Goal: Task Accomplishment & Management: Manage account settings

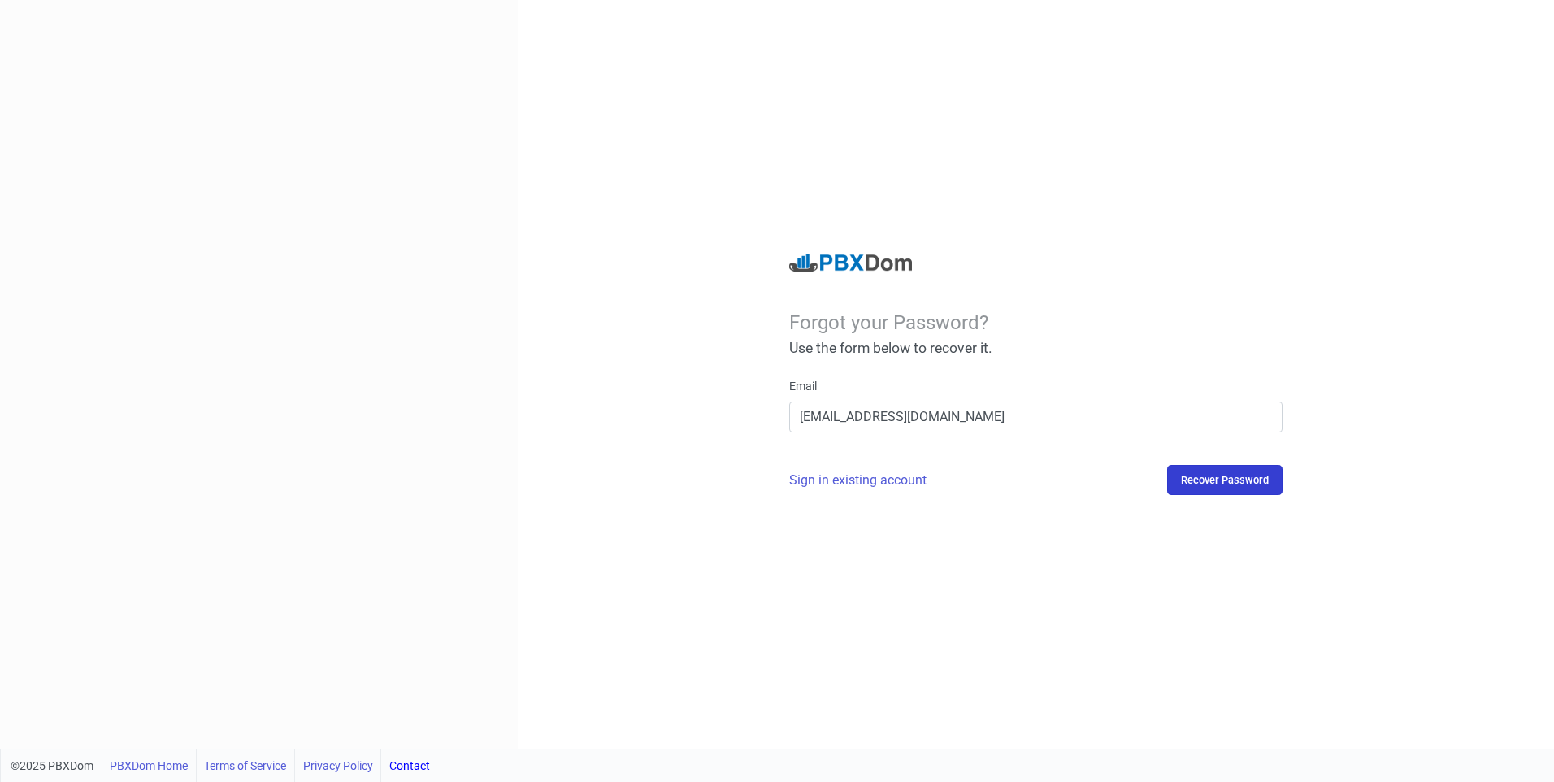
click at [1268, 491] on button "Recover Password" at bounding box center [1224, 480] width 115 height 30
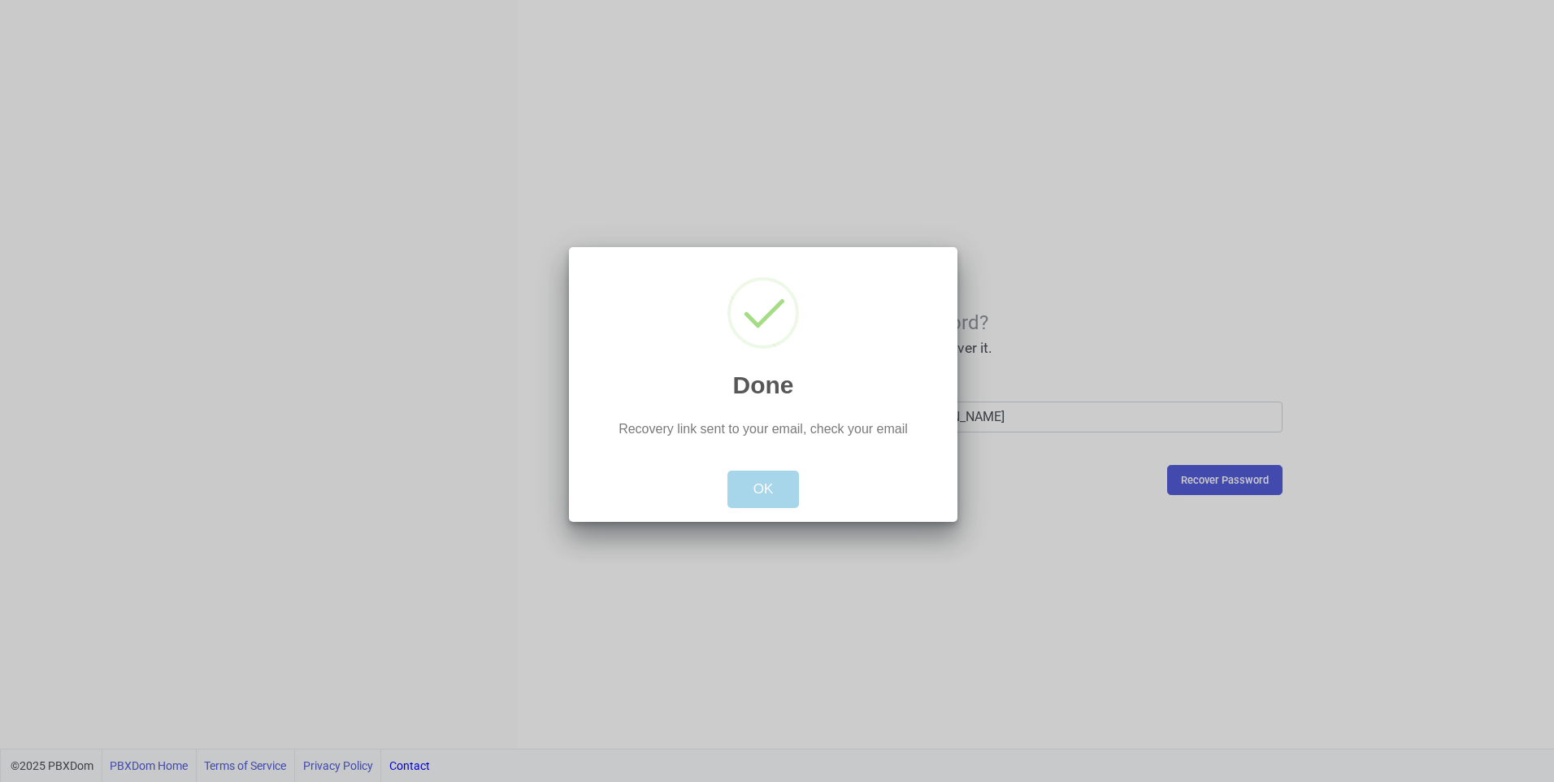
click at [781, 494] on button "OK" at bounding box center [764, 489] width 72 height 37
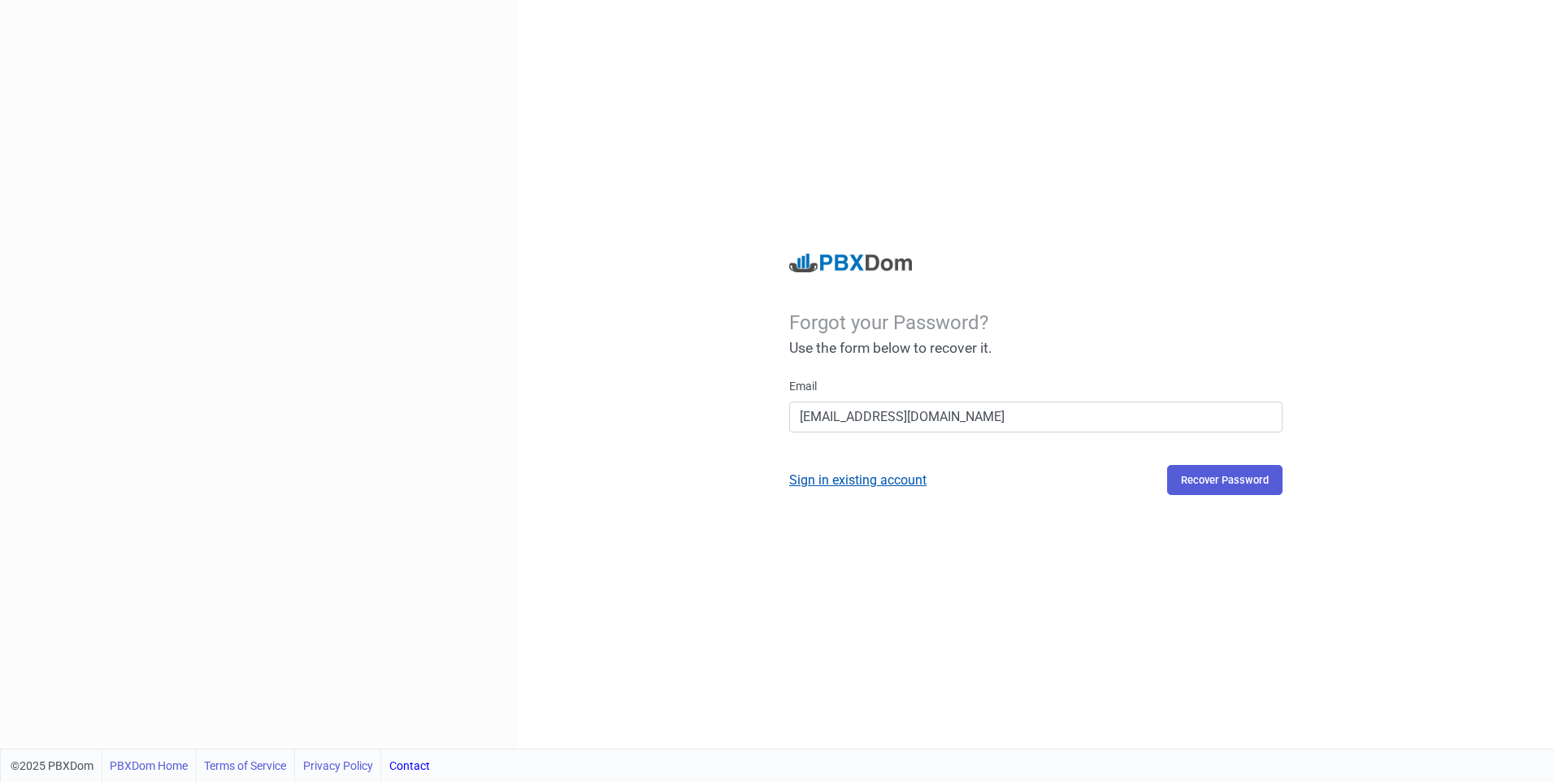
click at [902, 484] on link "Sign in existing account" at bounding box center [857, 479] width 137 height 15
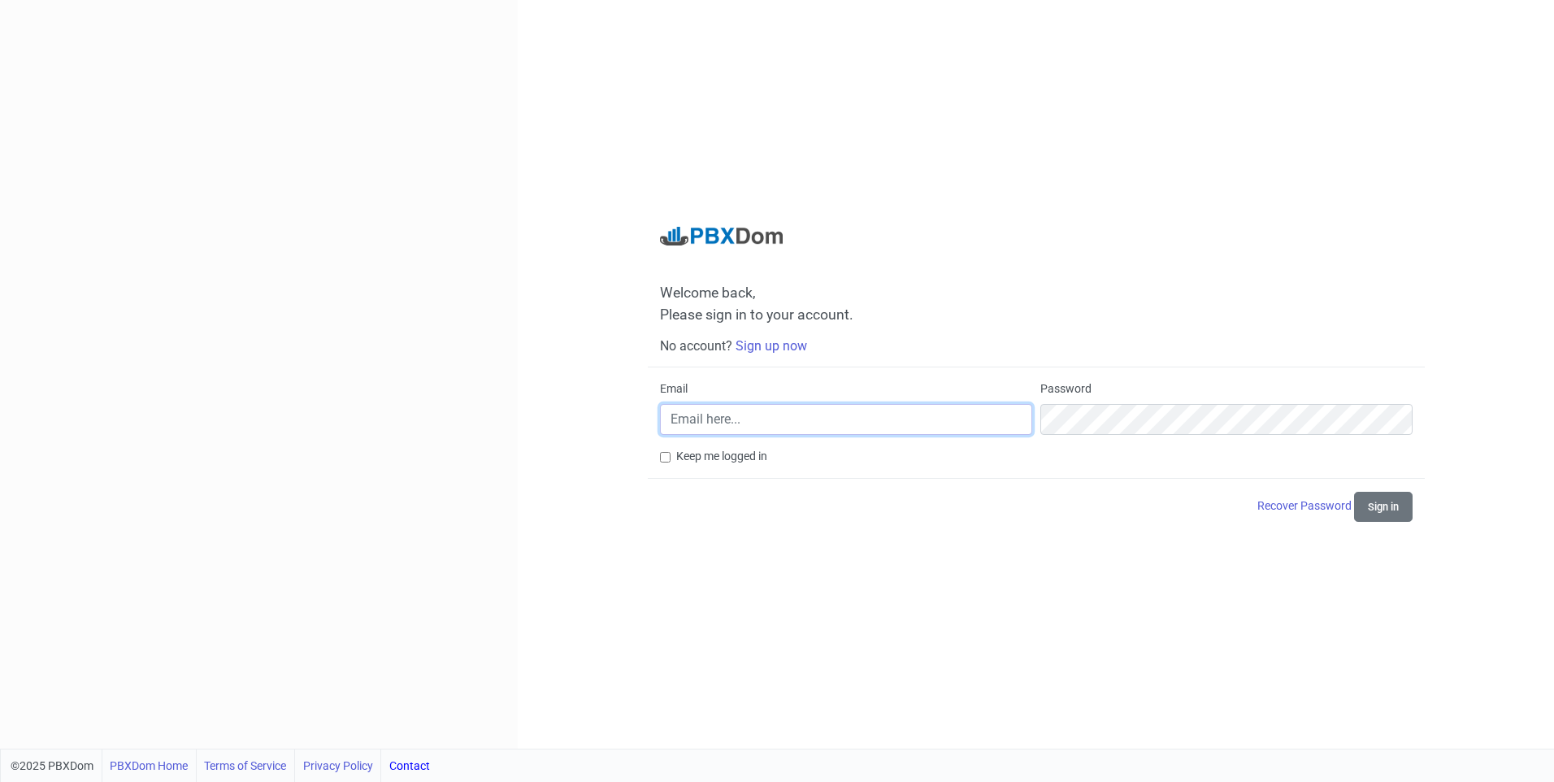
click at [915, 411] on input "Email" at bounding box center [846, 419] width 372 height 31
click at [785, 415] on input "[EMAIL_ADDRESS][DOMAIN_NAME]" at bounding box center [846, 419] width 372 height 31
type input "[EMAIL_ADDRESS][DOMAIN_NAME]"
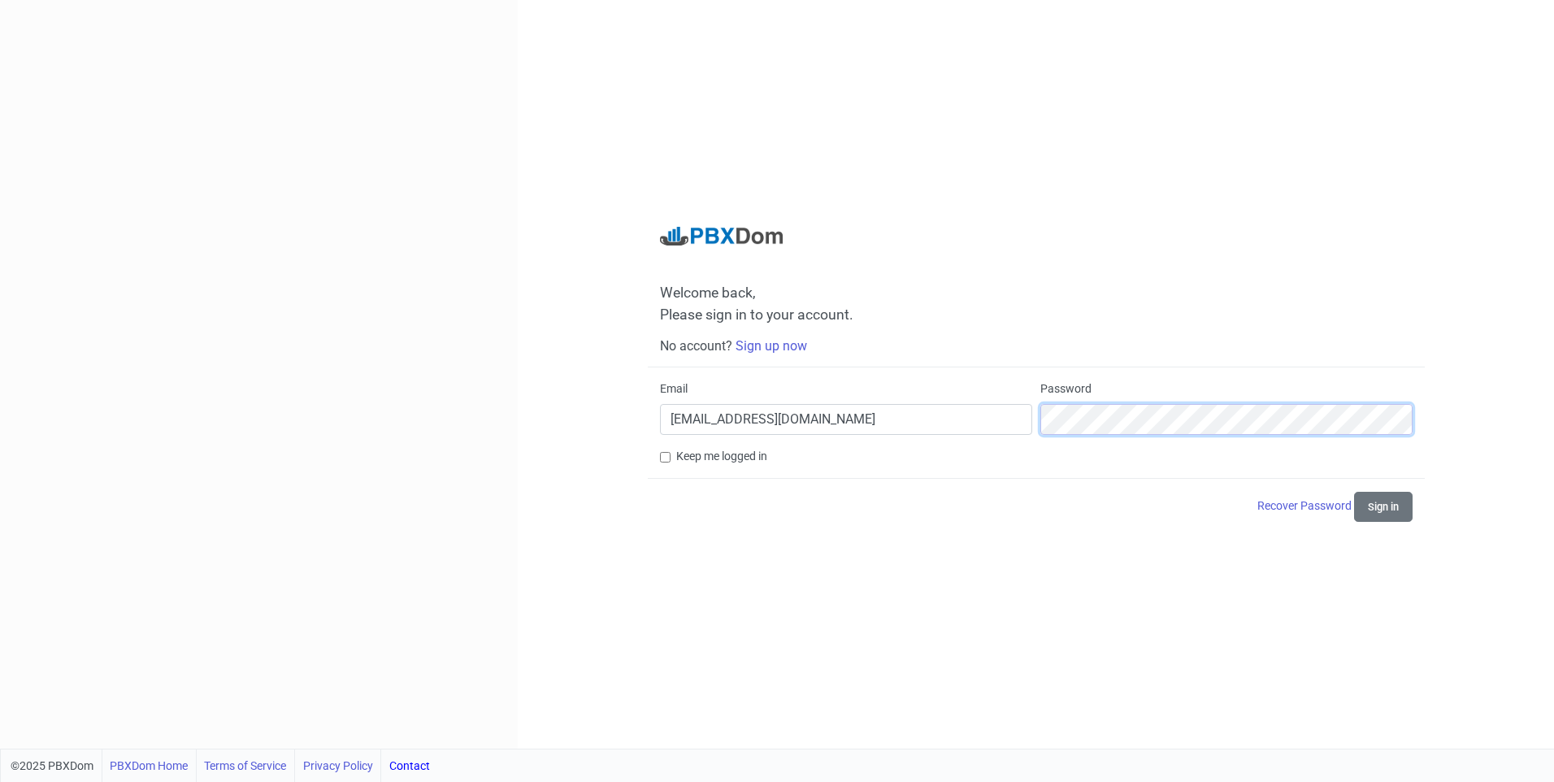
click at [1354, 492] on button "Sign in" at bounding box center [1383, 507] width 59 height 30
click at [1380, 511] on button "Sign in" at bounding box center [1383, 507] width 59 height 30
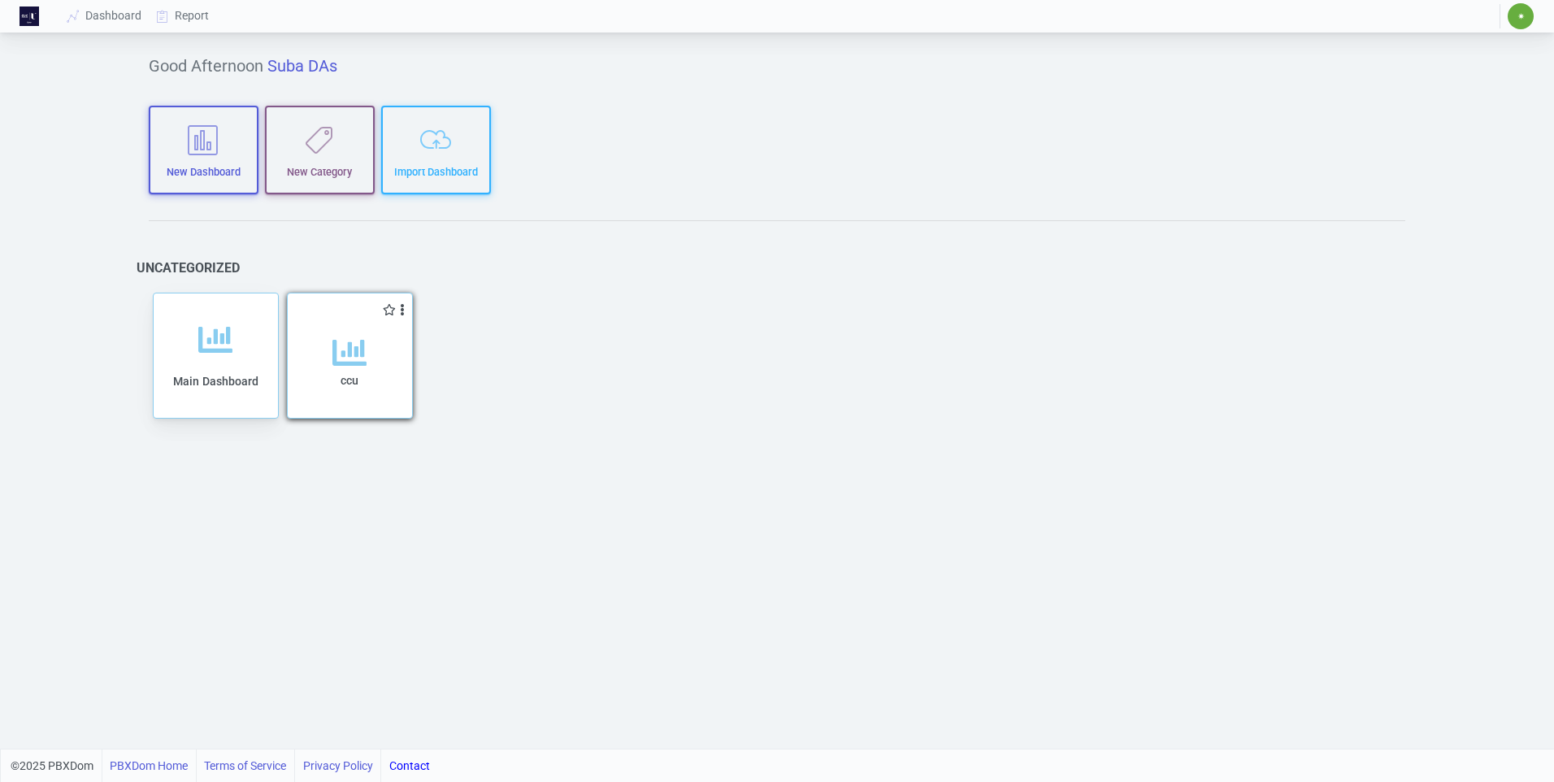
click at [372, 364] on div "ccu" at bounding box center [350, 377] width 92 height 83
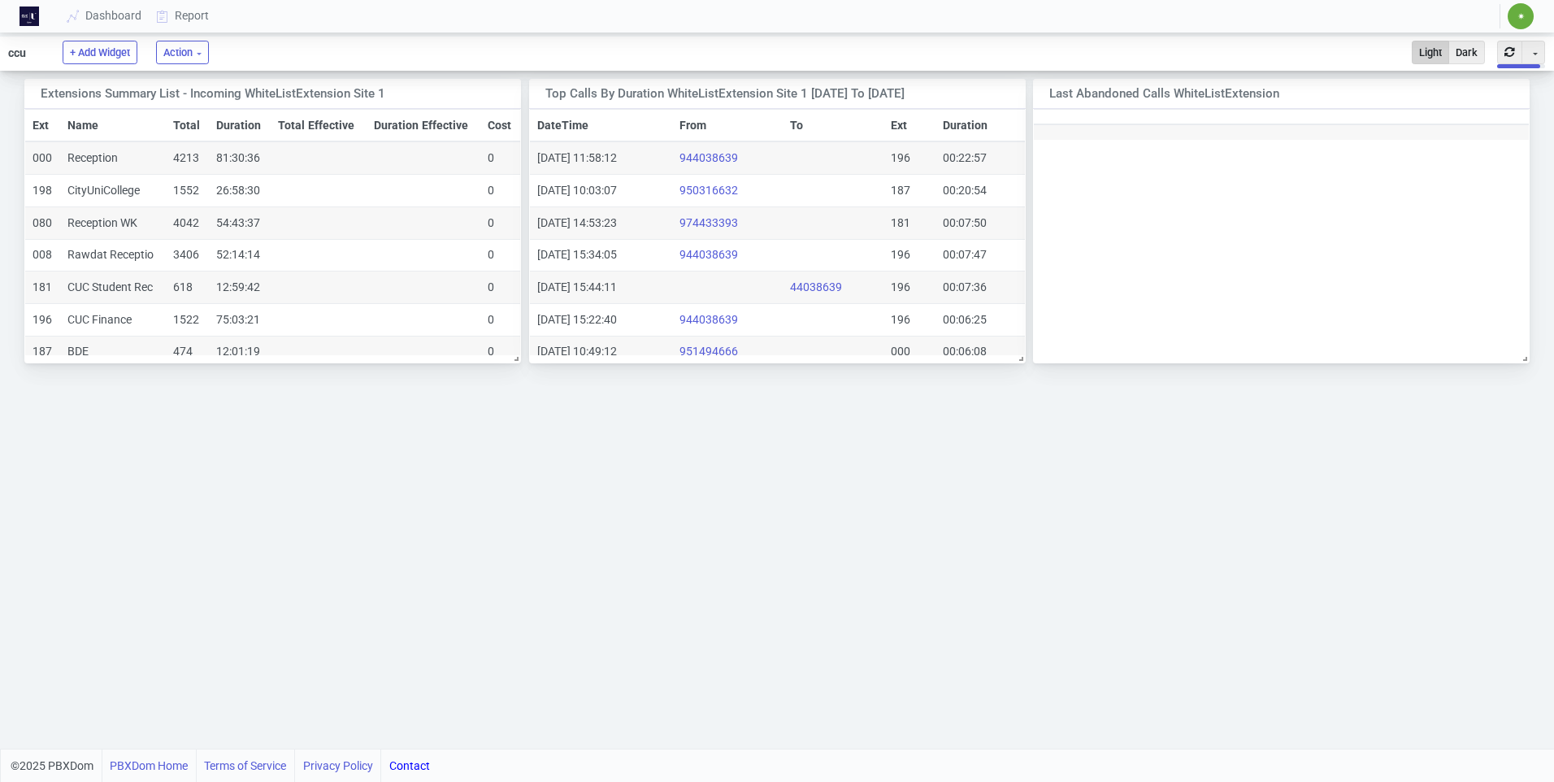
click at [1528, 24] on span "✷" at bounding box center [1521, 16] width 26 height 26
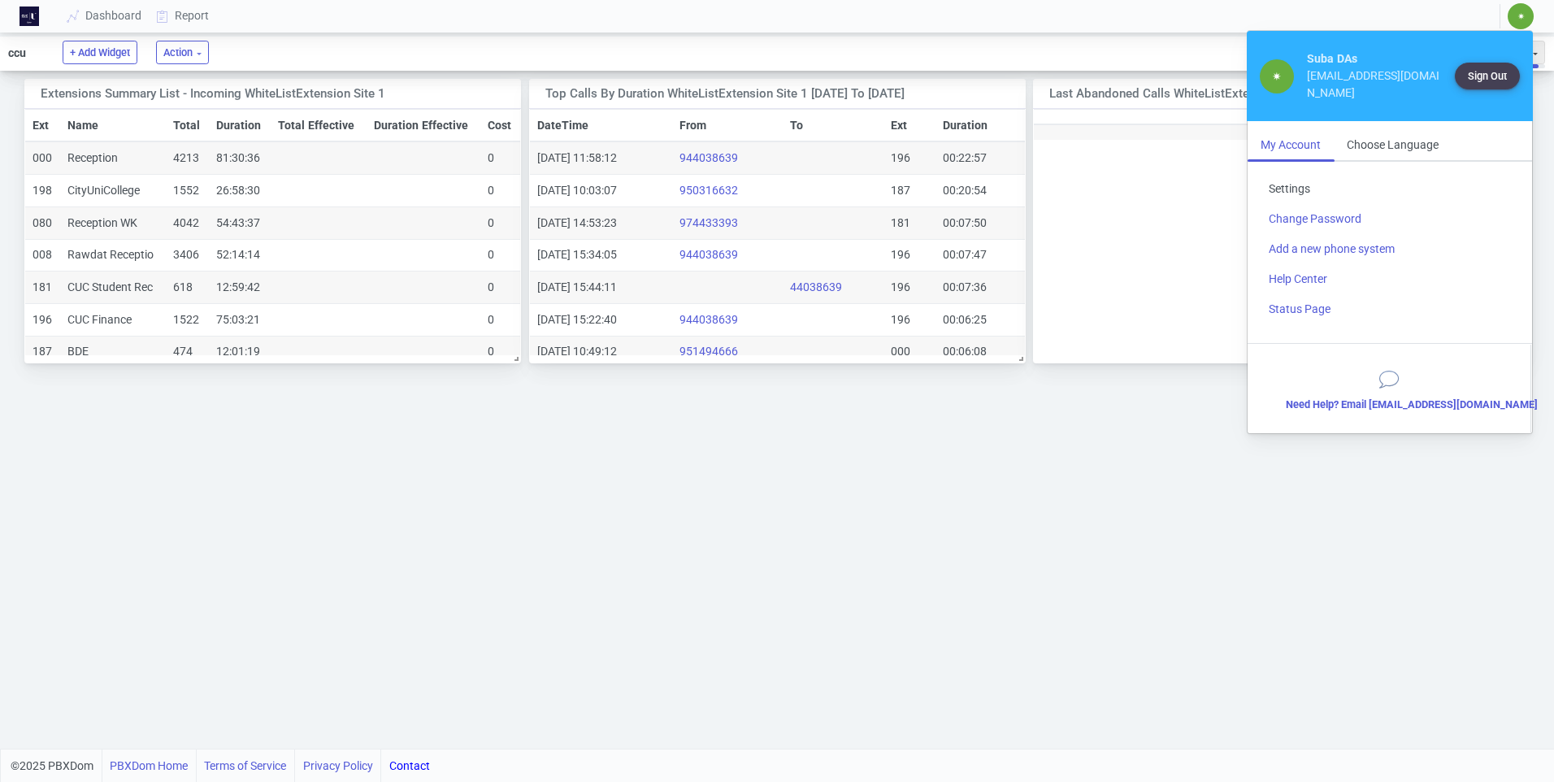
click at [1296, 189] on link "Settings" at bounding box center [1390, 189] width 268 height 30
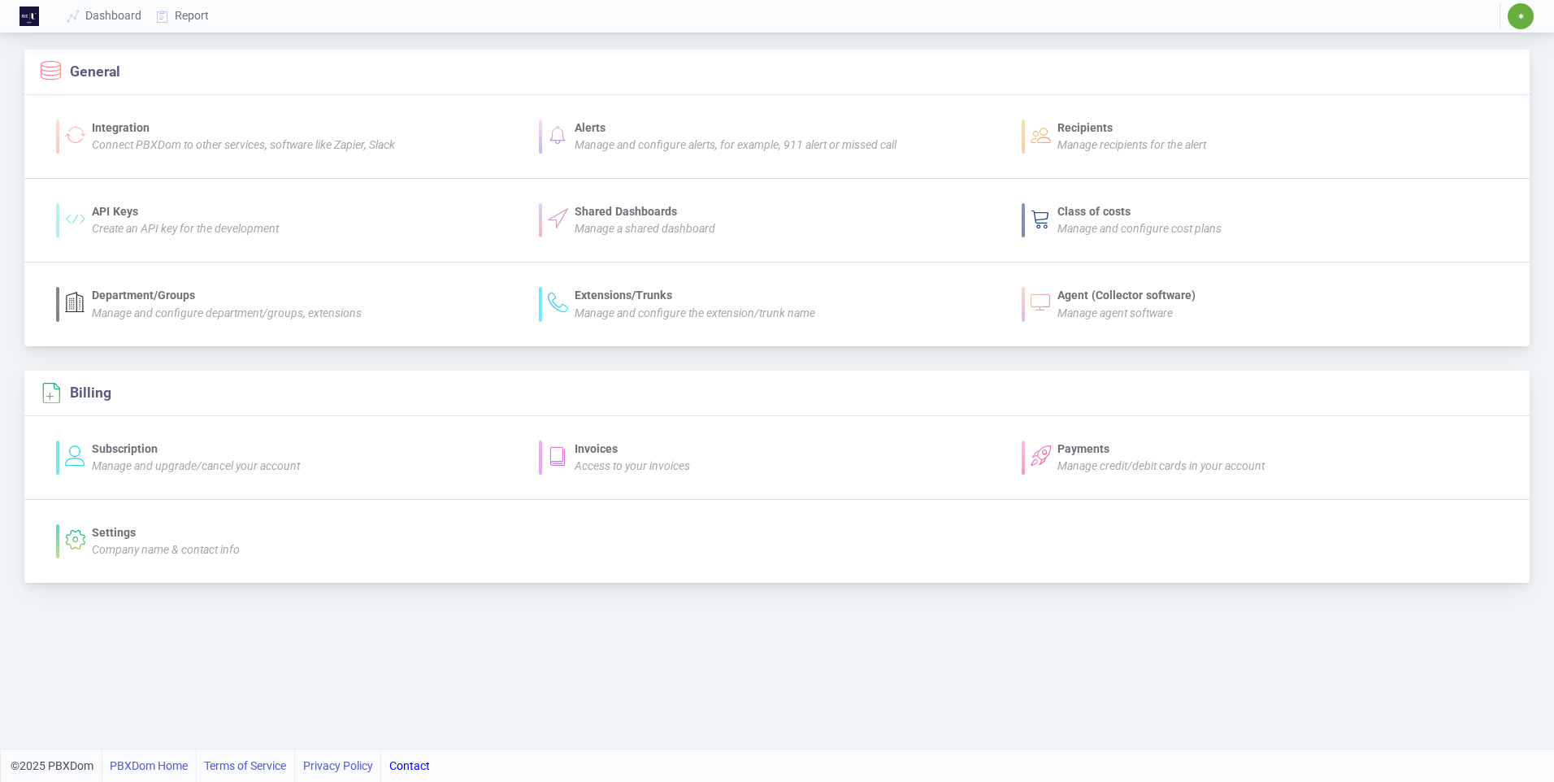
click at [1524, 14] on span "✷" at bounding box center [1521, 16] width 7 height 10
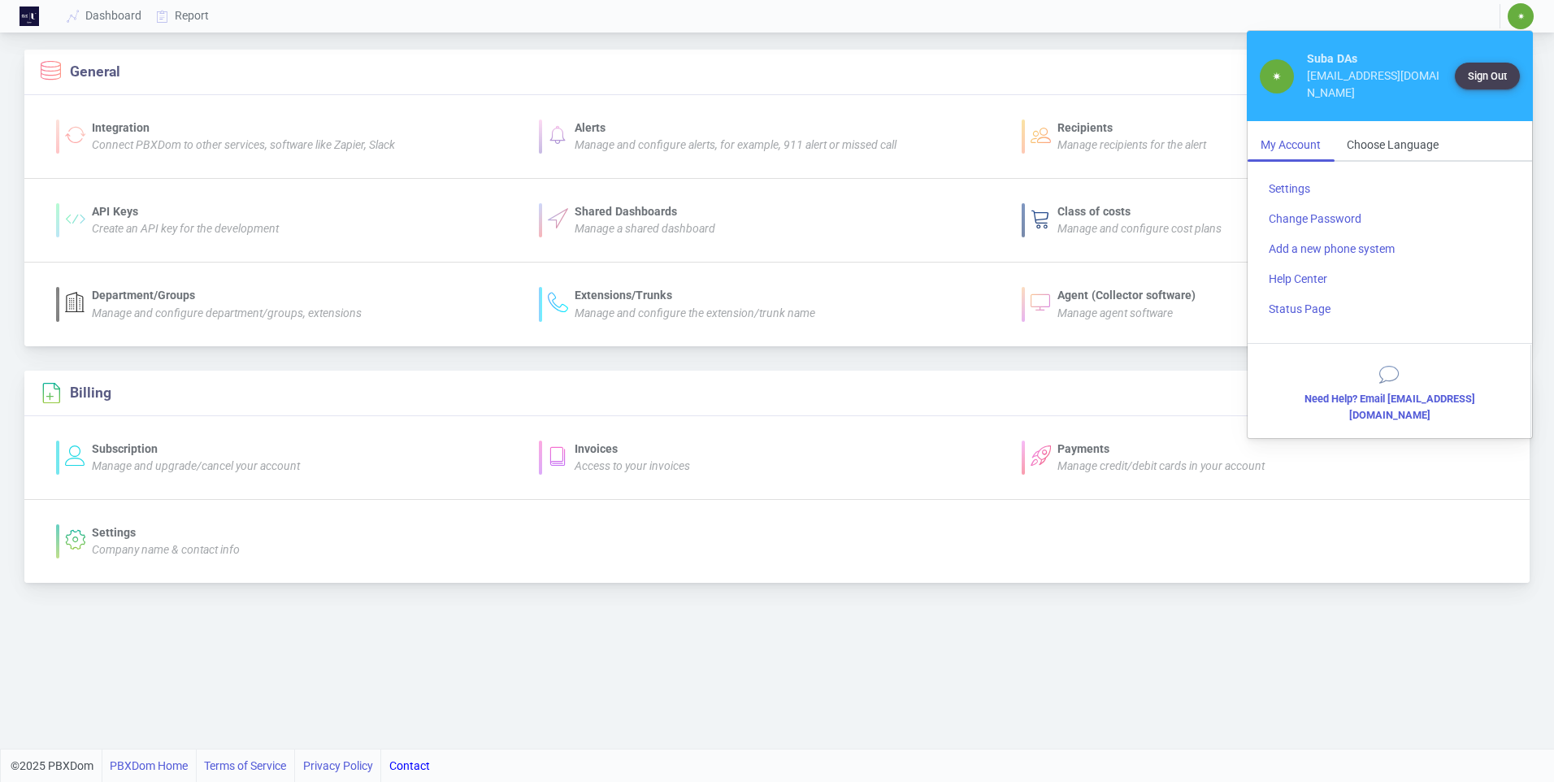
click at [1075, 16] on div "Dashboard Report ✷ ✷ Suba DAs [EMAIL_ADDRESS][DOMAIN_NAME] Sign Out My Account …" at bounding box center [798, 16] width 1514 height 33
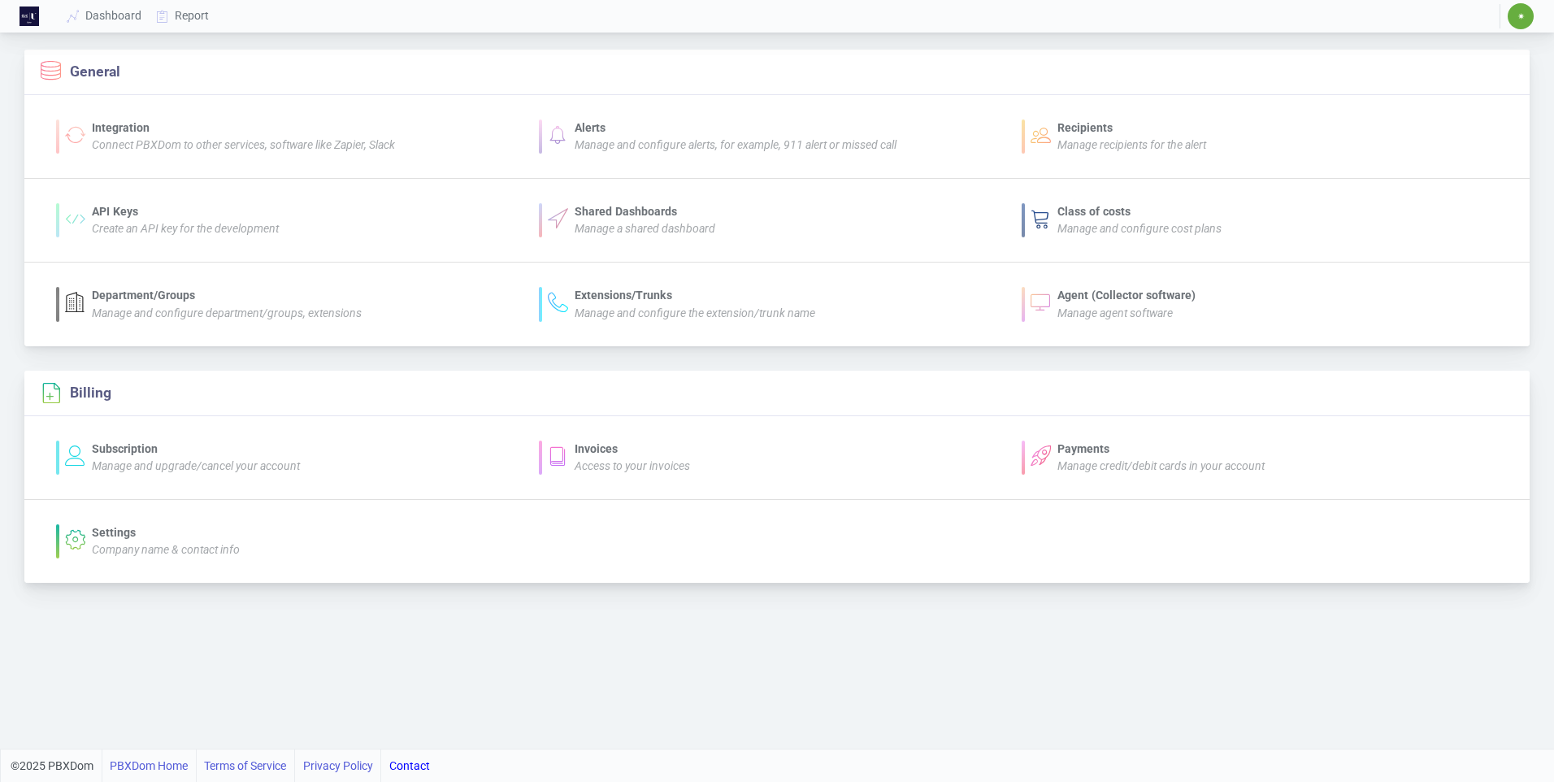
click at [117, 537] on div "Settings" at bounding box center [166, 532] width 148 height 17
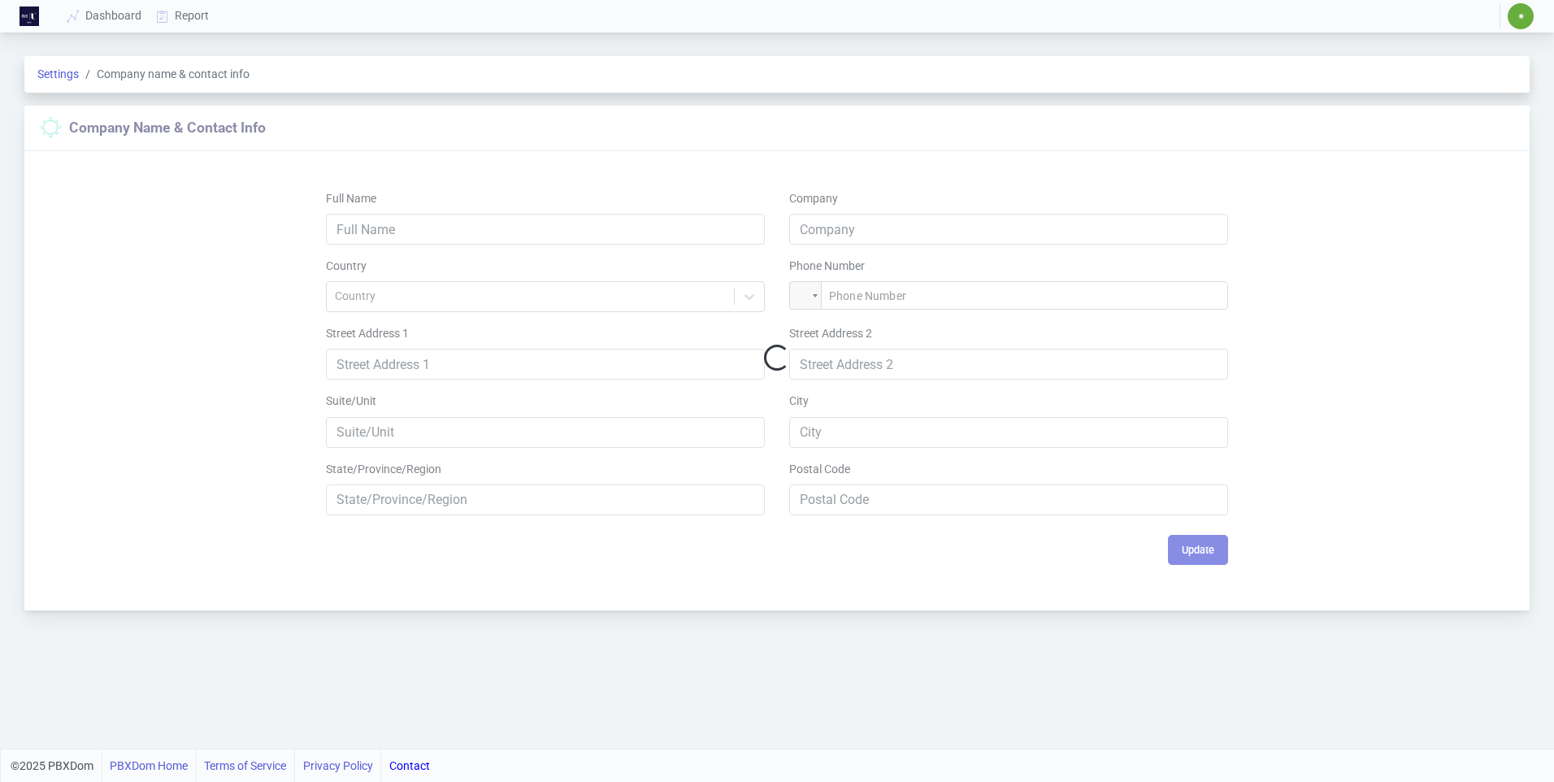
type input "Suba Das"
type input "CUC-[GEOGRAPHIC_DATA]"
type input "[PHONE_NUMBER]"
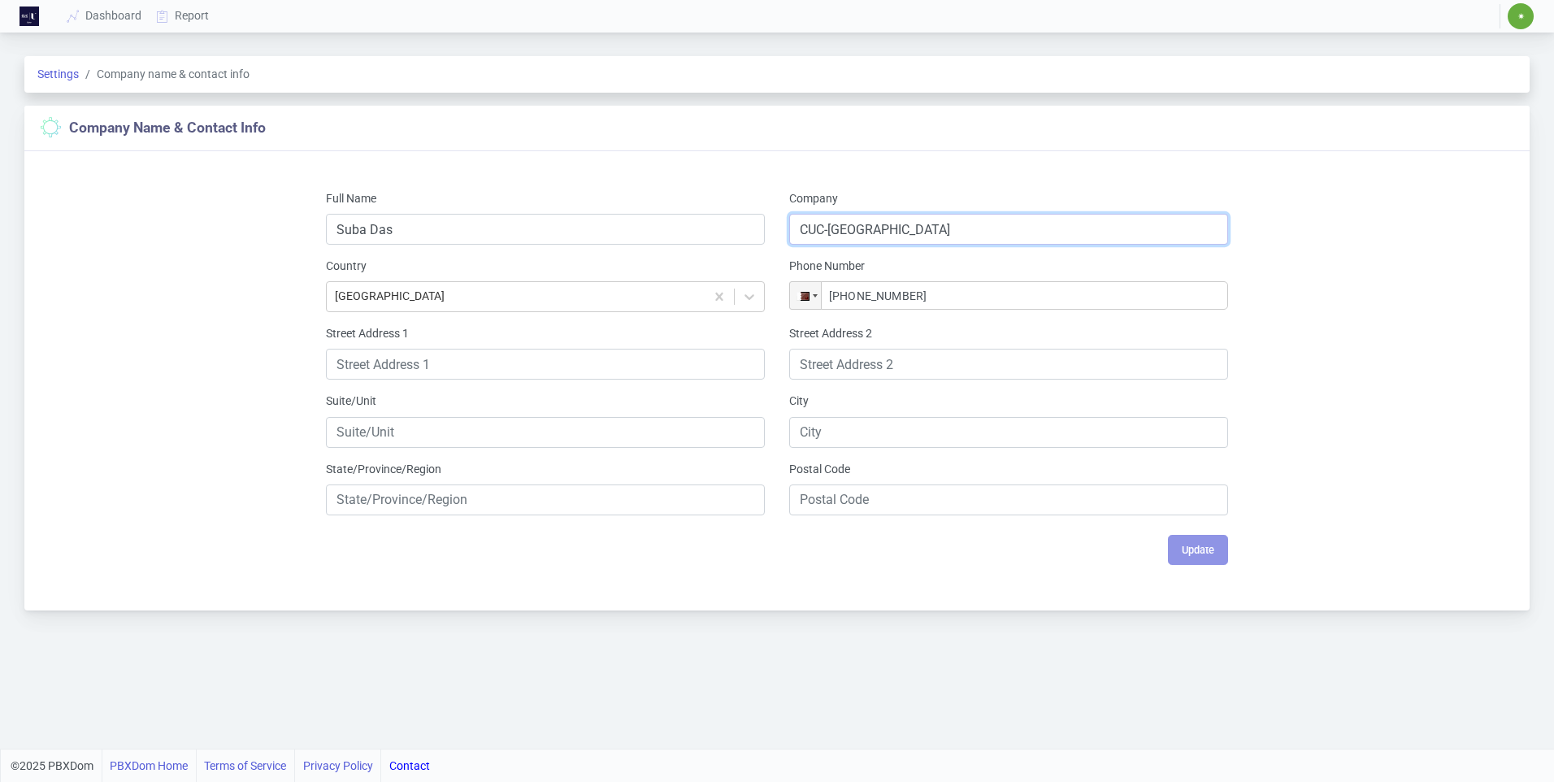
click at [825, 228] on input "CUC-[GEOGRAPHIC_DATA]" at bounding box center [1008, 229] width 439 height 31
type input "CUQ-[GEOGRAPHIC_DATA]"
click at [1192, 542] on button "Update" at bounding box center [1198, 550] width 60 height 30
click at [189, 16] on link "Report" at bounding box center [183, 16] width 67 height 30
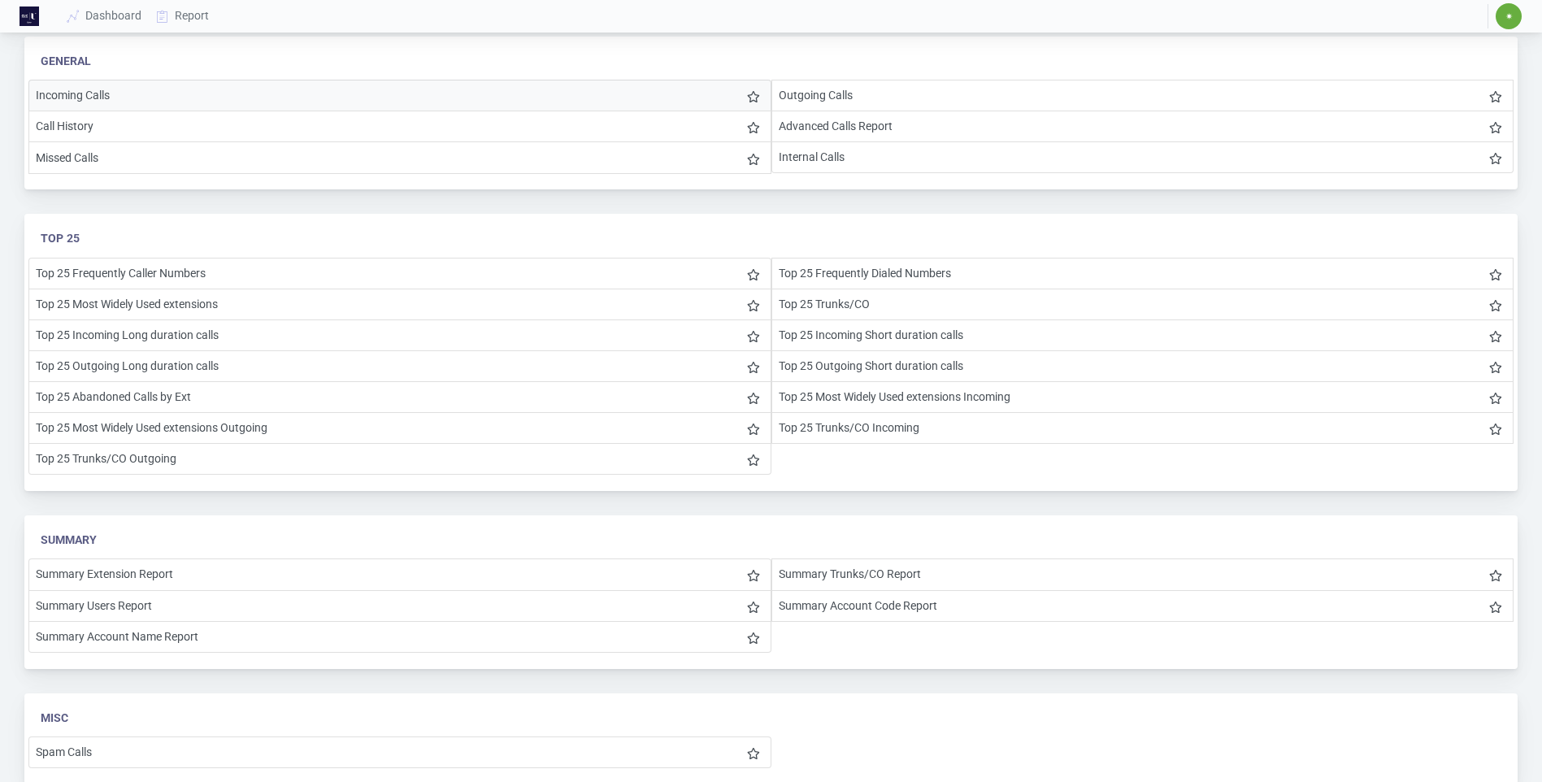
click at [77, 93] on li "Incoming Calls" at bounding box center [399, 96] width 743 height 32
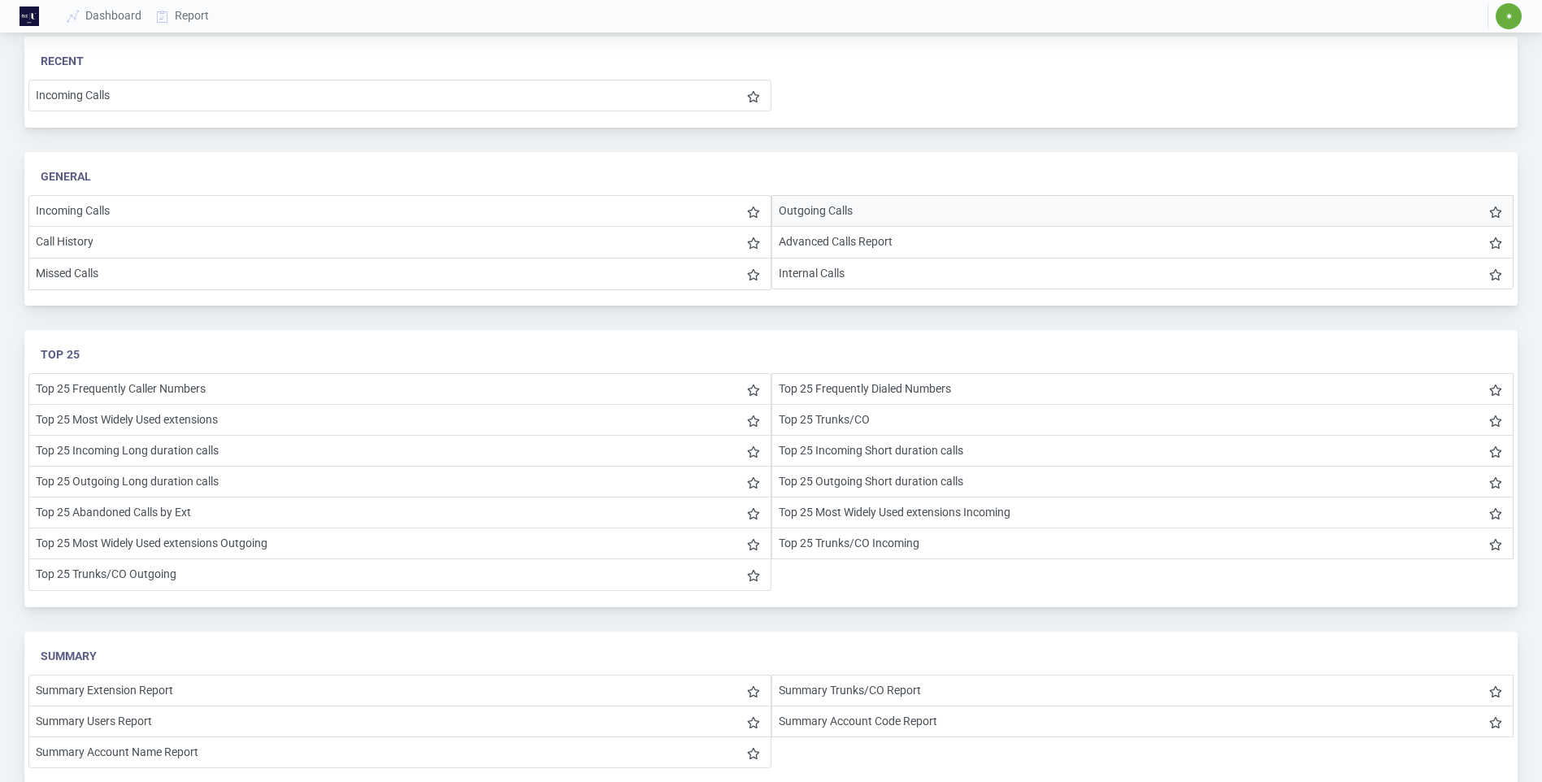
click at [838, 211] on li "Outgoing Calls" at bounding box center [1143, 211] width 743 height 32
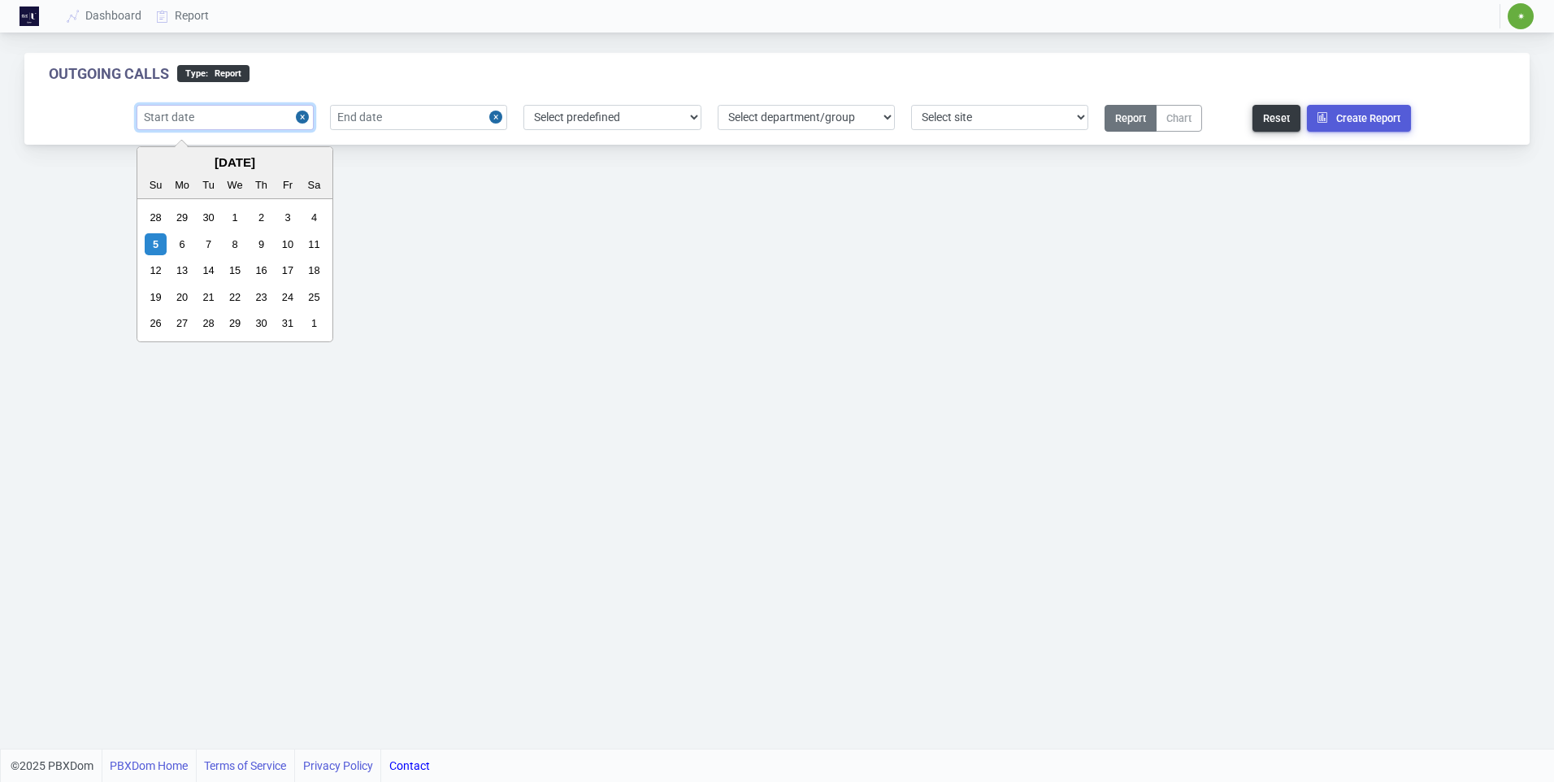
click at [253, 117] on input "text" at bounding box center [225, 117] width 177 height 25
click at [156, 241] on div "5" at bounding box center [156, 244] width 22 height 22
type input "[DATE]"
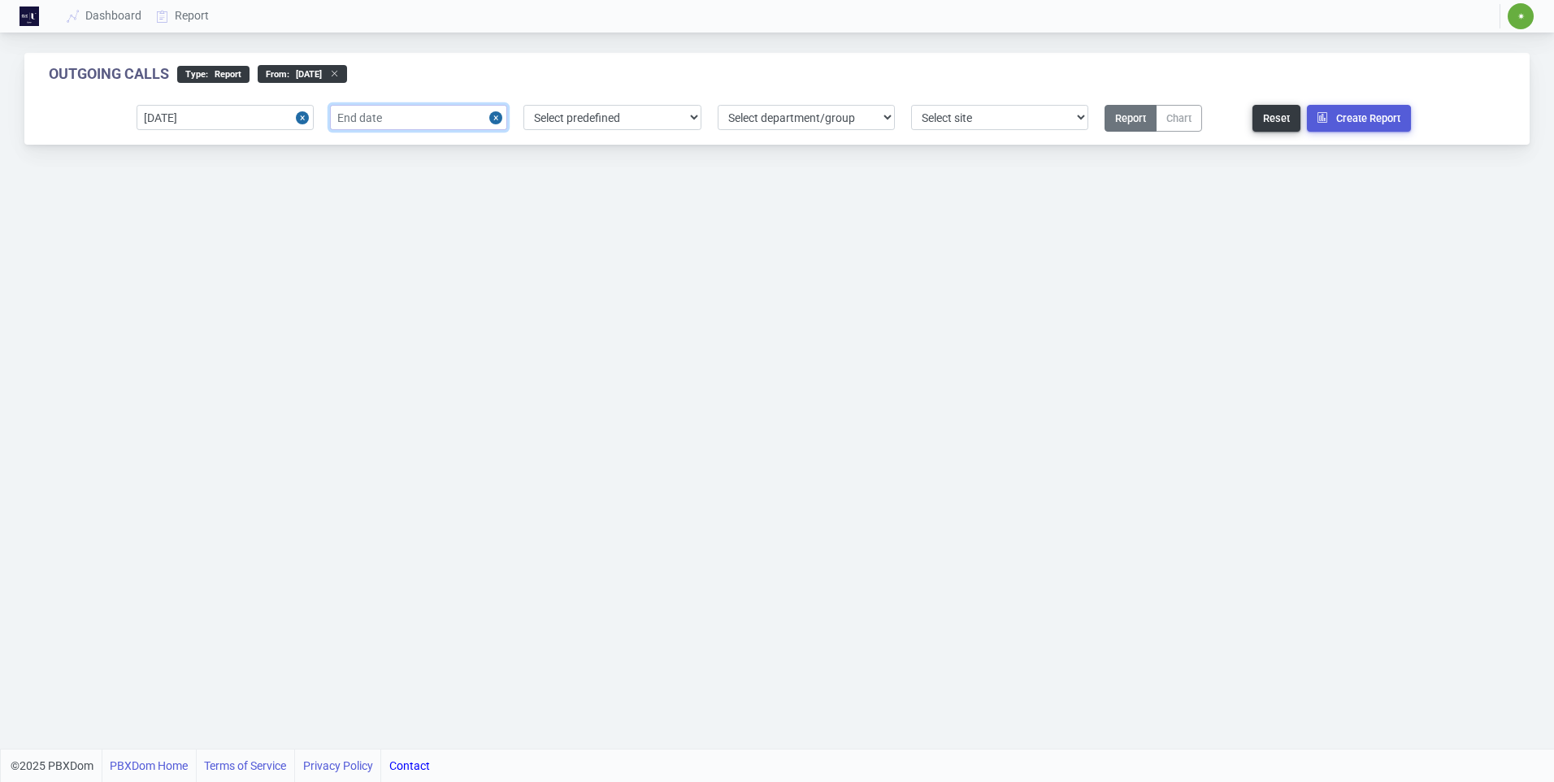
click at [402, 122] on input "text" at bounding box center [418, 117] width 177 height 25
click at [354, 246] on div "5" at bounding box center [349, 244] width 22 height 22
type input "[DATE]"
click at [643, 120] on select "Select predefined [DATE] [DATE] Current Year Current Month Current Week Previou…" at bounding box center [612, 117] width 177 height 25
select select "0"
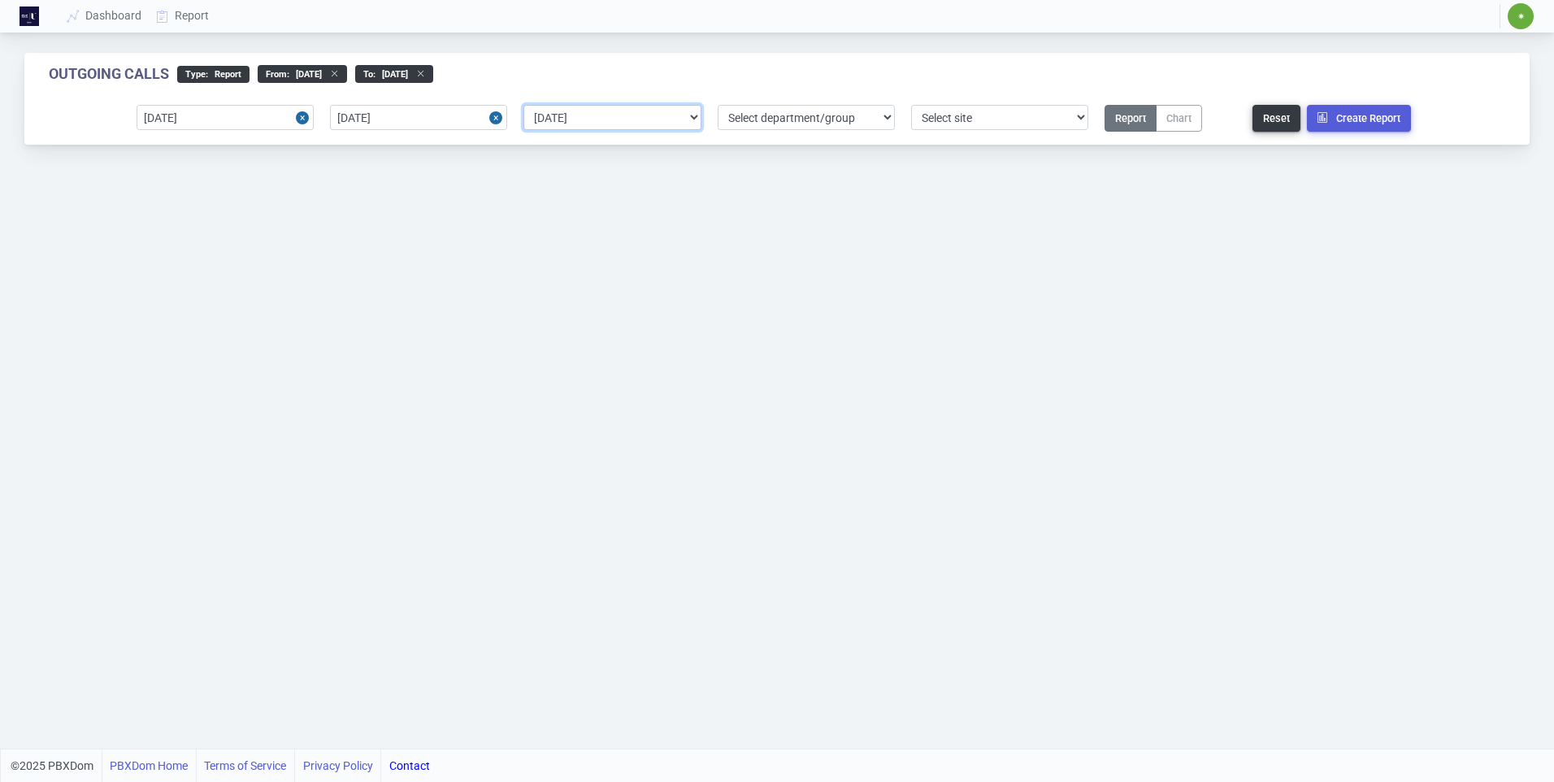
click at [524, 105] on select "Select predefined [DATE] [DATE] Current Year Current Month Current Week Previou…" at bounding box center [612, 117] width 177 height 25
click at [842, 115] on select "Select department/group exceptionExtension WhiteListExtension" at bounding box center [806, 117] width 177 height 25
click at [965, 117] on select "Select site 1 2" at bounding box center [999, 117] width 177 height 25
click at [965, 119] on select "Select site 1 2" at bounding box center [999, 117] width 177 height 25
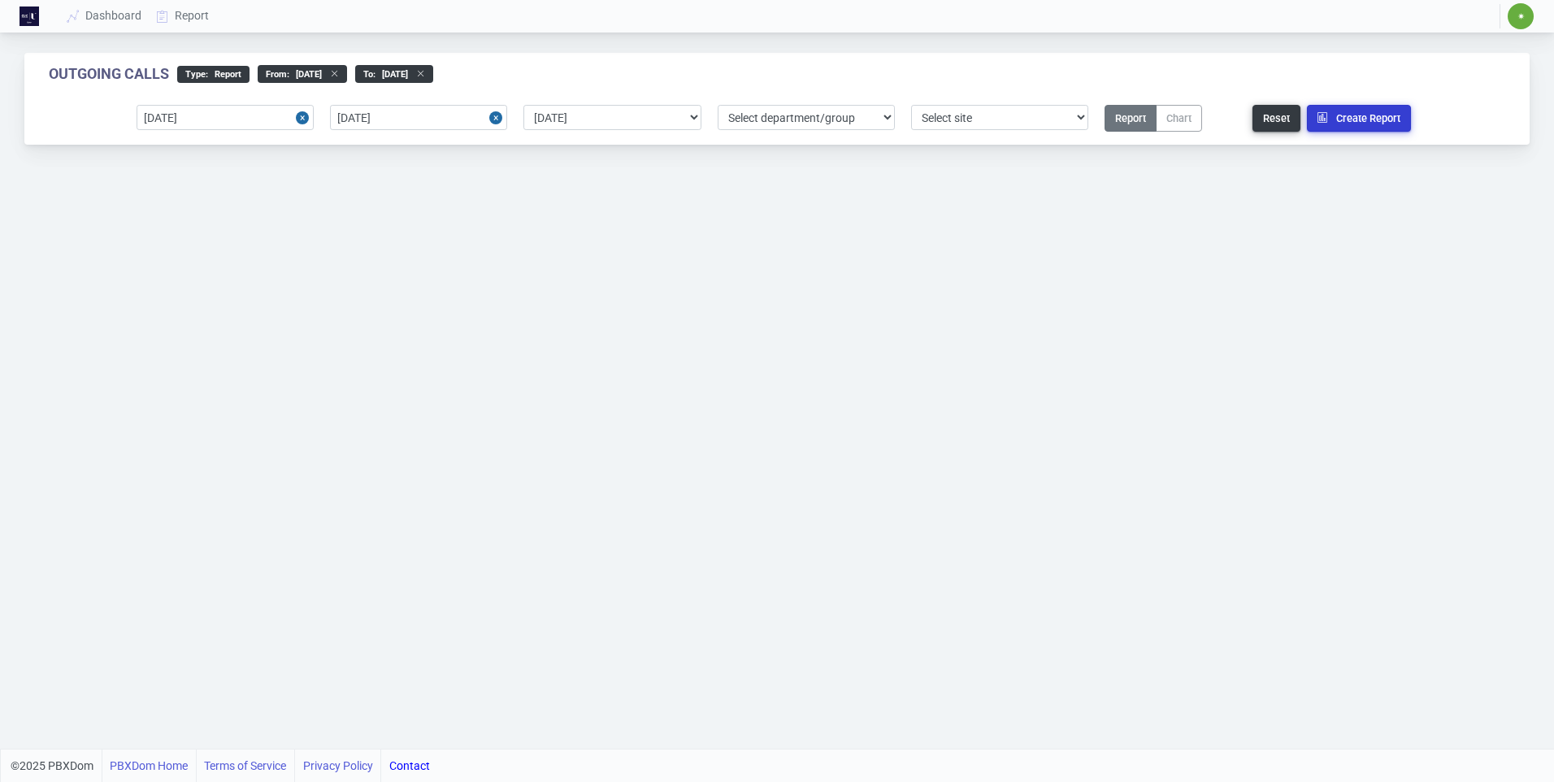
click at [1365, 121] on button "Create Report" at bounding box center [1359, 118] width 104 height 27
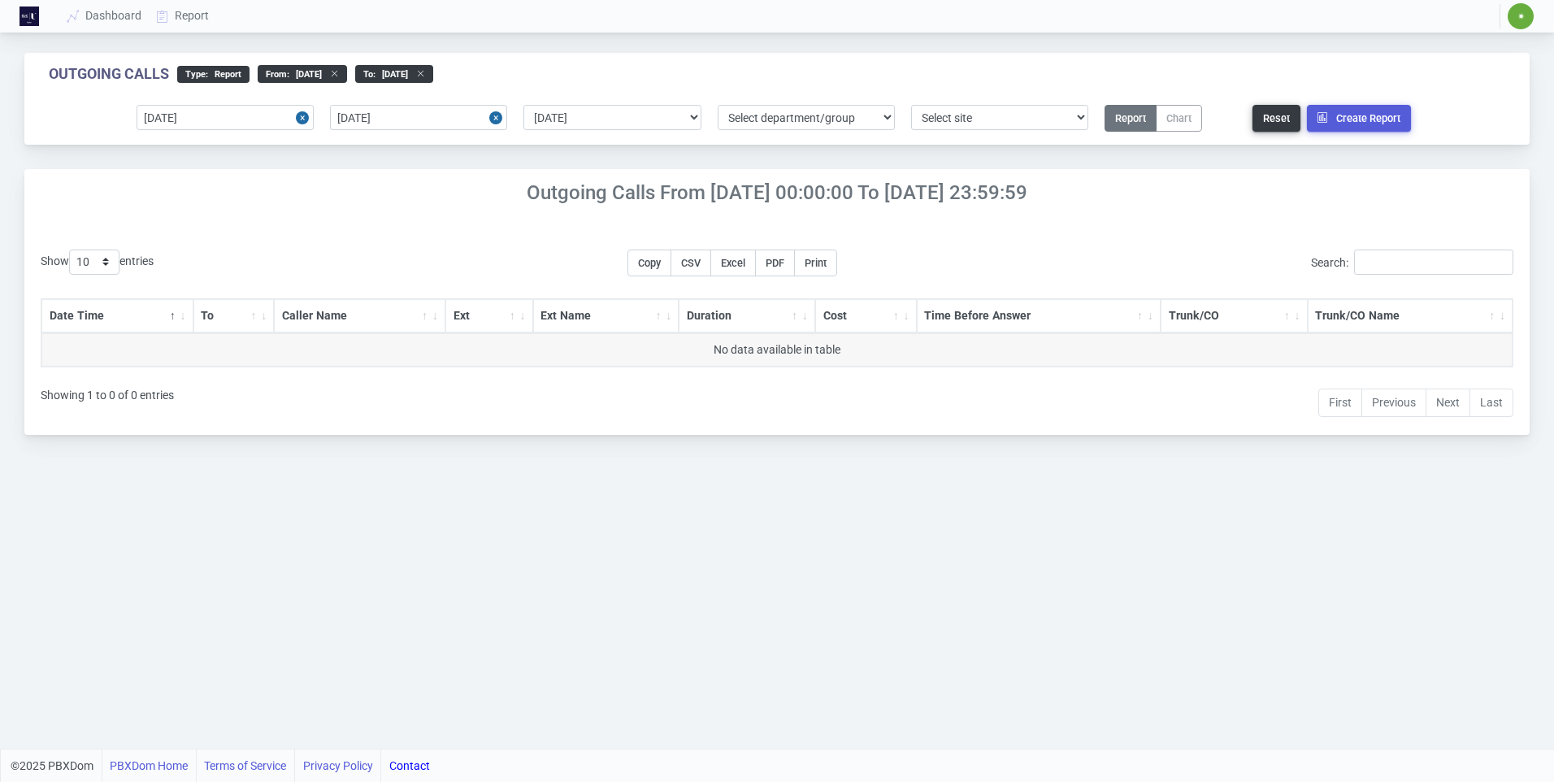
click at [510, 229] on div "Show 10 25 50 100 200 500 entries Copy CSV Excel PDF Print Search: Date Time To…" at bounding box center [777, 328] width 1506 height 214
click at [1133, 120] on button "Report" at bounding box center [1131, 118] width 52 height 27
click at [984, 111] on select "Select site 1 2" at bounding box center [999, 117] width 177 height 25
click at [861, 117] on select "Select department/group exceptionExtension WhiteListExtension" at bounding box center [806, 117] width 177 height 25
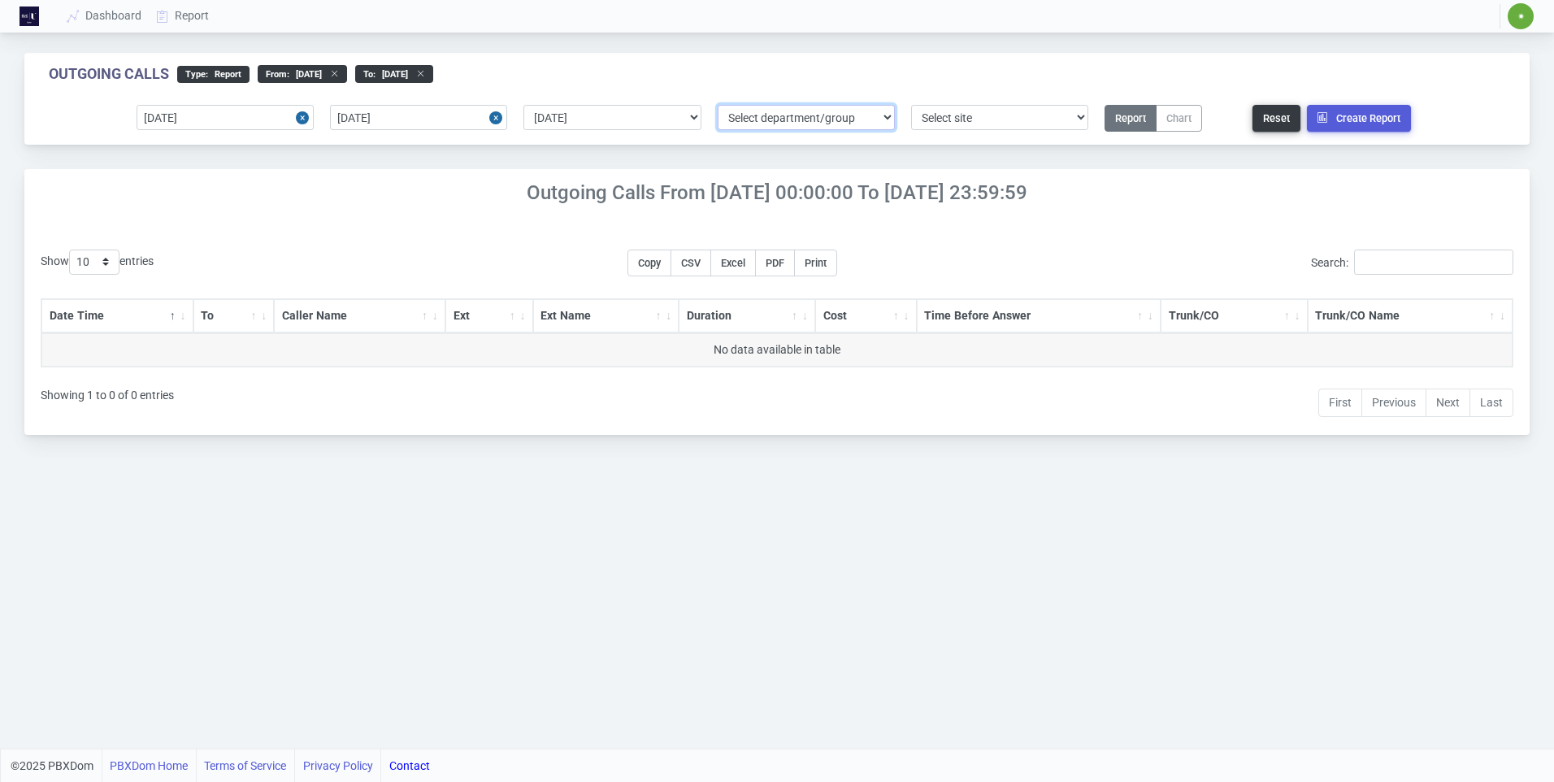
select select "2"
click at [718, 105] on select "Select department/group exceptionExtension WhiteListExtension" at bounding box center [806, 117] width 177 height 25
click at [1125, 118] on button "Report" at bounding box center [1131, 118] width 52 height 27
click at [1354, 122] on button "Create Report" at bounding box center [1359, 118] width 104 height 27
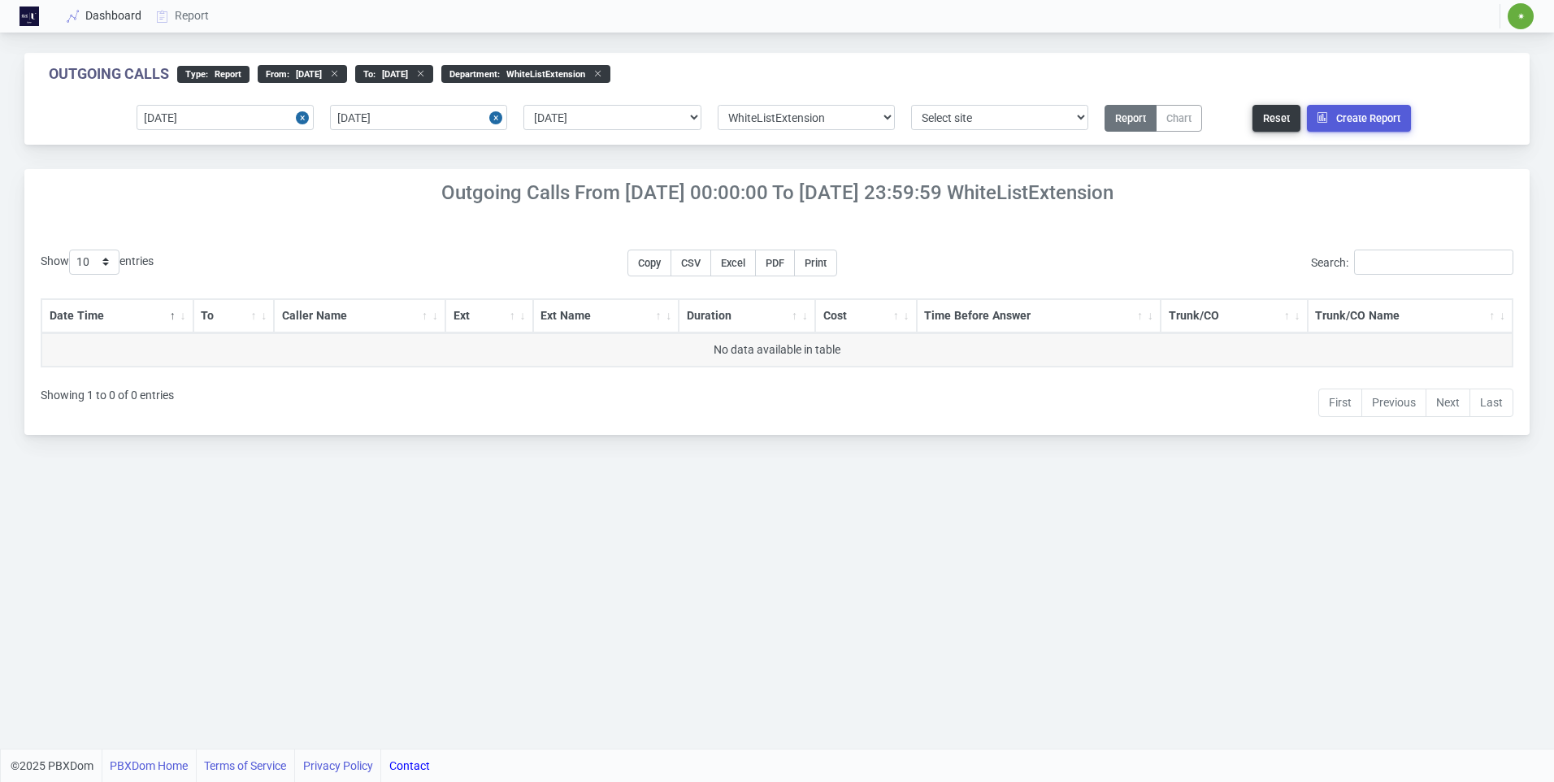
click at [105, 20] on link "Dashboard" at bounding box center [104, 16] width 89 height 30
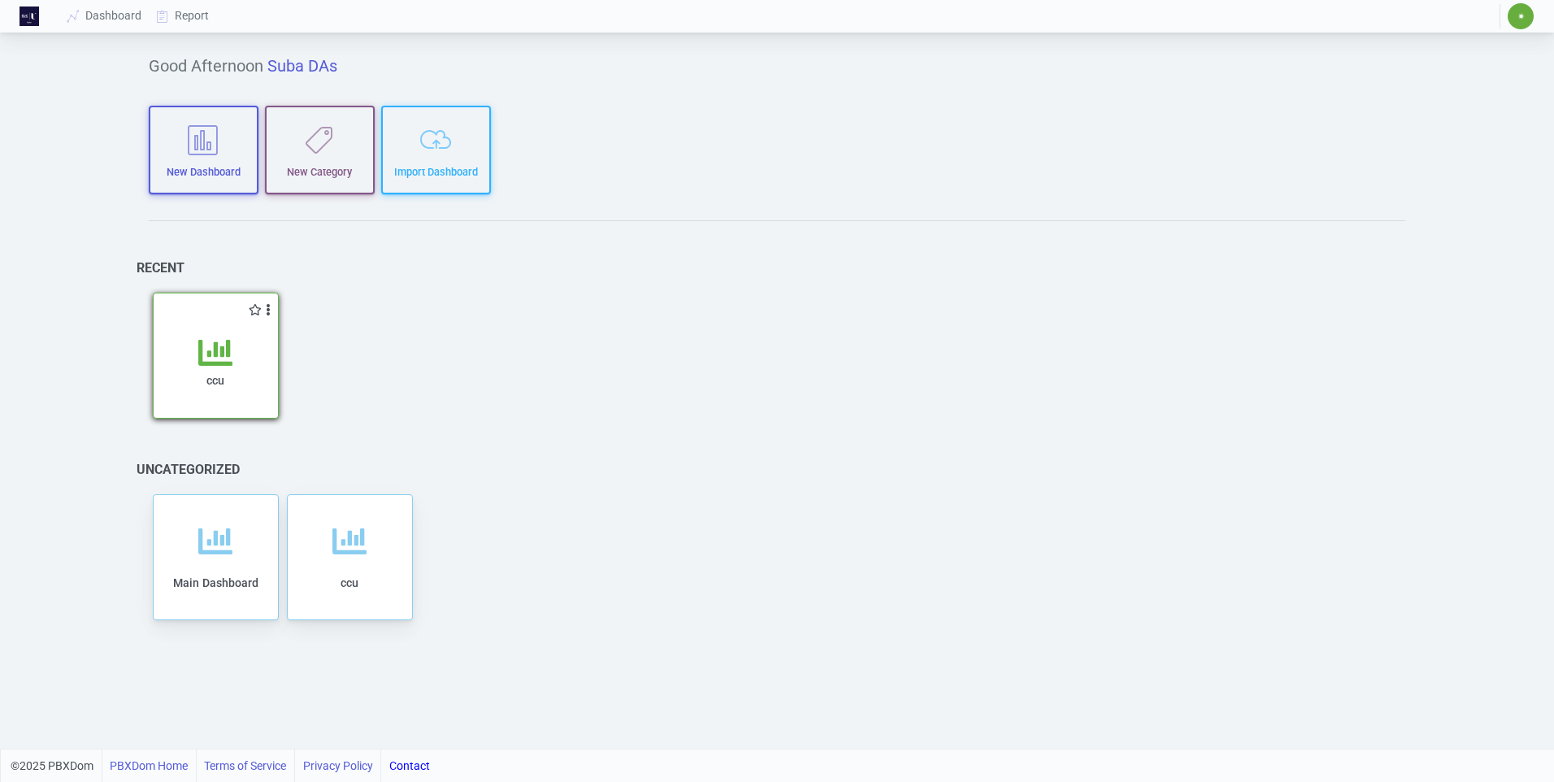
click at [230, 360] on icon at bounding box center [215, 353] width 34 height 34
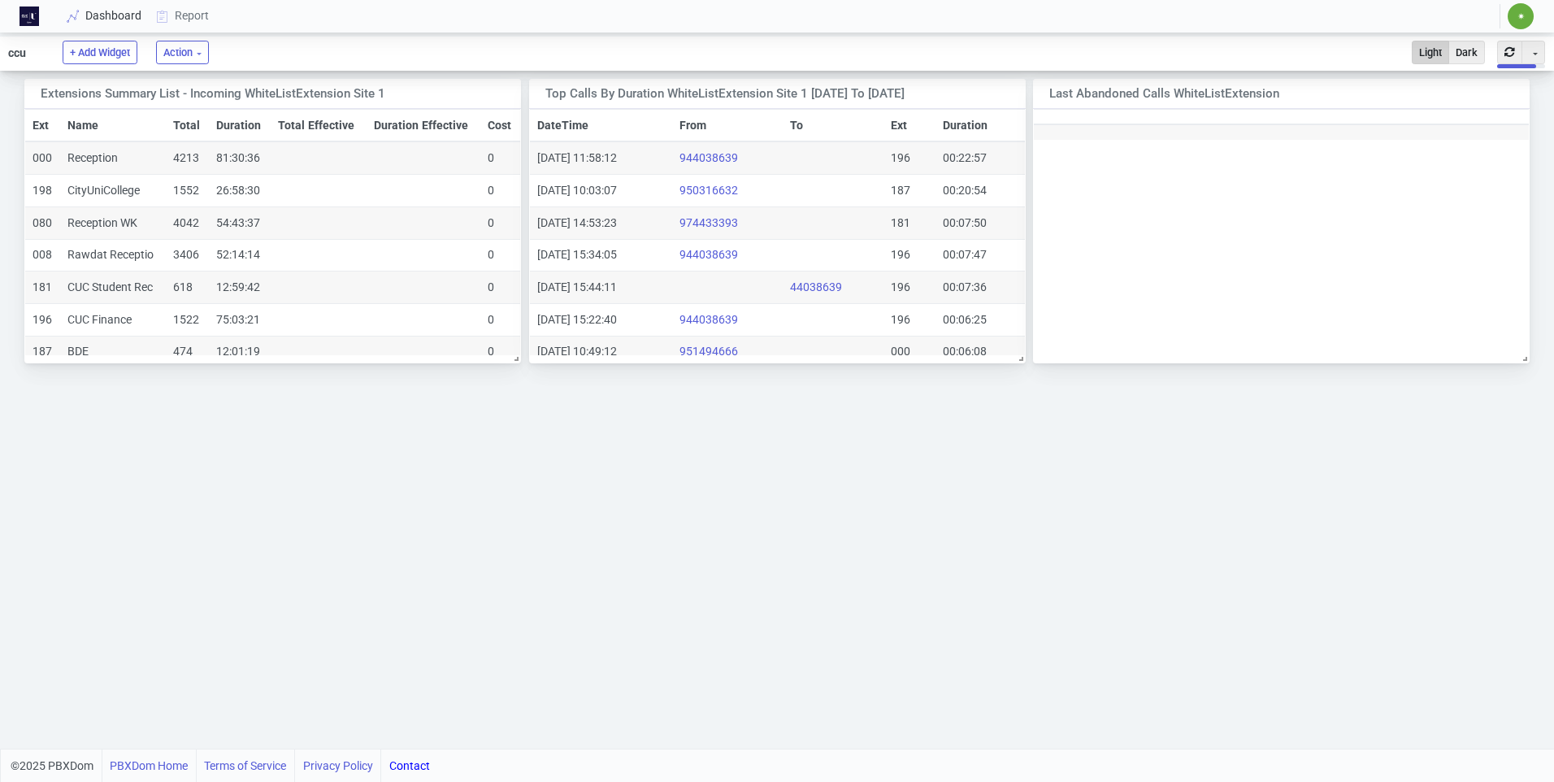
click at [89, 16] on link "Dashboard" at bounding box center [104, 16] width 89 height 30
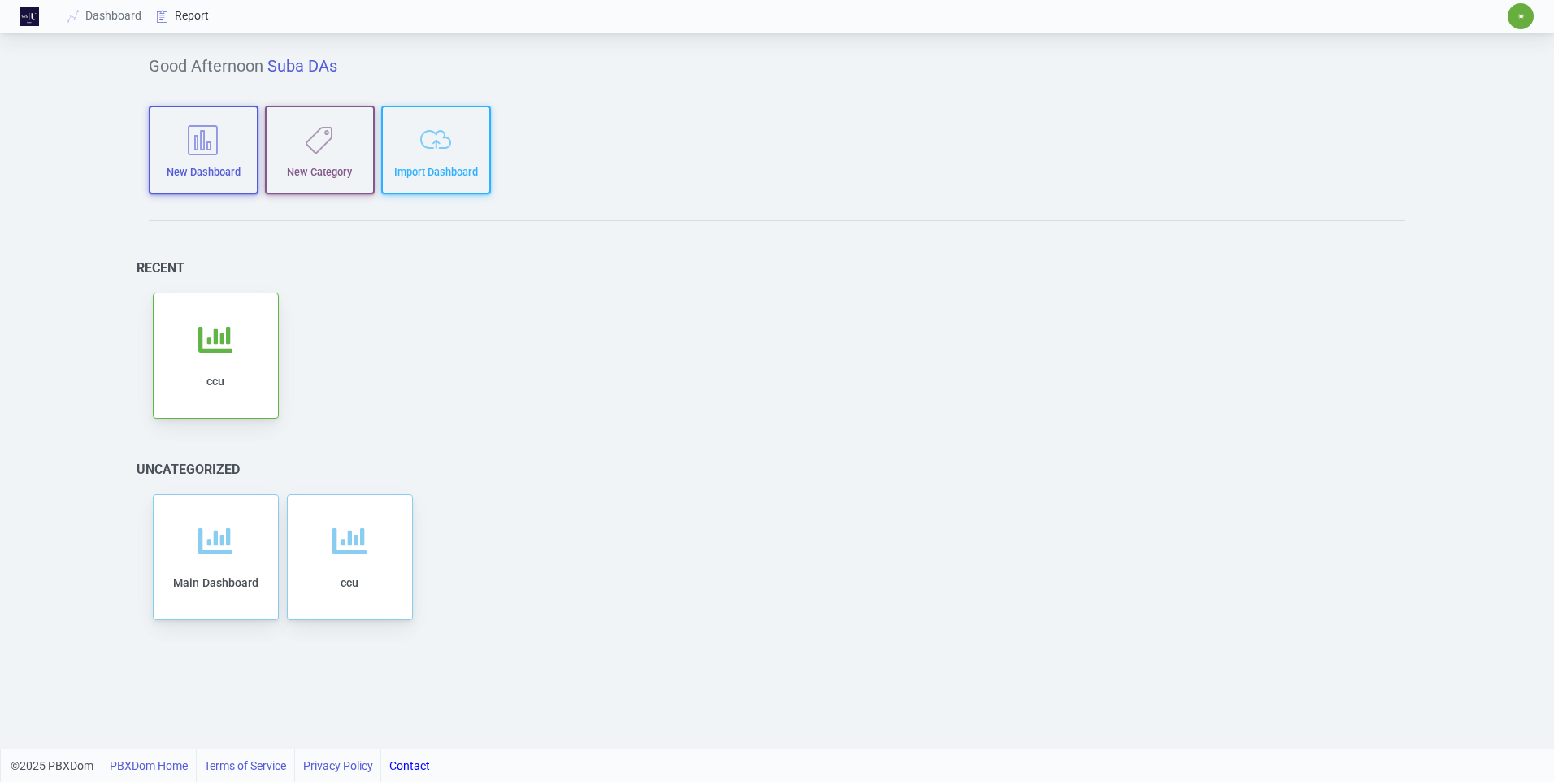
click at [188, 19] on link "Report" at bounding box center [183, 16] width 67 height 30
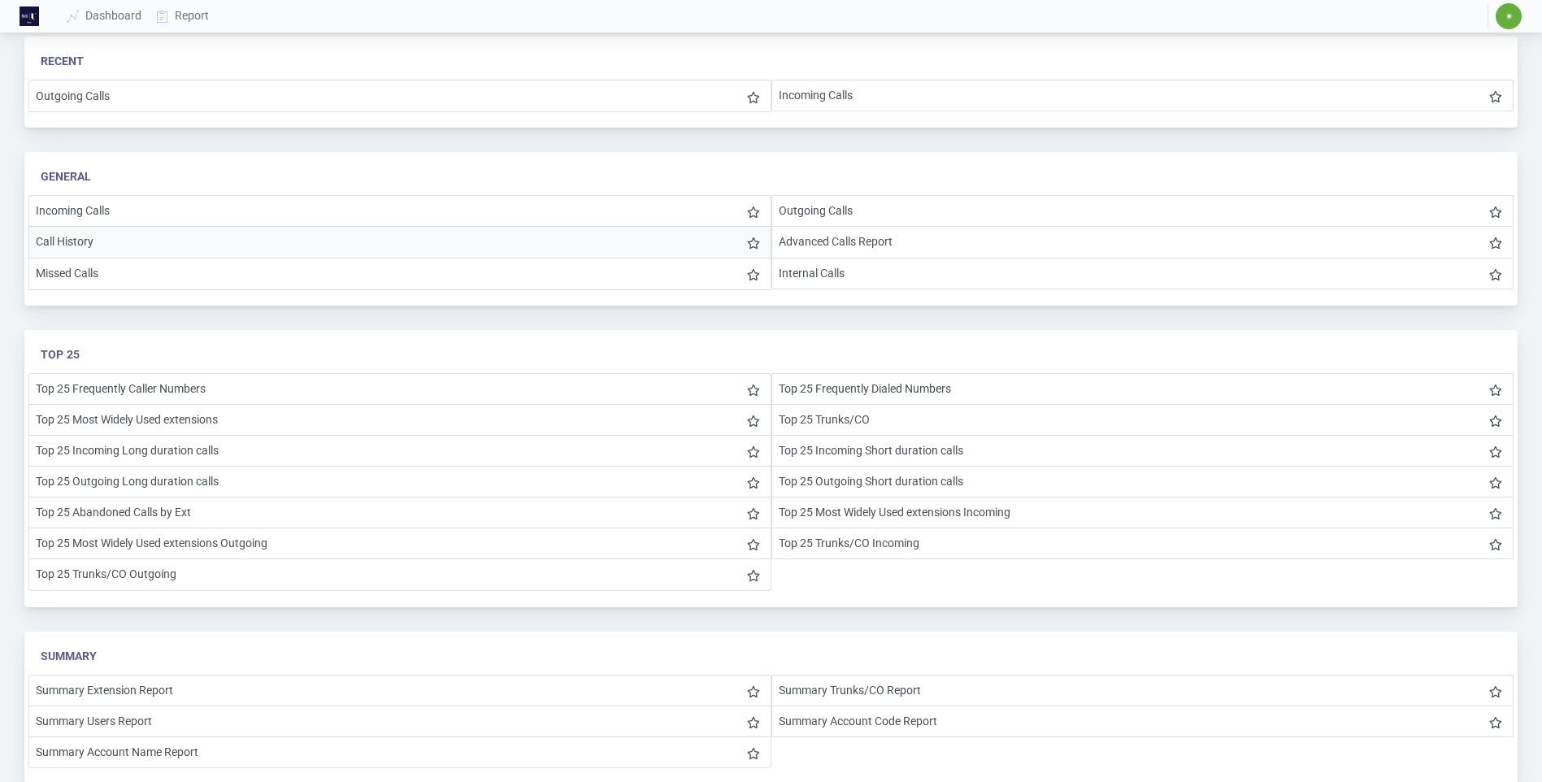
click at [73, 237] on li "Call History" at bounding box center [399, 242] width 743 height 32
select select "0"
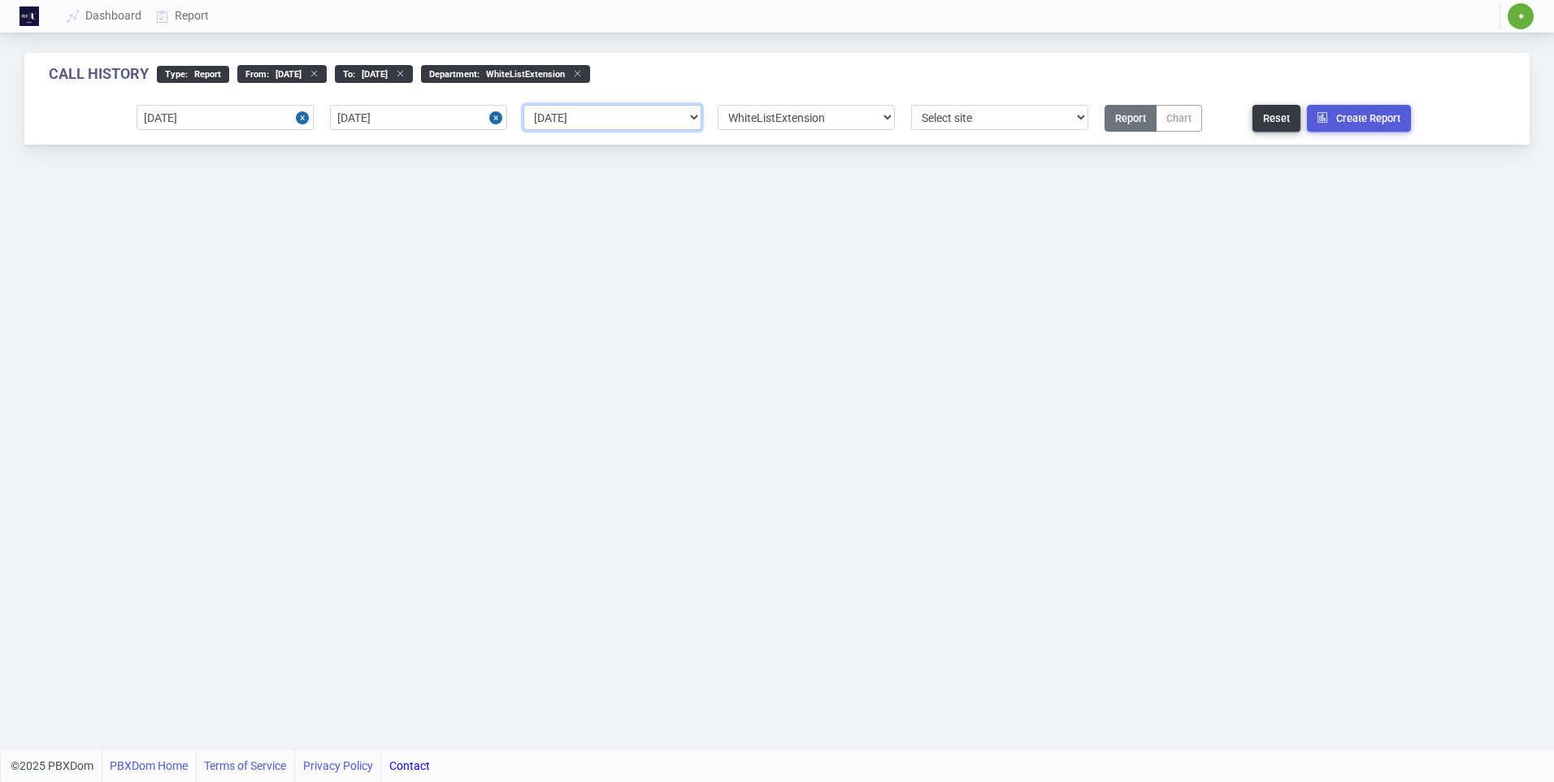
click at [598, 116] on select "Select predefined [DATE] [DATE] Current Year Current Month Current Week Previou…" at bounding box center [612, 117] width 177 height 25
click at [764, 122] on select "Select department/group exceptionExtension WhiteListExtension" at bounding box center [806, 117] width 177 height 25
click at [763, 124] on select "Select department/group exceptionExtension WhiteListExtension" at bounding box center [806, 117] width 177 height 25
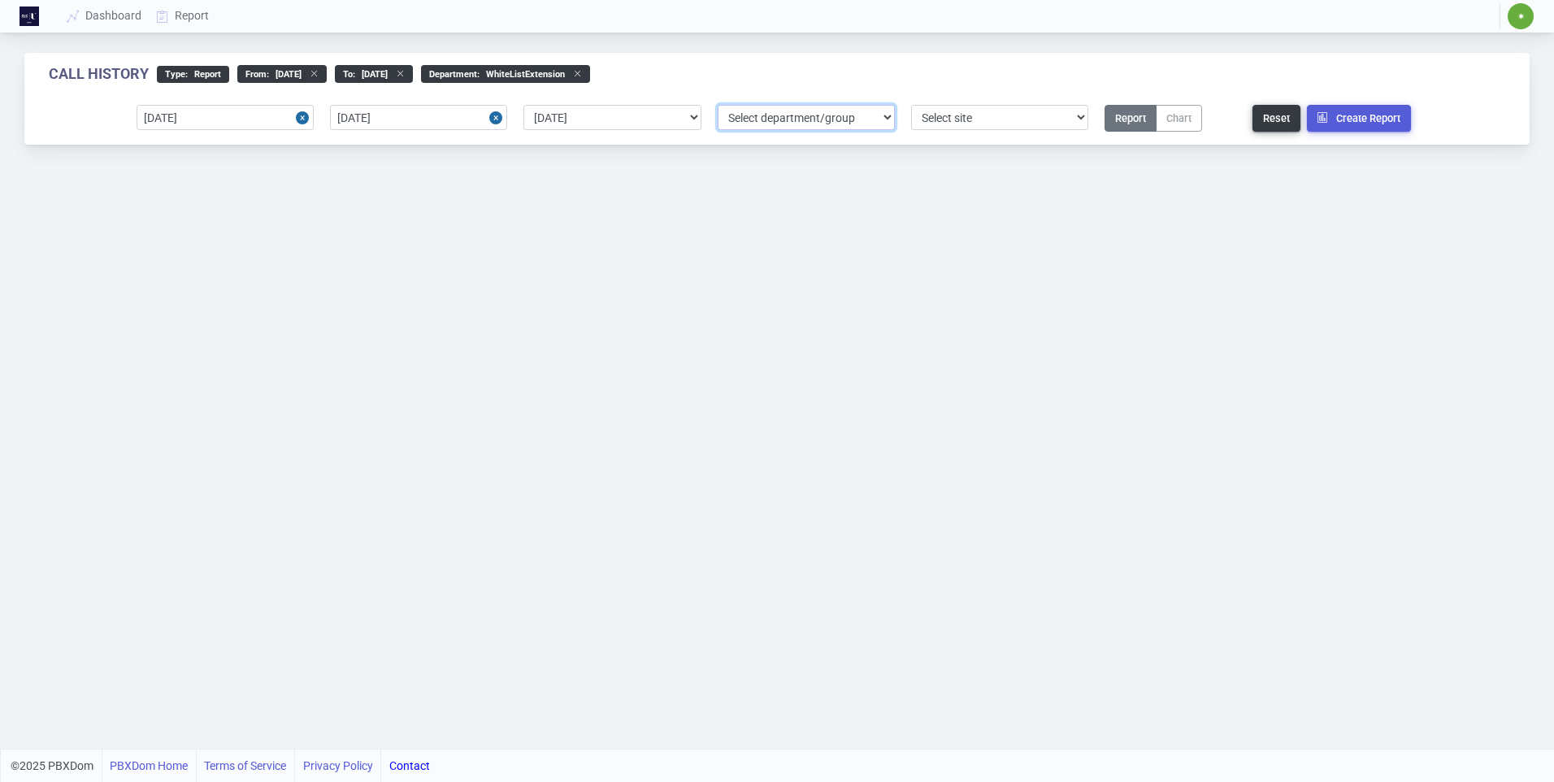
click at [718, 105] on select "Select department/group exceptionExtension WhiteListExtension" at bounding box center [806, 117] width 177 height 25
click at [800, 115] on select "Select department/group exceptionExtension WhiteListExtension" at bounding box center [806, 117] width 177 height 25
select select "2"
click at [718, 105] on select "Select department/group exceptionExtension WhiteListExtension" at bounding box center [806, 117] width 177 height 25
click at [1011, 120] on select "Select site 1 2" at bounding box center [999, 117] width 177 height 25
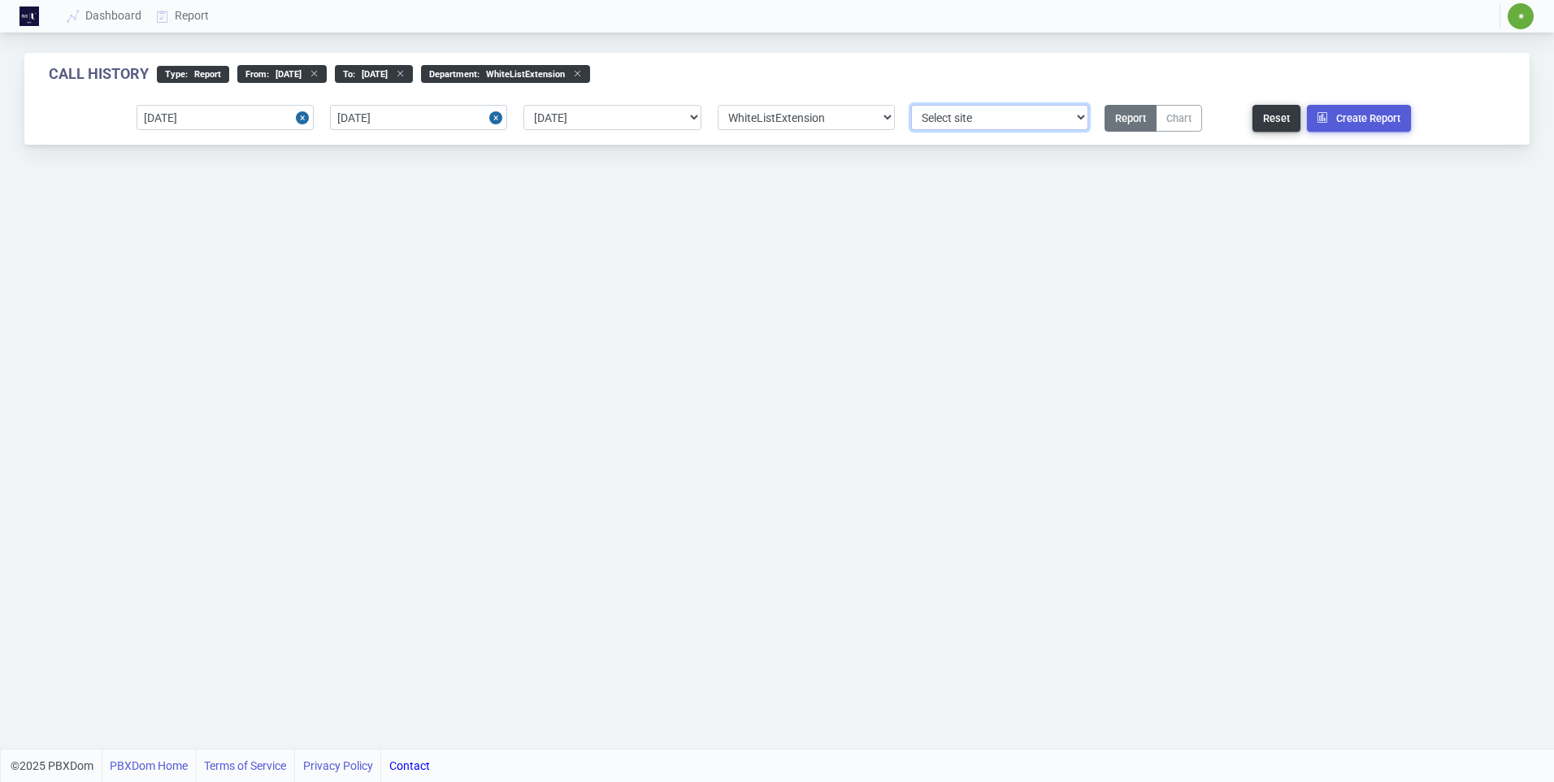
select select "1"
click at [911, 105] on select "Select site 1 2" at bounding box center [999, 117] width 177 height 25
drag, startPoint x: 1355, startPoint y: 118, endPoint x: 1354, endPoint y: 134, distance: 16.3
click at [1354, 121] on button "Create Report" at bounding box center [1359, 118] width 104 height 27
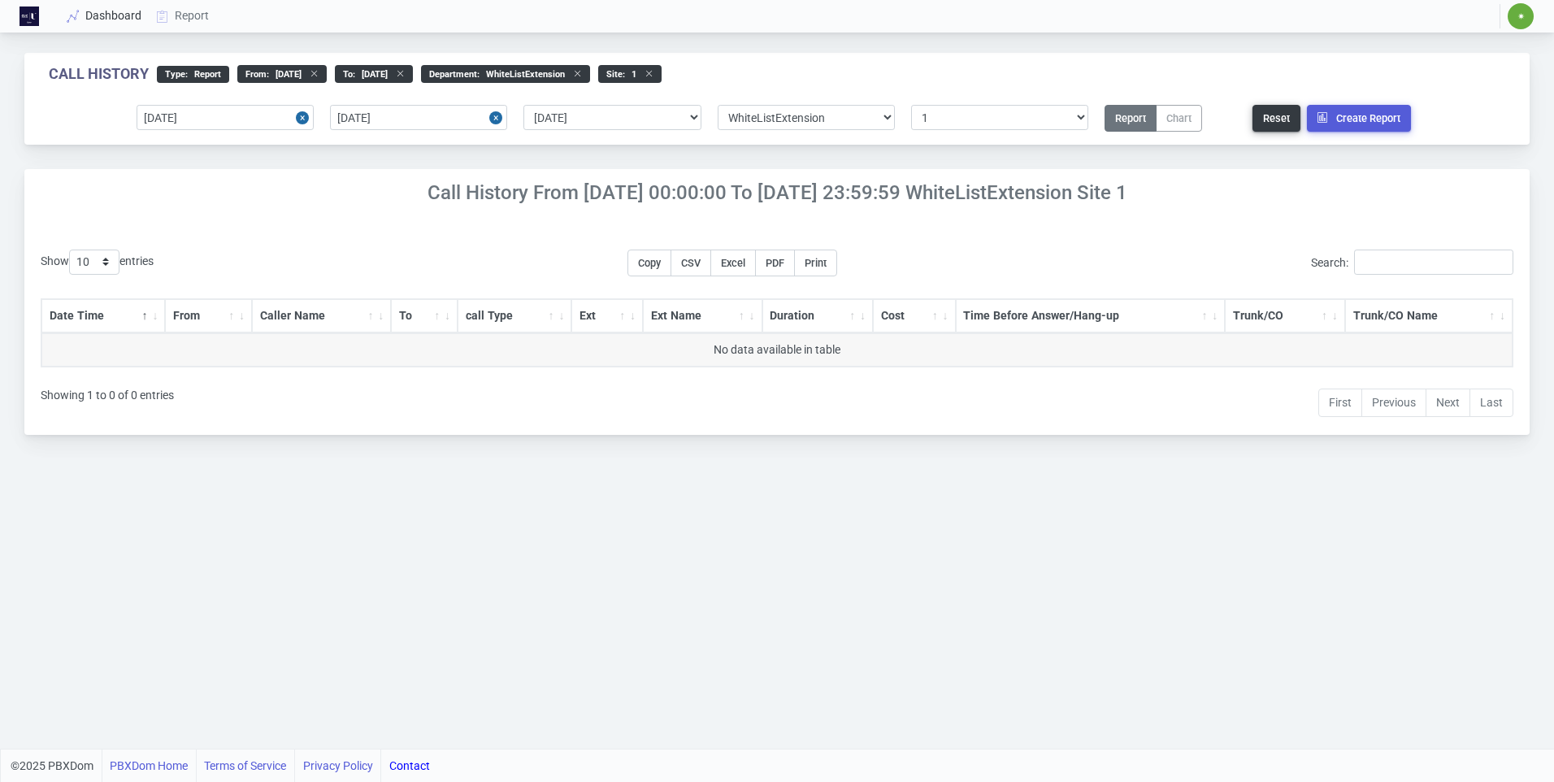
click at [89, 11] on link "Dashboard" at bounding box center [104, 16] width 89 height 30
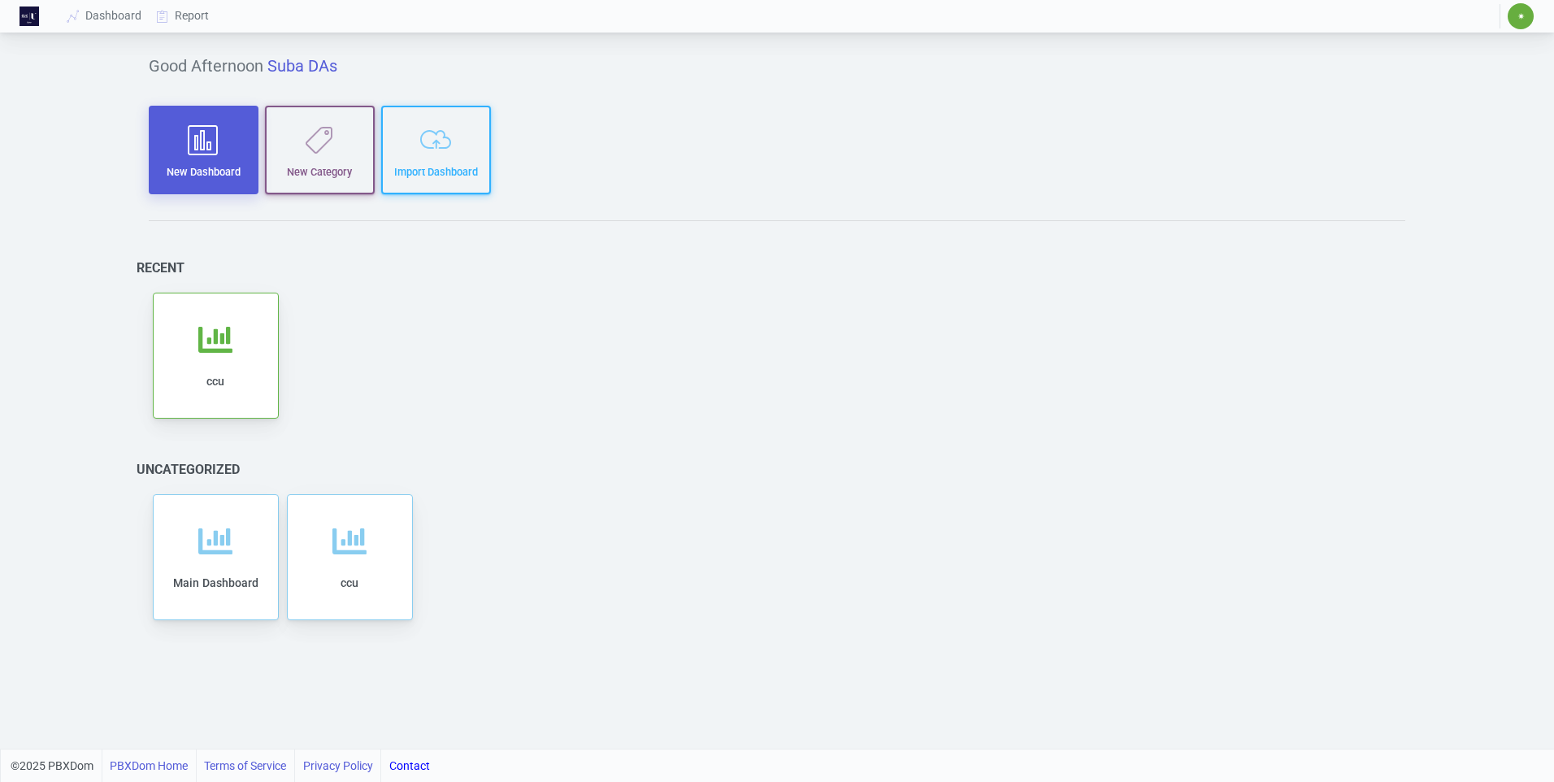
click at [234, 153] on icon "button" at bounding box center [203, 139] width 87 height 31
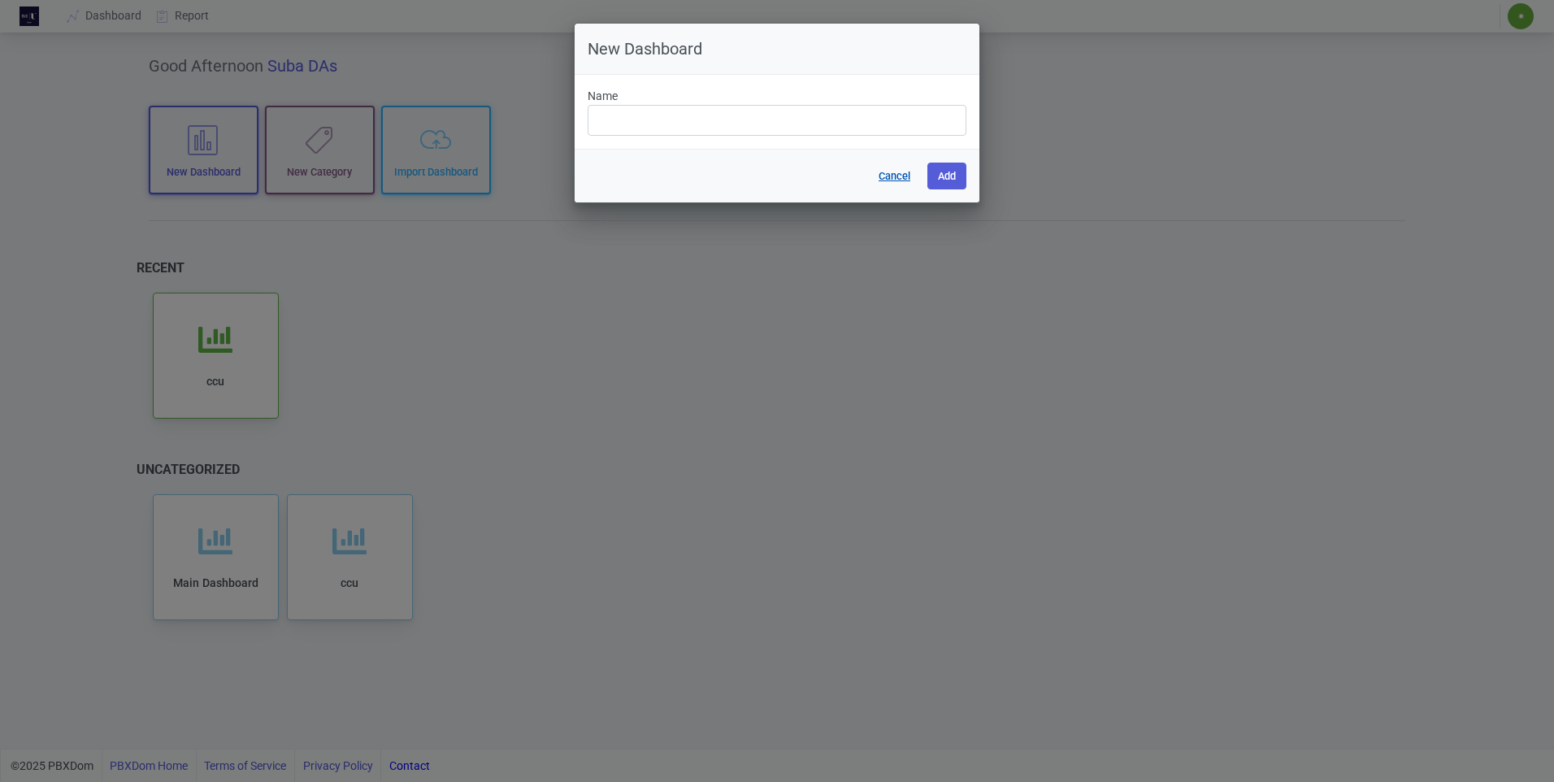
click at [891, 176] on button "Cancel" at bounding box center [894, 176] width 53 height 27
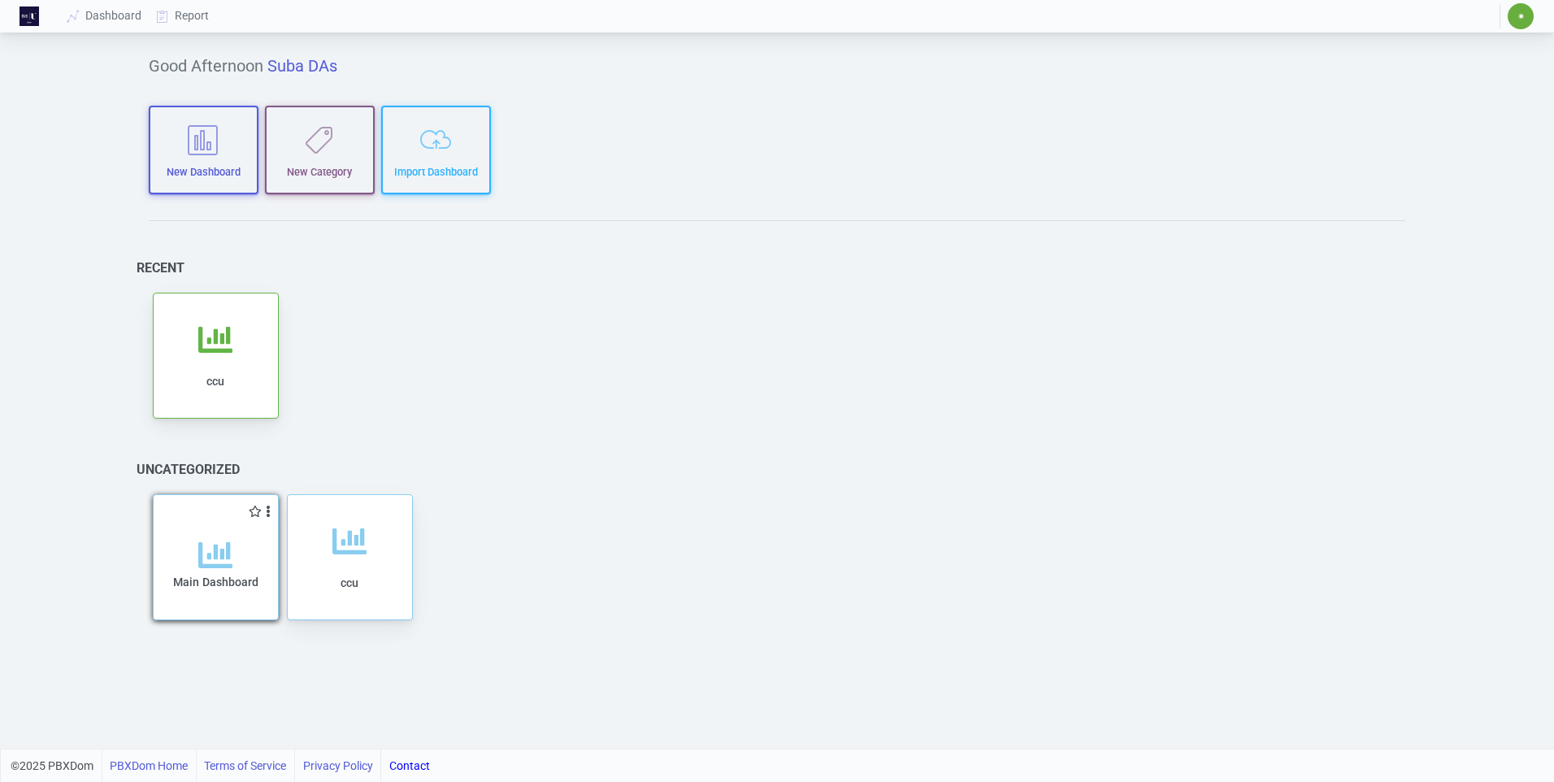
click at [197, 555] on div "Main Dashboard" at bounding box center [216, 579] width 92 height 83
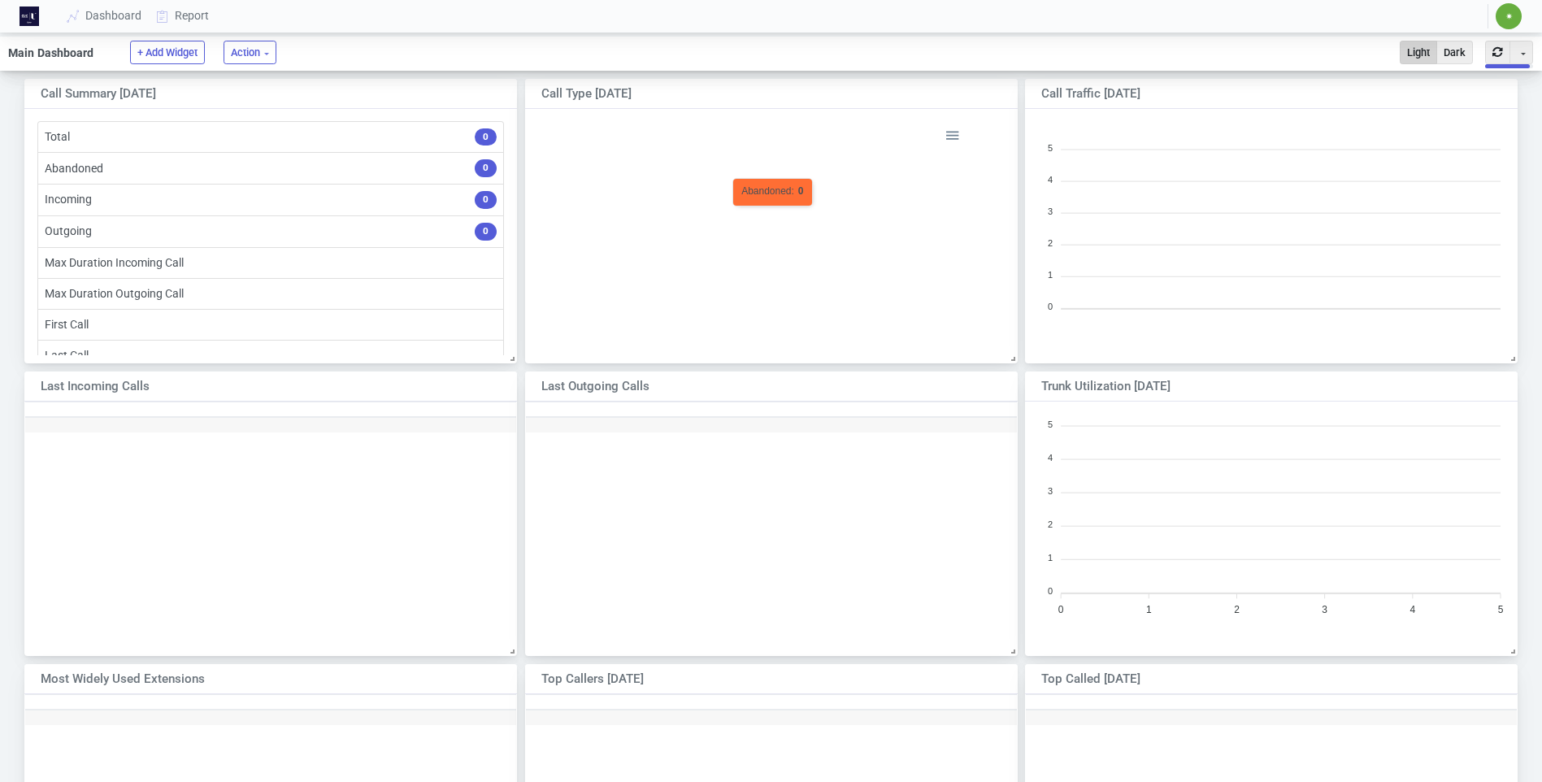
click at [768, 213] on foreignobject "Incoming Outgoing Abandoned" at bounding box center [771, 274] width 390 height 299
click at [1165, 229] on icon "5 5 4 4 3 3 2 2 1 1 0 0" at bounding box center [1271, 232] width 475 height 214
click at [217, 558] on div at bounding box center [270, 525] width 493 height 246
click at [100, 24] on link "Dashboard" at bounding box center [104, 16] width 89 height 30
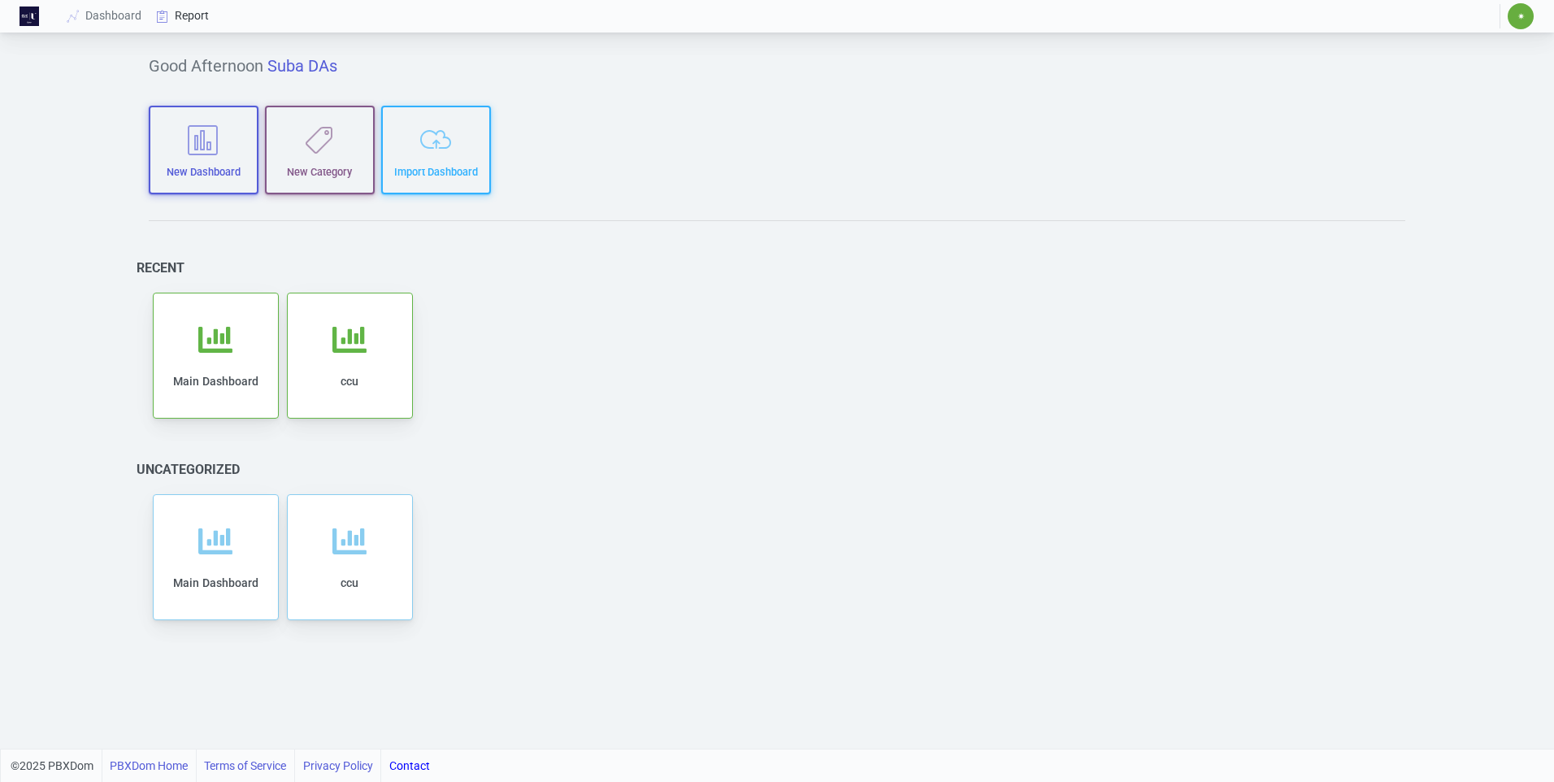
click at [191, 16] on link "Report" at bounding box center [183, 16] width 67 height 30
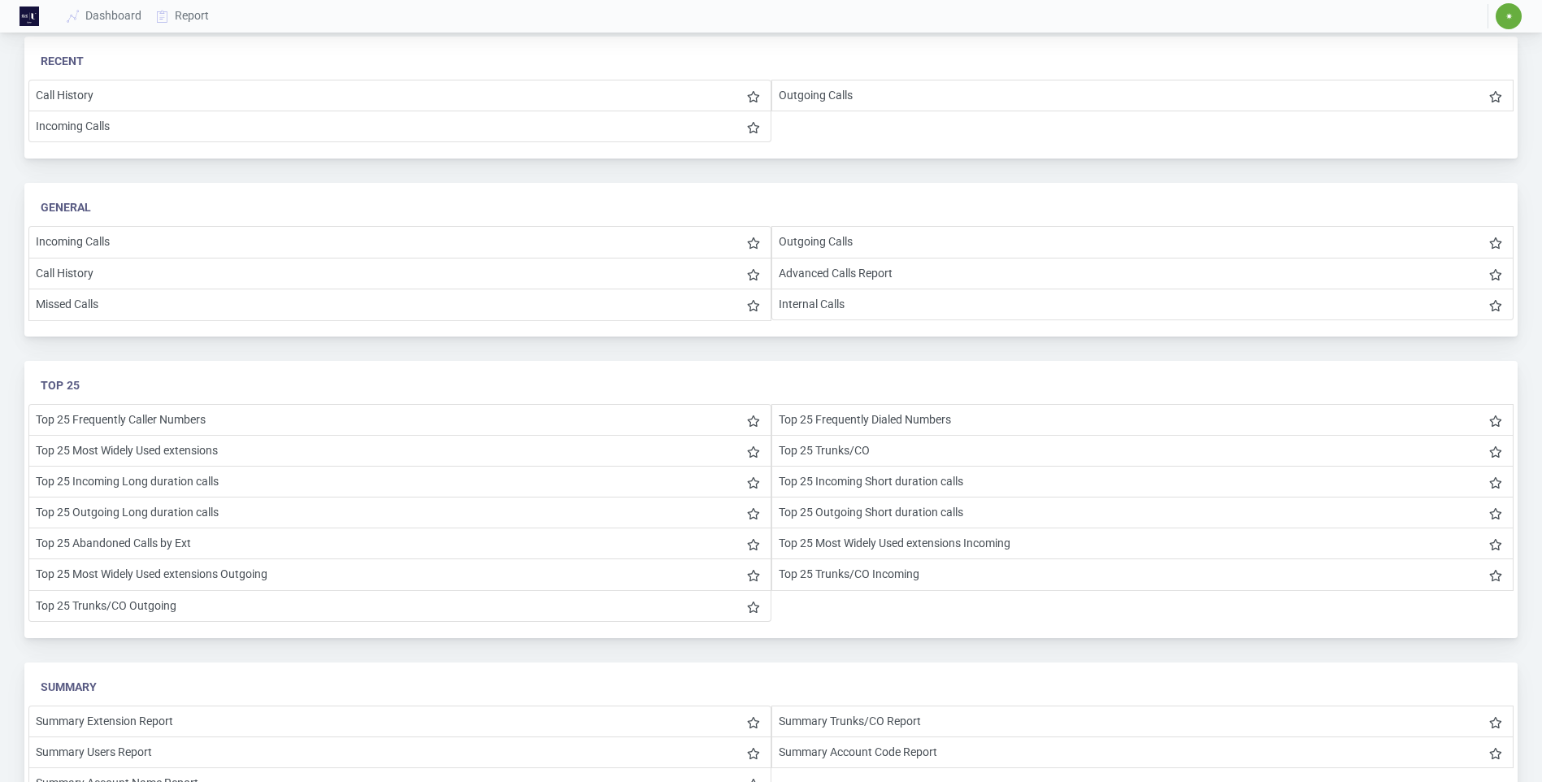
click at [24, 20] on img at bounding box center [30, 17] width 20 height 20
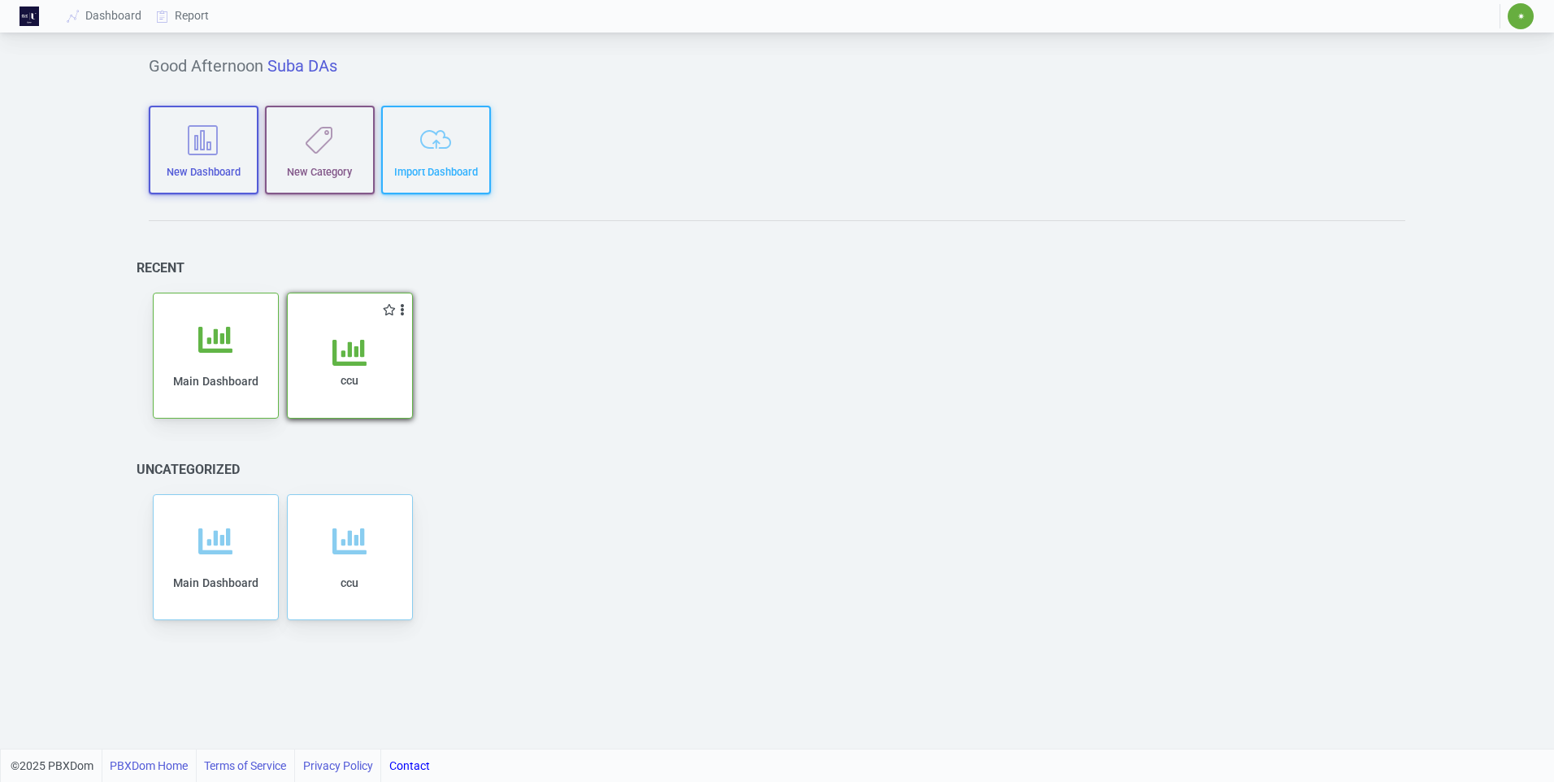
click at [354, 354] on icon at bounding box center [350, 353] width 34 height 34
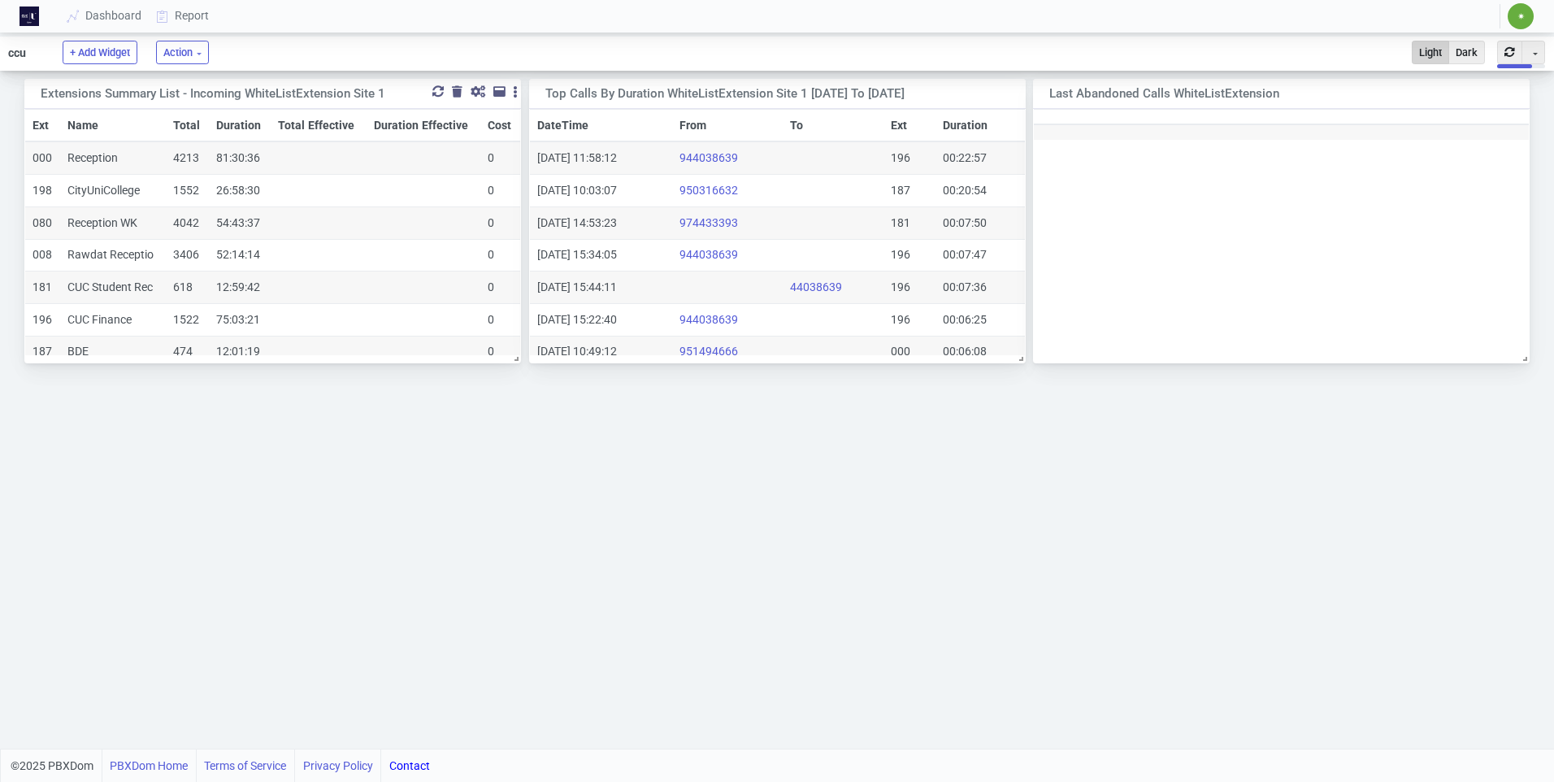
click at [437, 93] on div at bounding box center [438, 91] width 11 height 11
click at [940, 92] on div at bounding box center [942, 91] width 11 height 11
click at [863, 95] on div "Top Calls by Duration WhiteListExtension Site 1 [DATE] to [DATE]" at bounding box center [755, 94] width 418 height 19
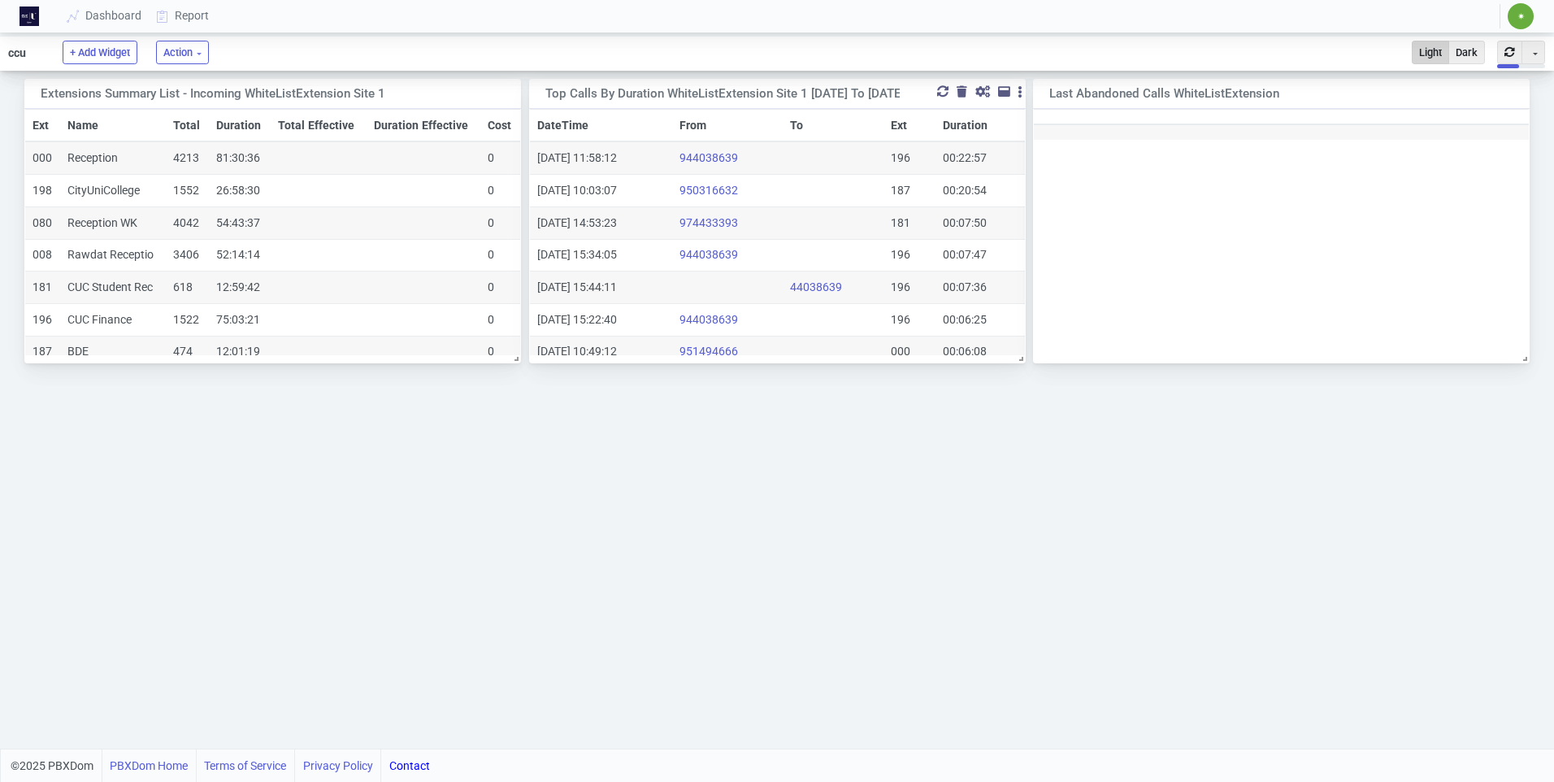
click at [981, 92] on div at bounding box center [983, 91] width 15 height 11
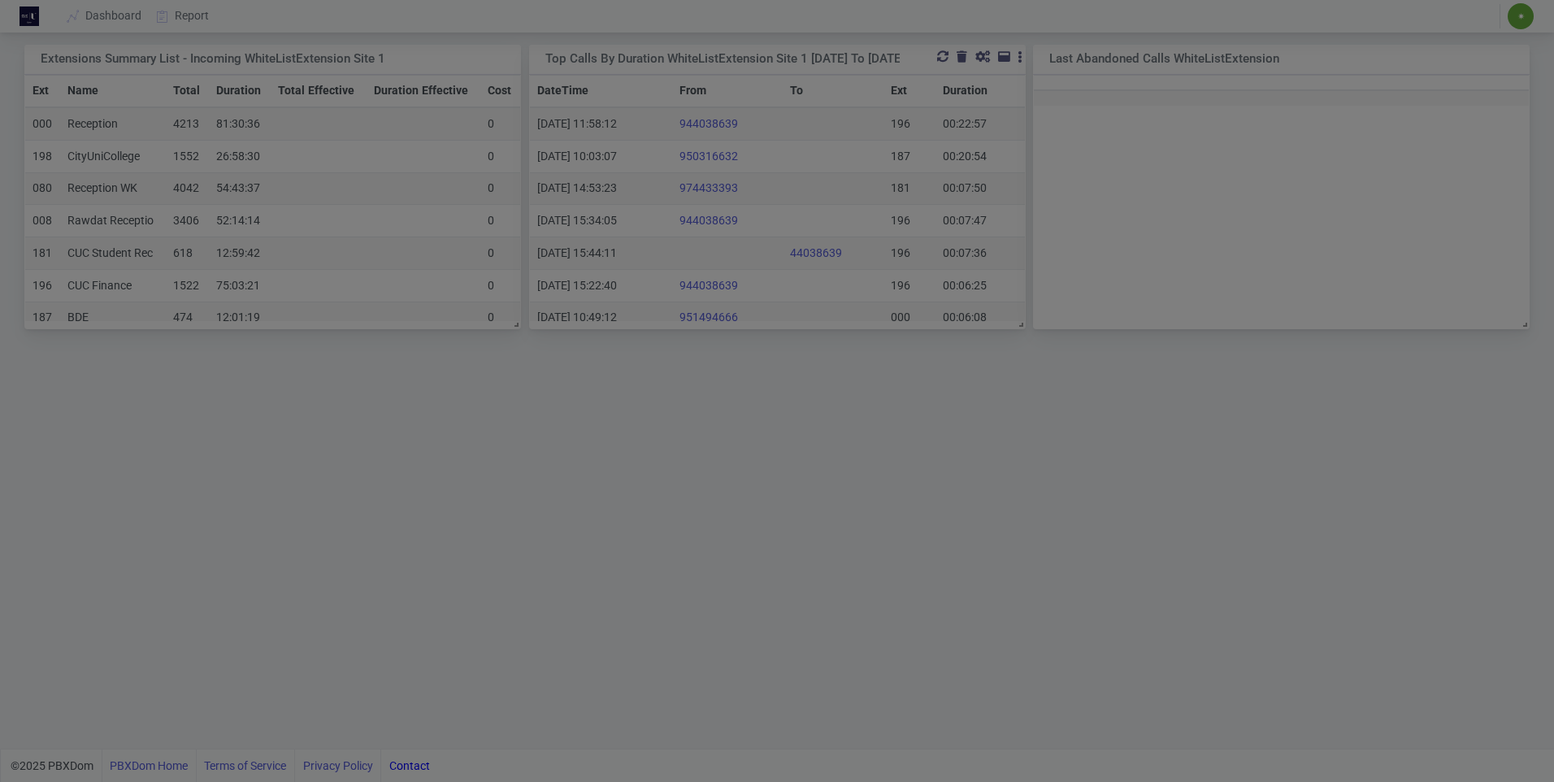
select select "2"
select select "1"
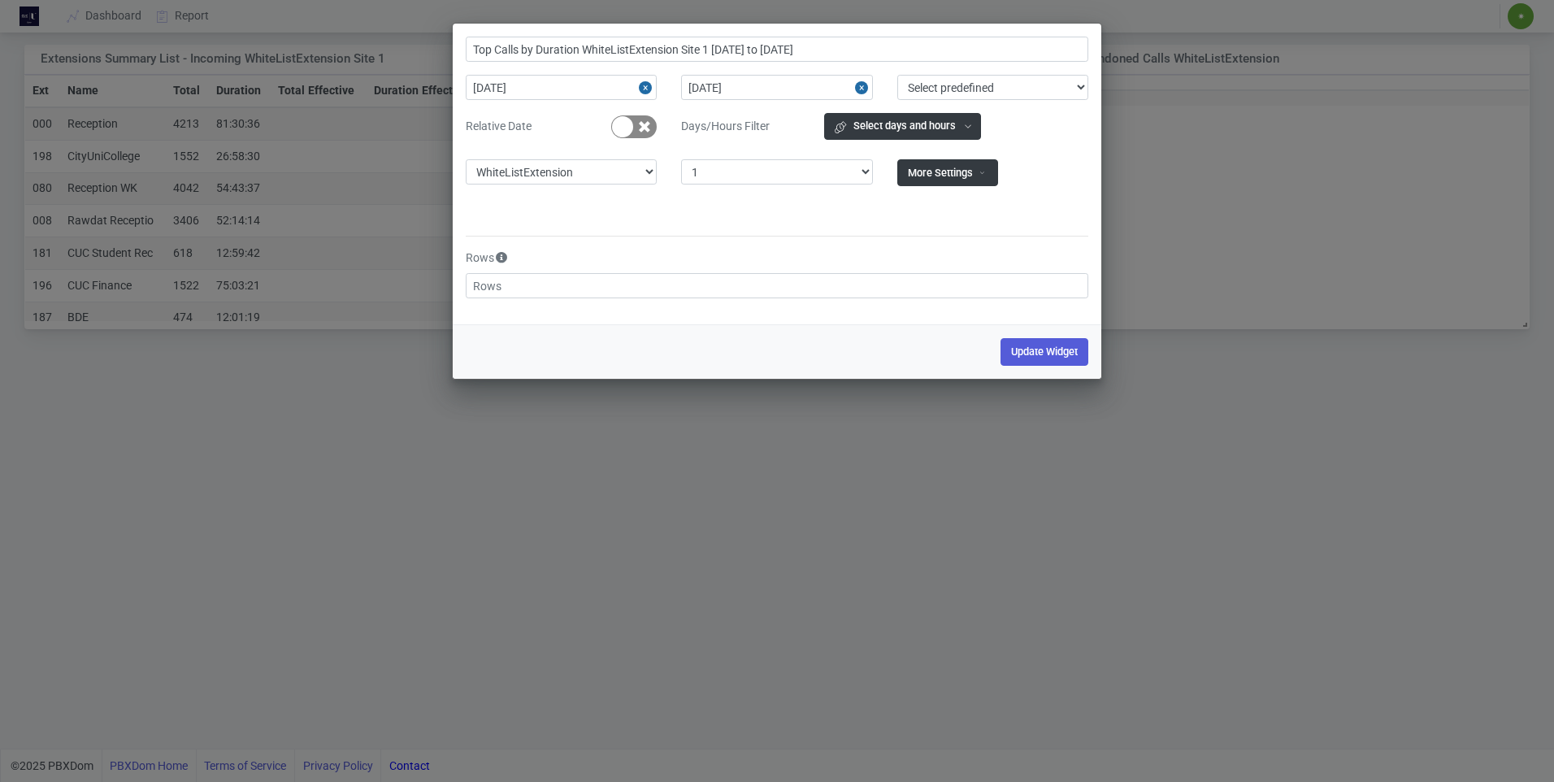
click at [645, 90] on button "Close" at bounding box center [648, 87] width 18 height 25
type input "Top Calls by Duration WhiteListExtension Site 1"
click at [629, 88] on input "text" at bounding box center [561, 87] width 191 height 25
click at [761, 240] on section "Rows" at bounding box center [777, 274] width 623 height 76
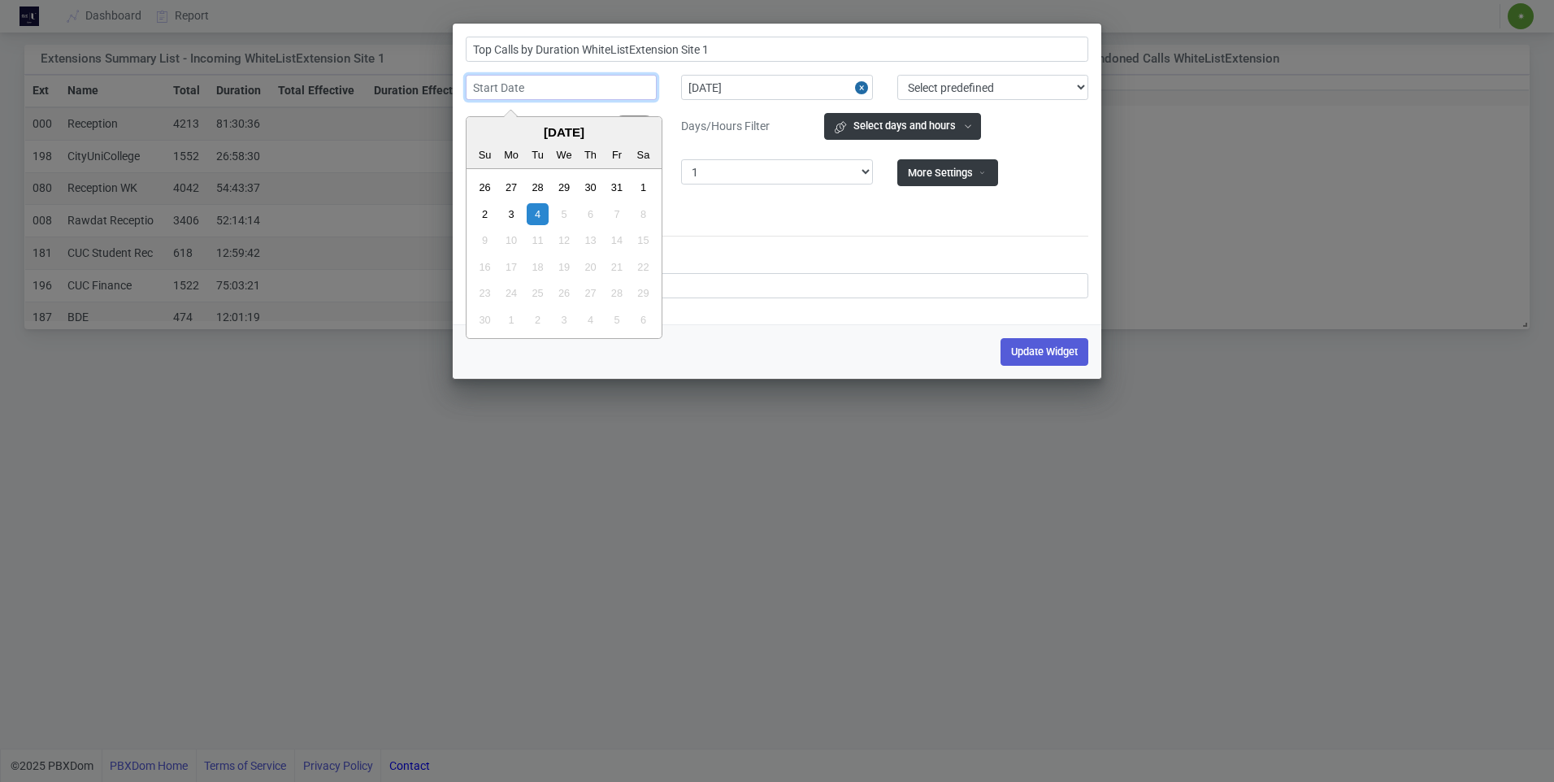
click at [637, 85] on input "text" at bounding box center [561, 87] width 191 height 25
click at [767, 214] on p at bounding box center [777, 214] width 647 height 17
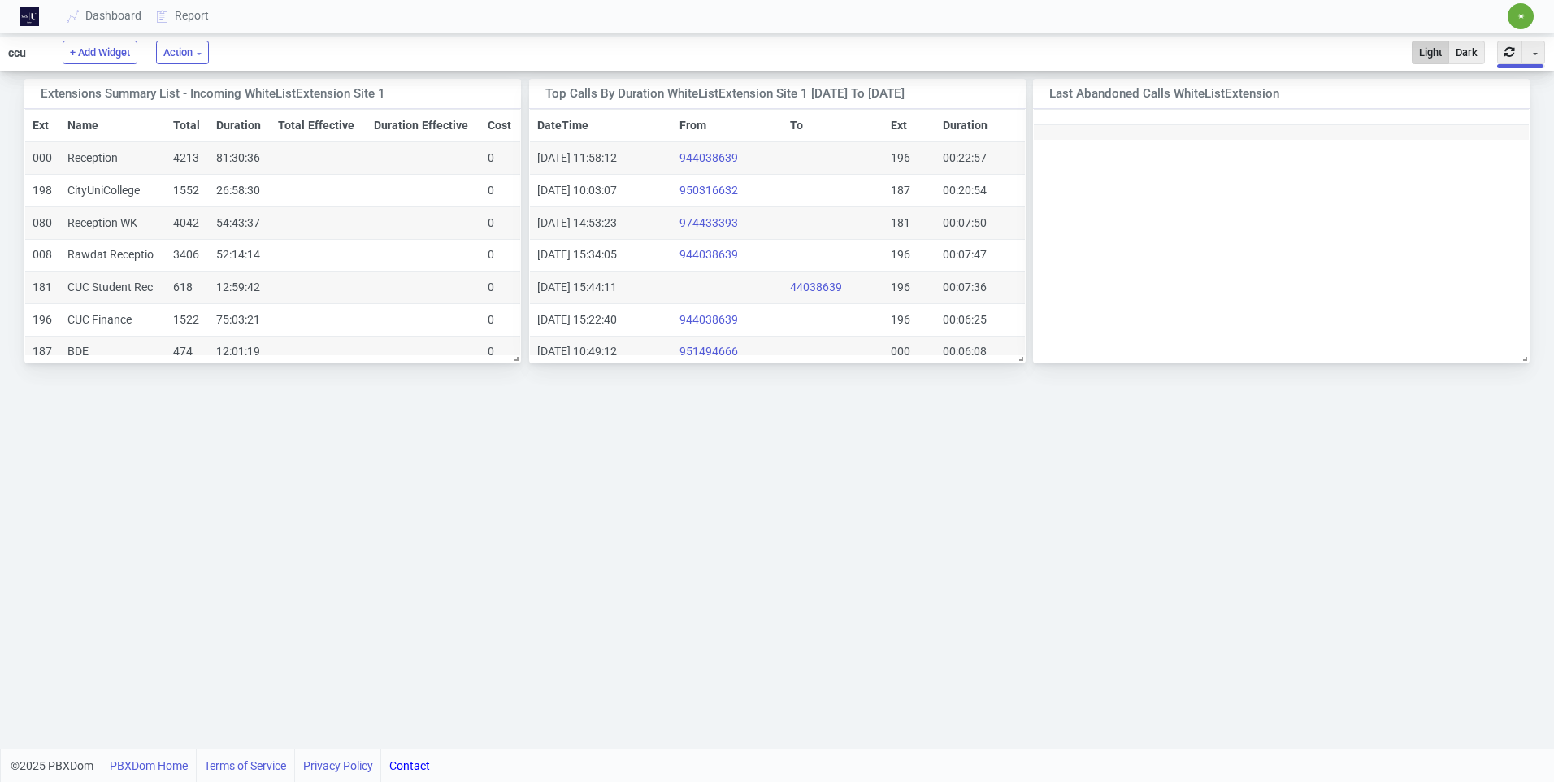
click at [1519, 22] on span "✷" at bounding box center [1521, 16] width 26 height 26
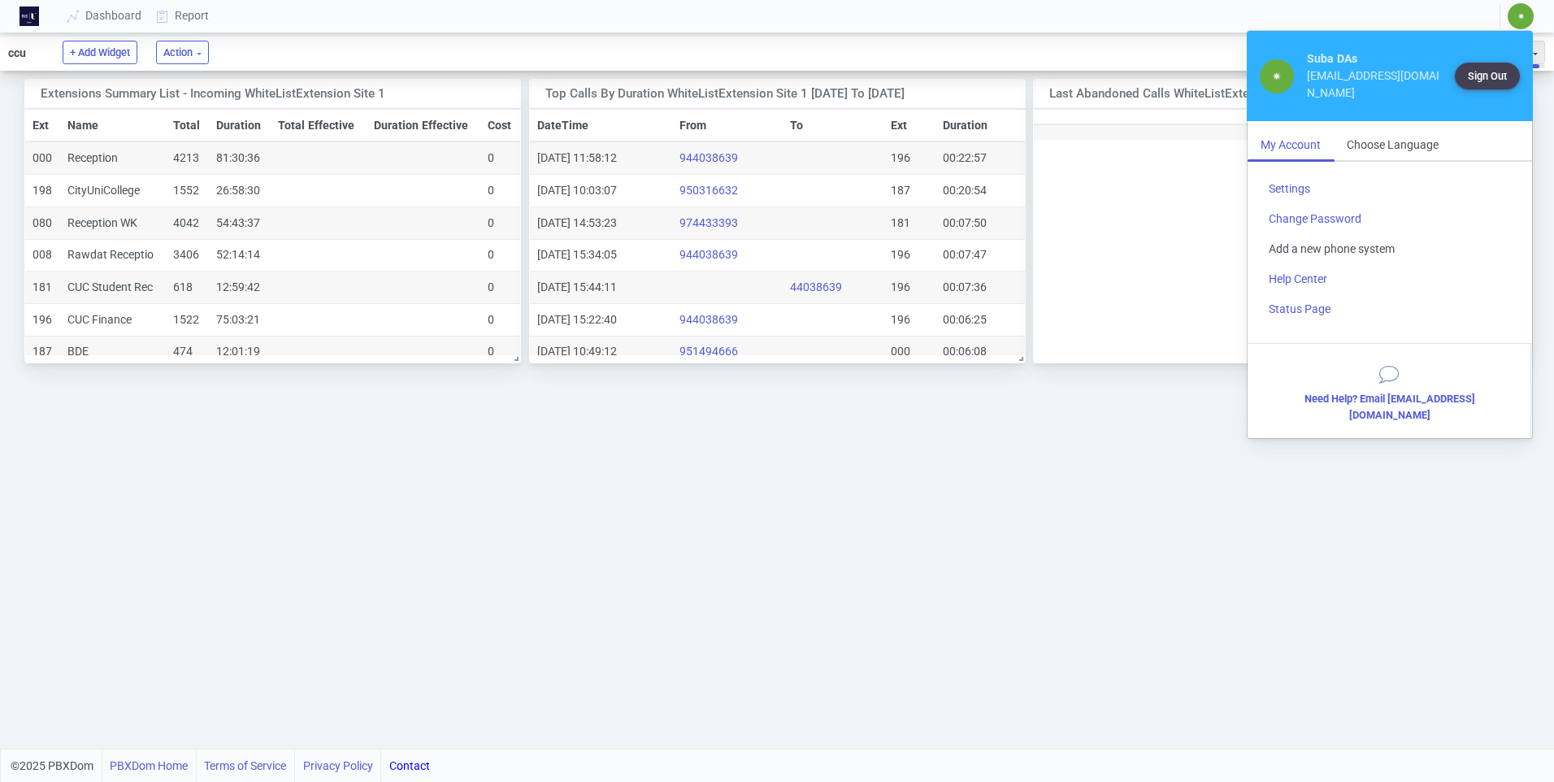
click at [1297, 247] on link "Add a new phone system" at bounding box center [1390, 249] width 268 height 30
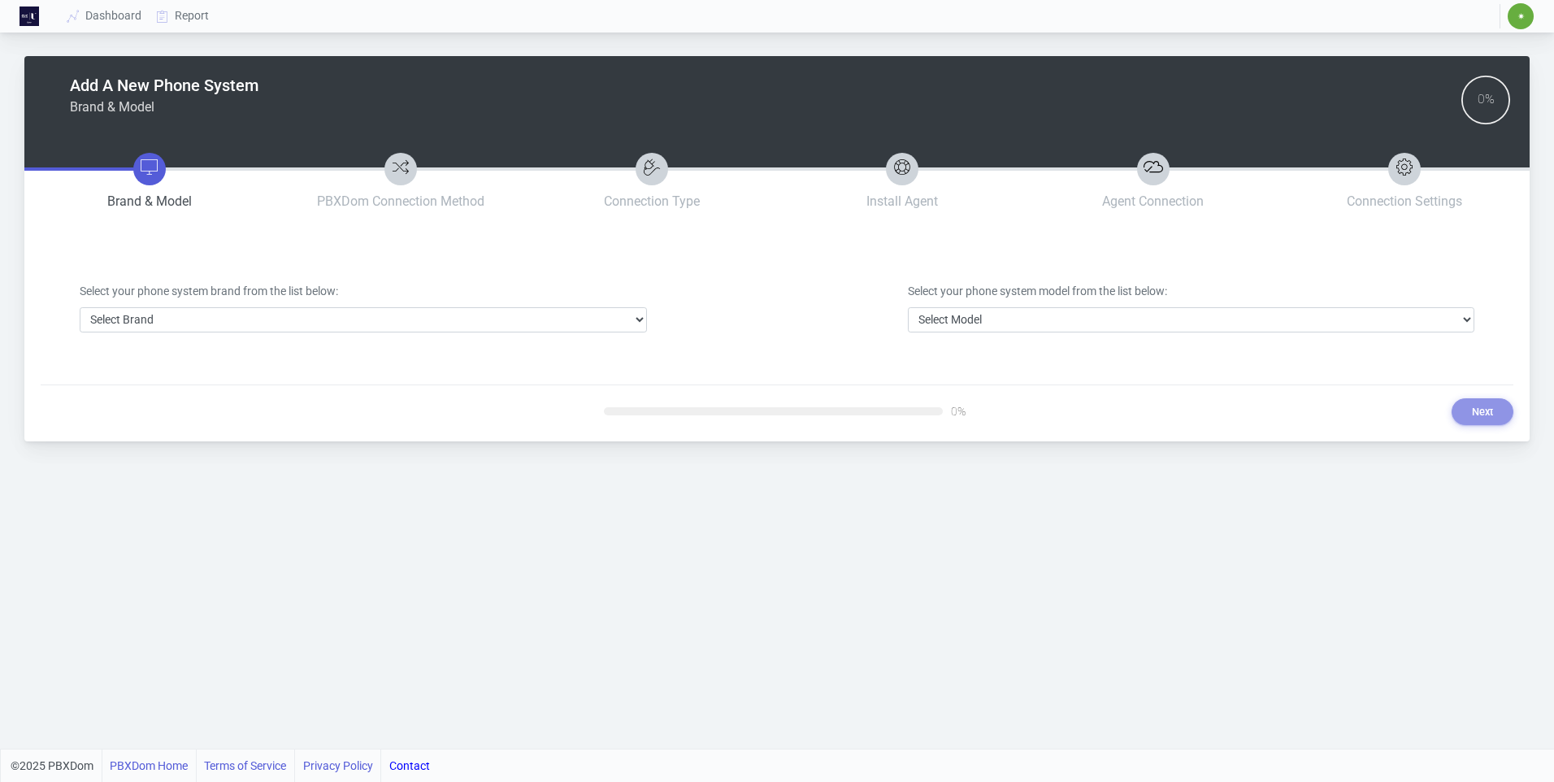
click at [1521, 22] on span "✷" at bounding box center [1521, 16] width 26 height 26
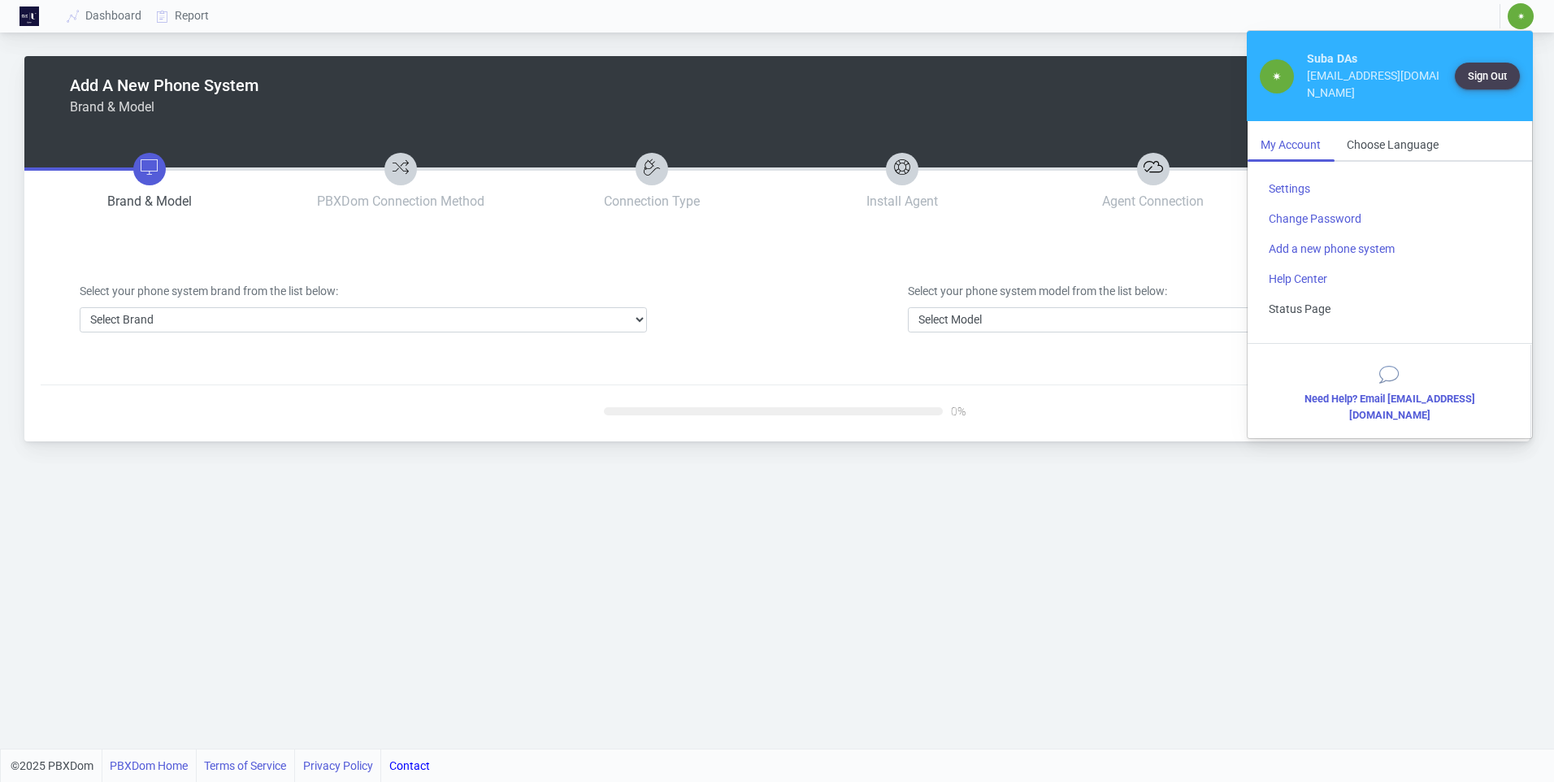
click at [1299, 312] on link "Status Page" at bounding box center [1390, 309] width 268 height 30
click at [1398, 146] on div "Choose Language" at bounding box center [1393, 145] width 118 height 30
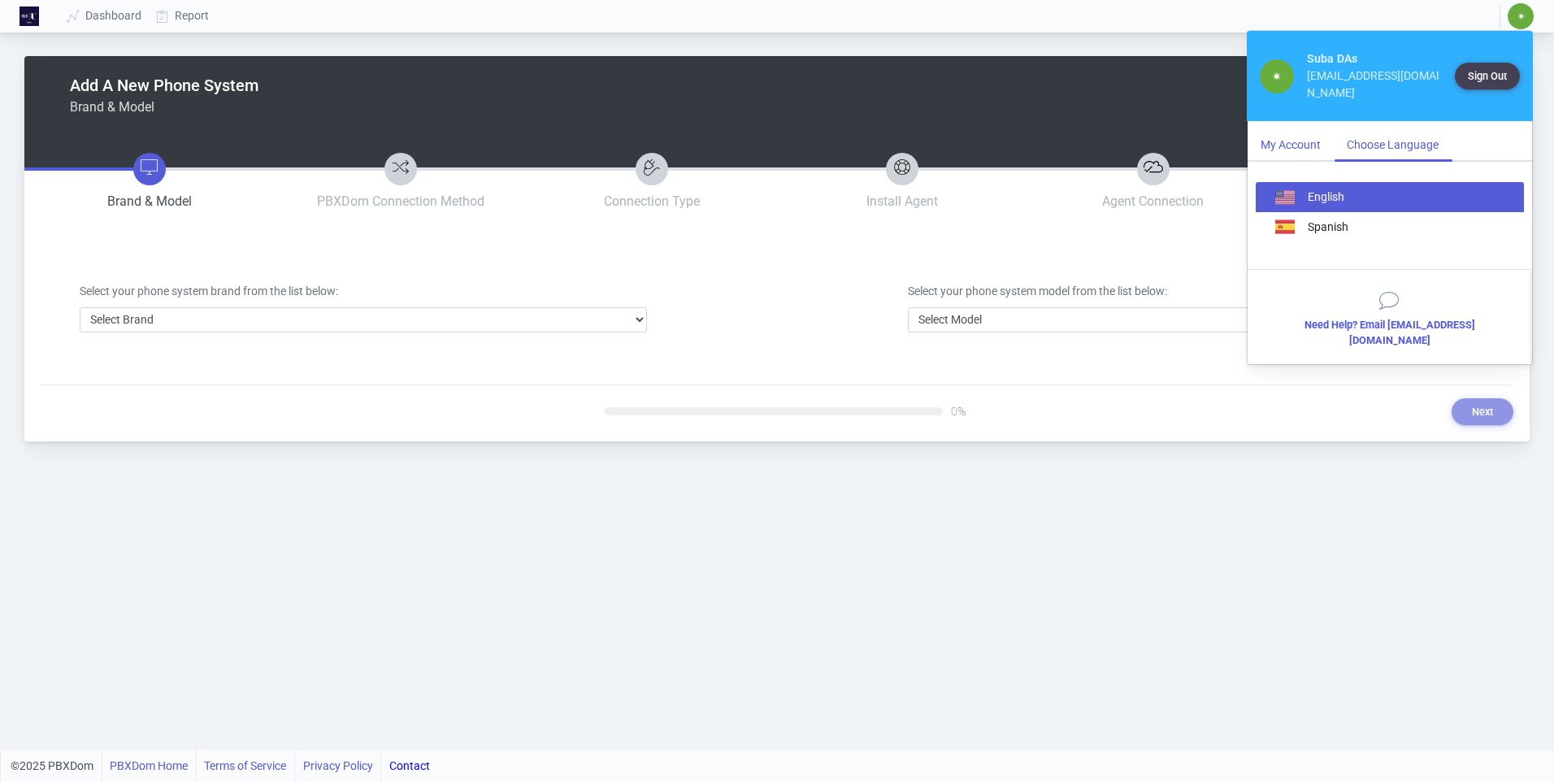
click at [1303, 146] on div "My Account" at bounding box center [1291, 145] width 86 height 30
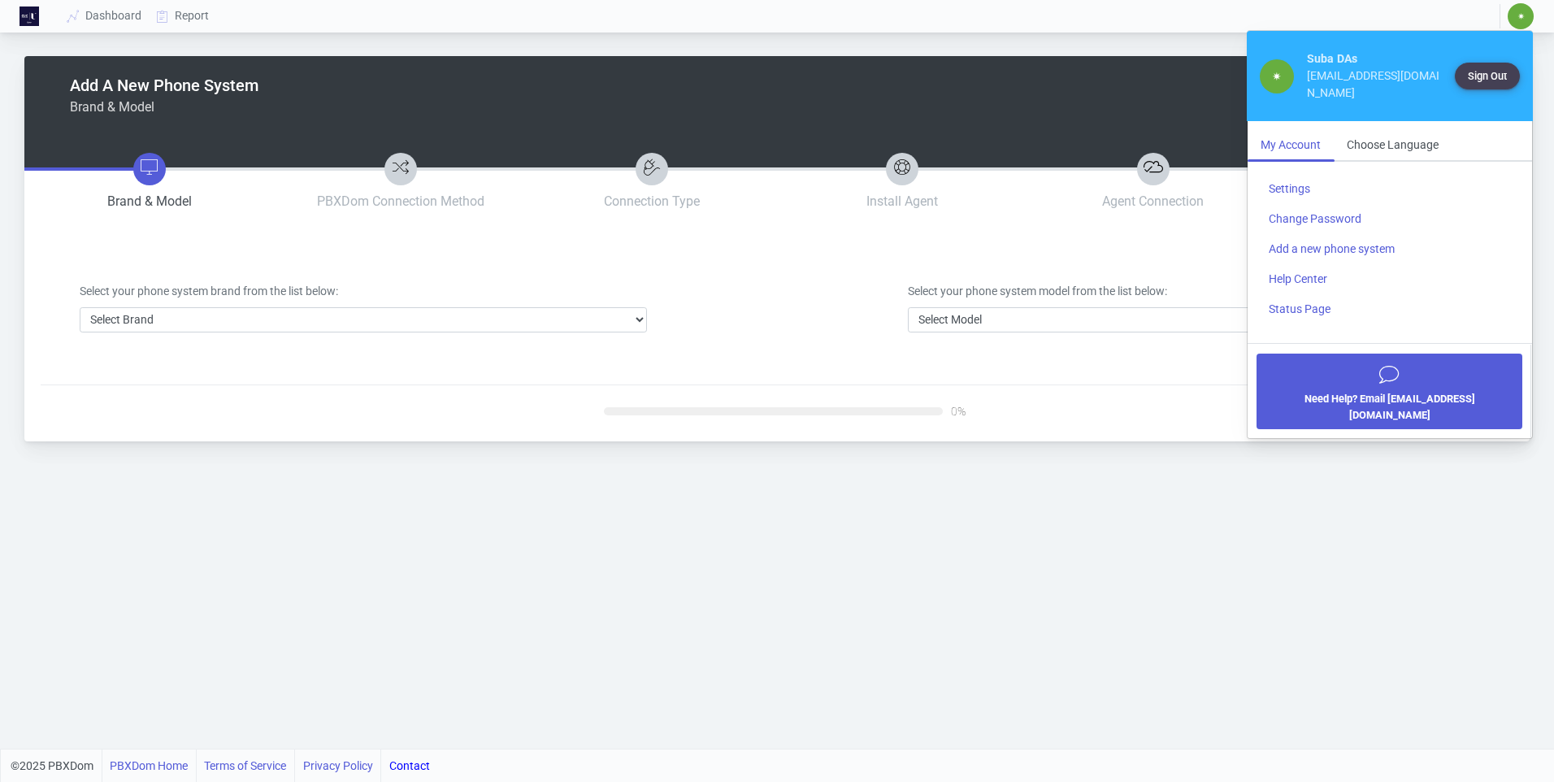
click at [1360, 403] on b "Need Help? Email [EMAIL_ADDRESS][DOMAIN_NAME]" at bounding box center [1390, 407] width 171 height 28
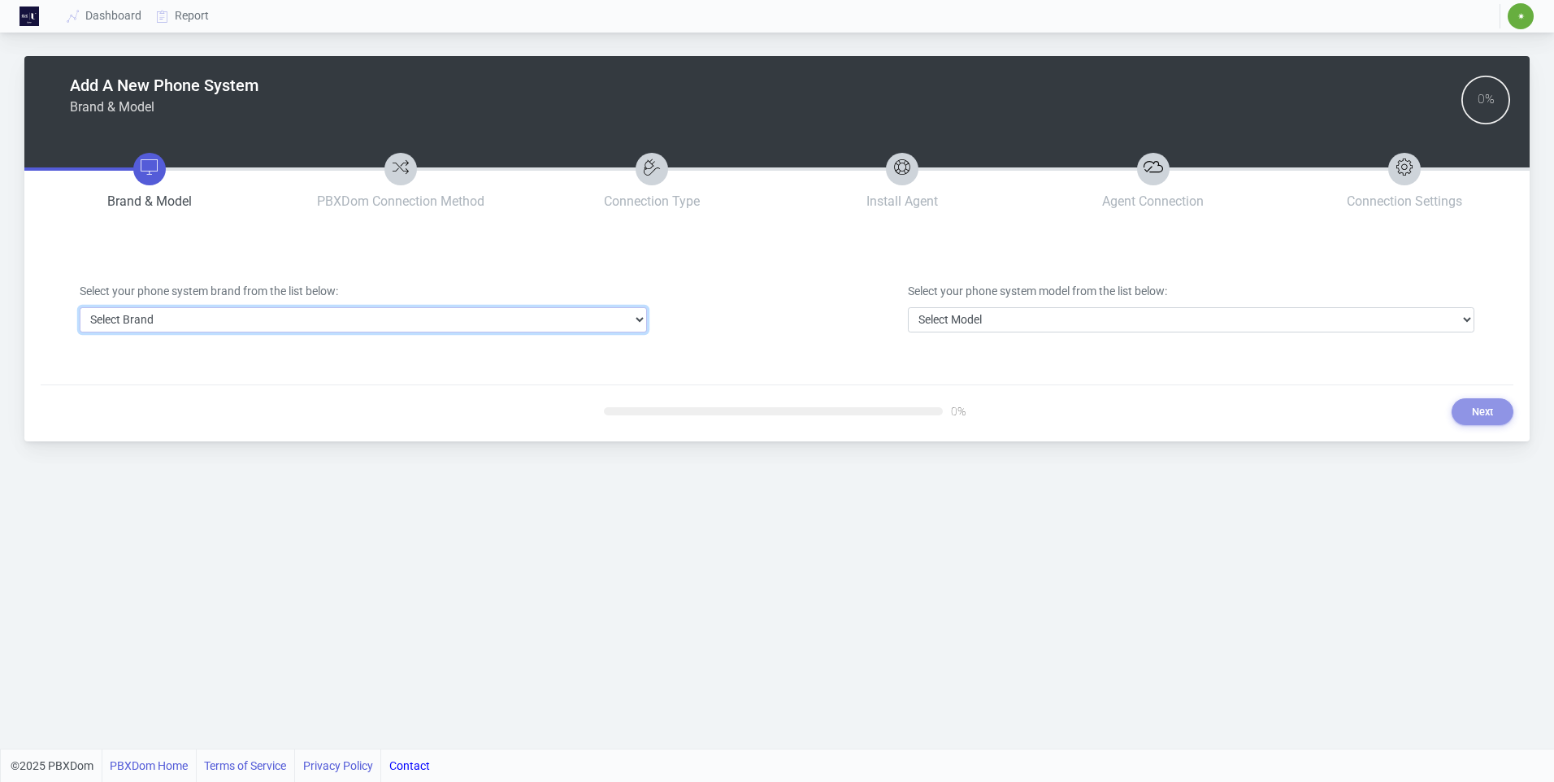
click at [445, 325] on select "Select Brand 3CX Avaya Cisco FreePBX/Asterisk Mitel Panasonic Yeastar" at bounding box center [363, 319] width 567 height 25
click at [269, 324] on select "Select Brand 3CX Avaya Cisco FreePBX/Asterisk Mitel Panasonic Yeastar" at bounding box center [363, 319] width 567 height 25
select select "3"
click at [80, 307] on select "Select Brand 3CX Avaya Cisco FreePBX/Asterisk Mitel Panasonic Yeastar" at bounding box center [363, 319] width 567 height 25
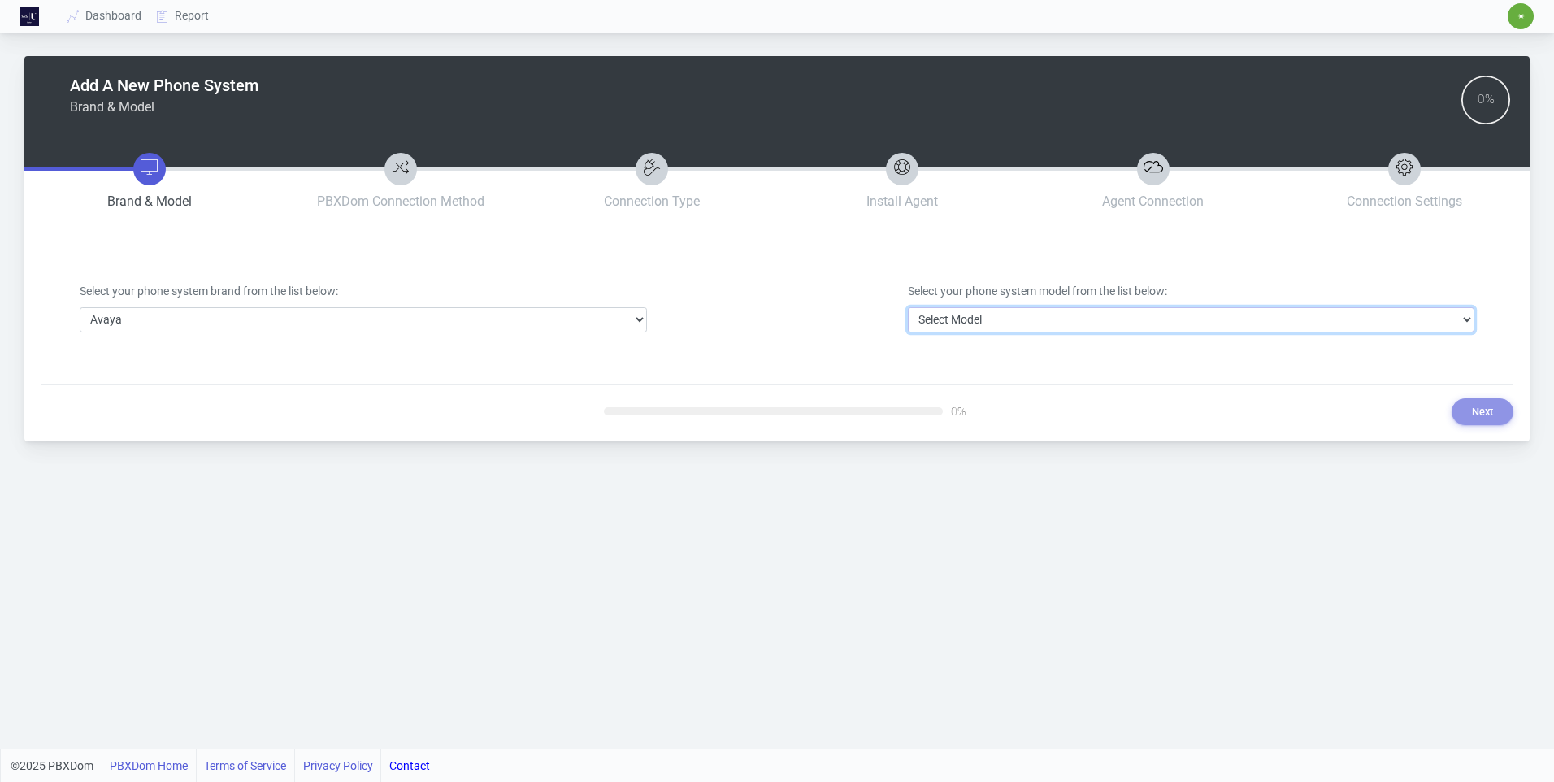
click at [1052, 315] on select "Select Model Avaya Aura Communication Manager Avaya IP Office 500/Server Edition" at bounding box center [1191, 319] width 567 height 25
select select "40"
click at [908, 307] on select "Select Model Avaya Aura Communication Manager Avaya IP Office 500/Server Edition" at bounding box center [1191, 319] width 567 height 25
click at [1484, 416] on button "Next" at bounding box center [1483, 411] width 62 height 27
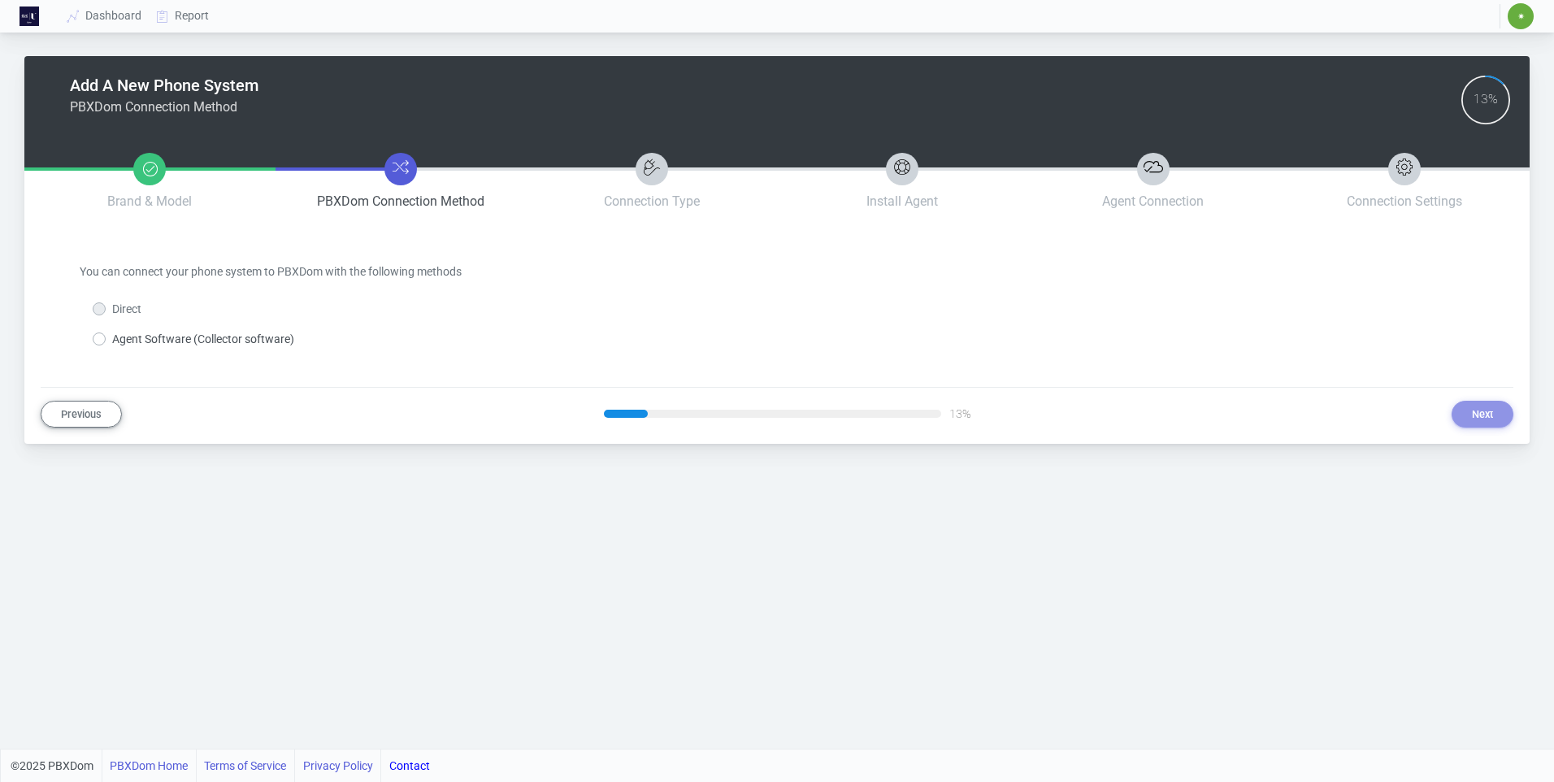
click at [112, 339] on label "Agent Software (Collector software)" at bounding box center [203, 339] width 182 height 17
click at [112, 339] on input "Agent Software (Collector software)" at bounding box center [117, 336] width 11 height 11
radio input "true"
click at [112, 311] on label "Direct" at bounding box center [126, 309] width 29 height 17
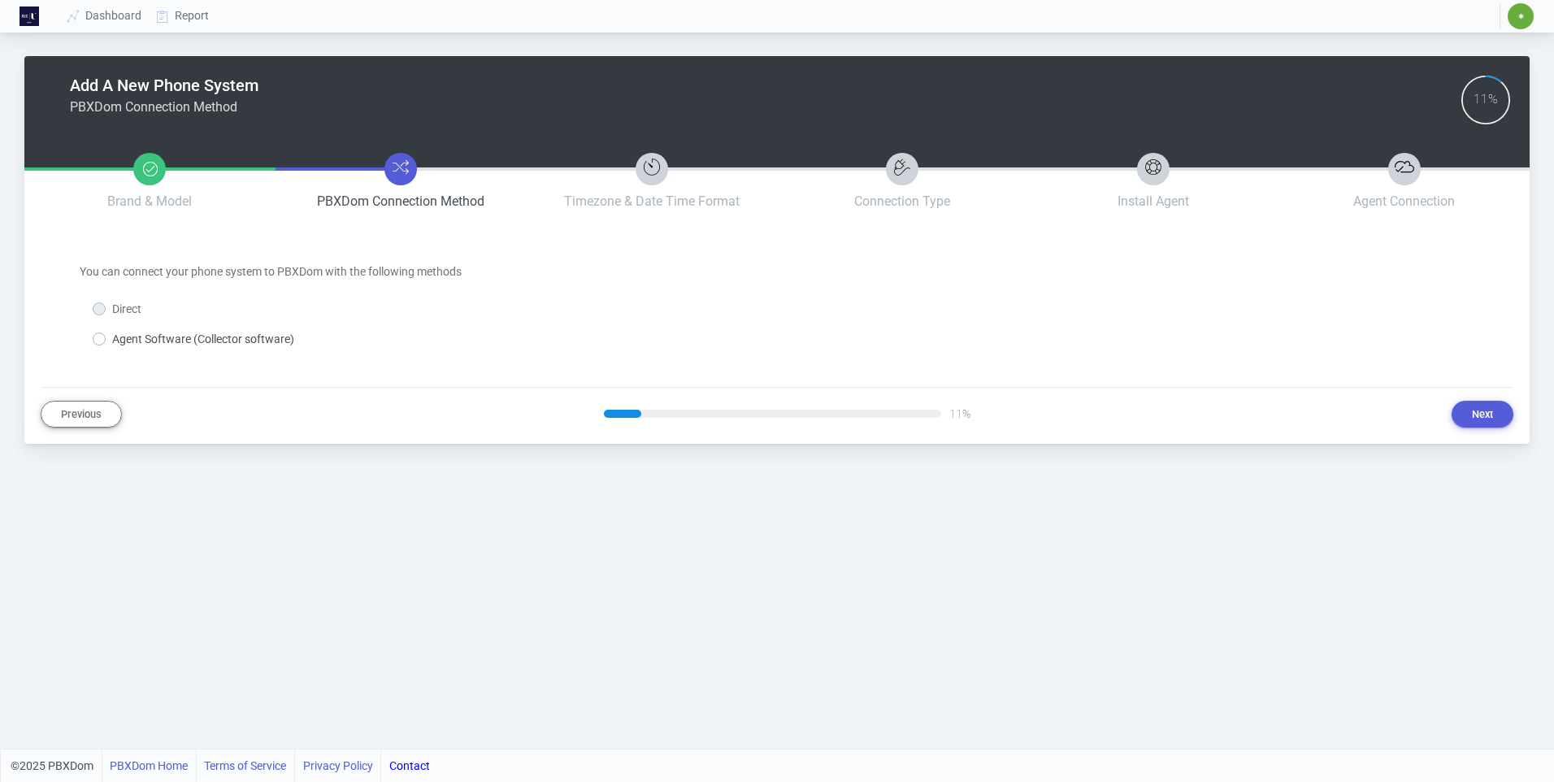
click at [112, 308] on label "Direct" at bounding box center [126, 309] width 29 height 17
click at [112, 313] on label "Direct" at bounding box center [126, 309] width 29 height 17
click at [112, 336] on label "Agent Software (Collector software)" at bounding box center [203, 339] width 182 height 17
click at [112, 336] on input "Agent Software (Collector software)" at bounding box center [117, 336] width 11 height 11
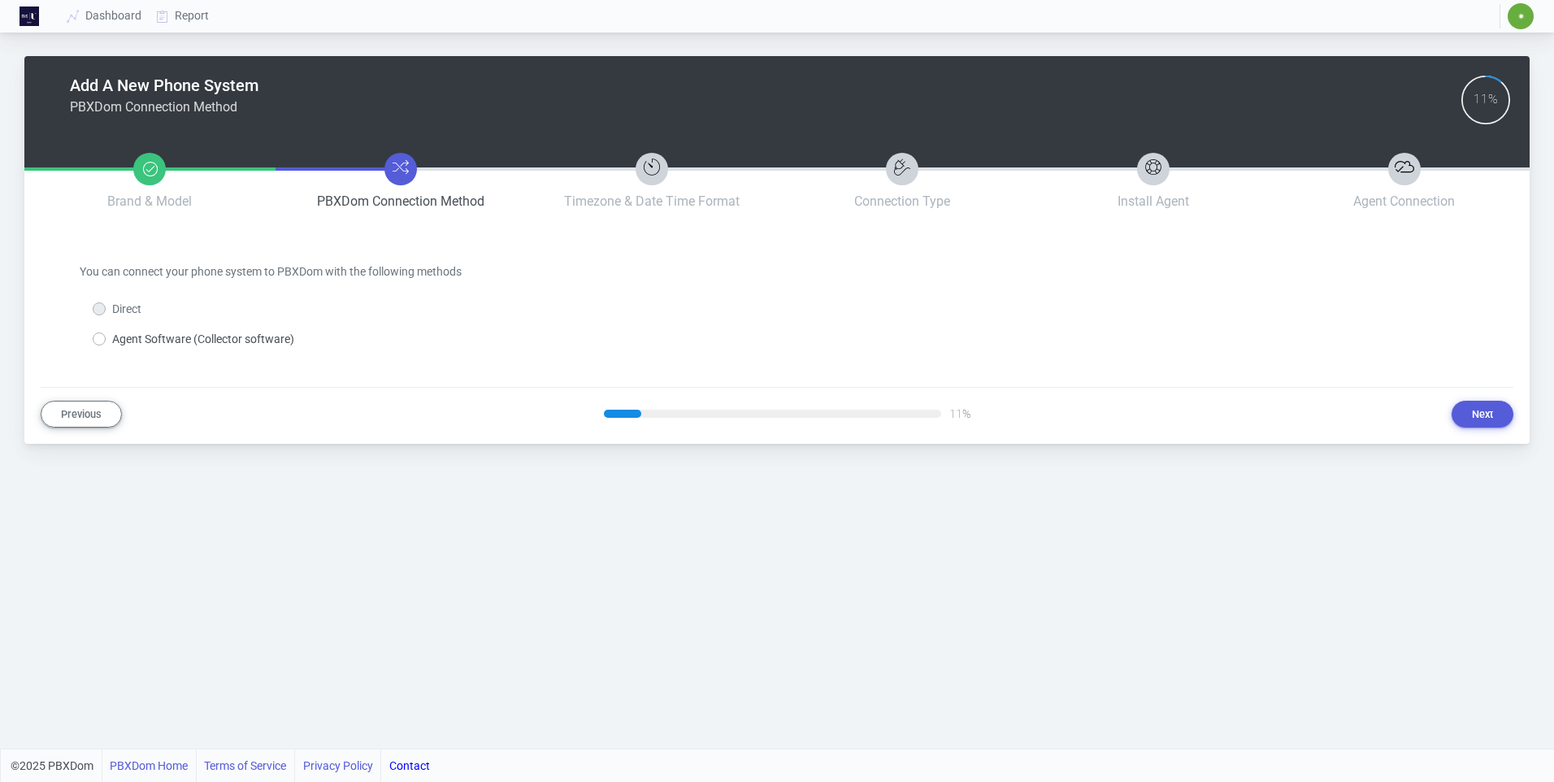
click at [112, 303] on label "Direct" at bounding box center [126, 309] width 29 height 17
click at [87, 412] on button "Previous" at bounding box center [81, 414] width 81 height 27
select select "3"
select select "40"
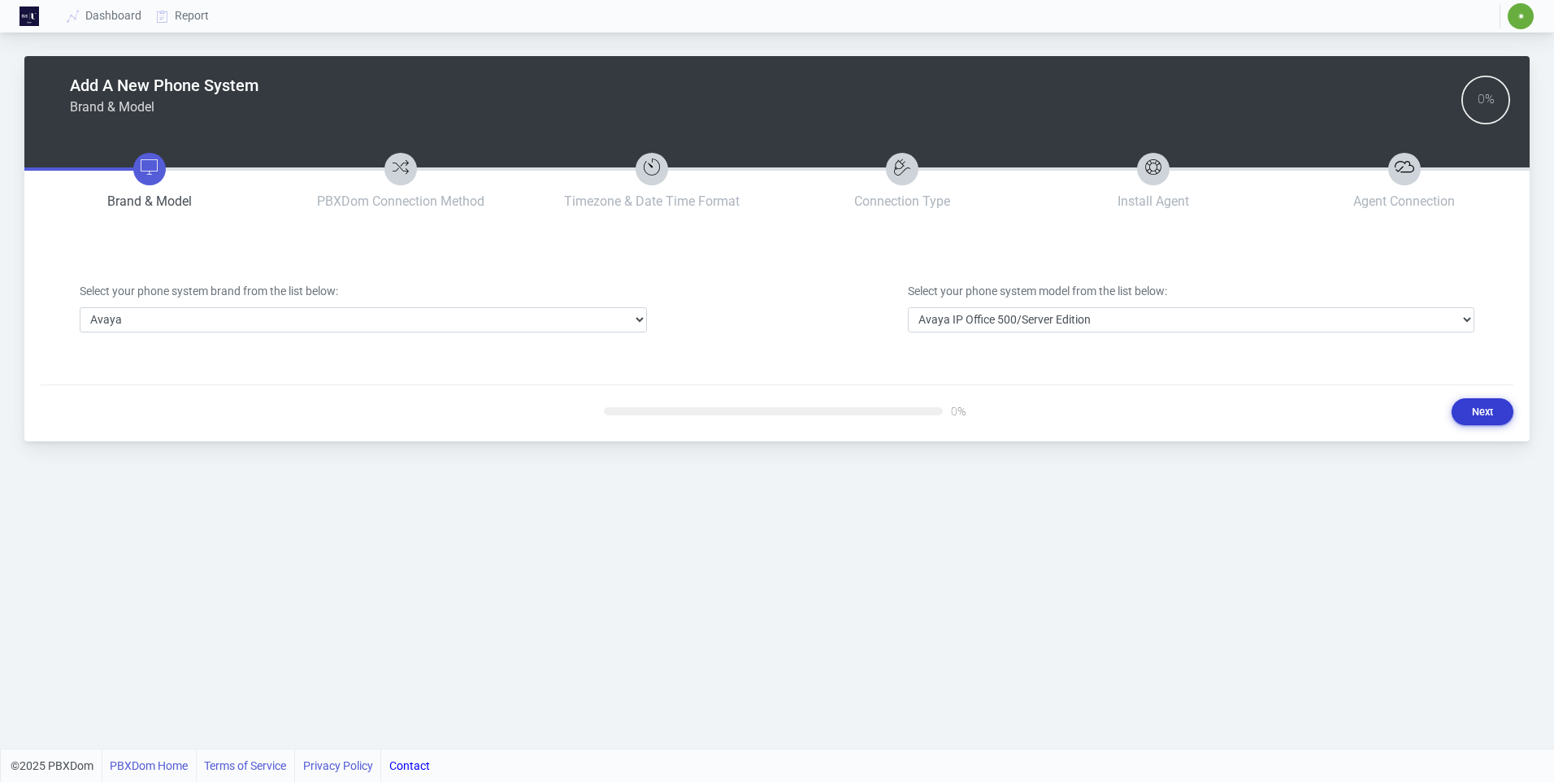
click at [1485, 402] on button "Next" at bounding box center [1483, 411] width 62 height 27
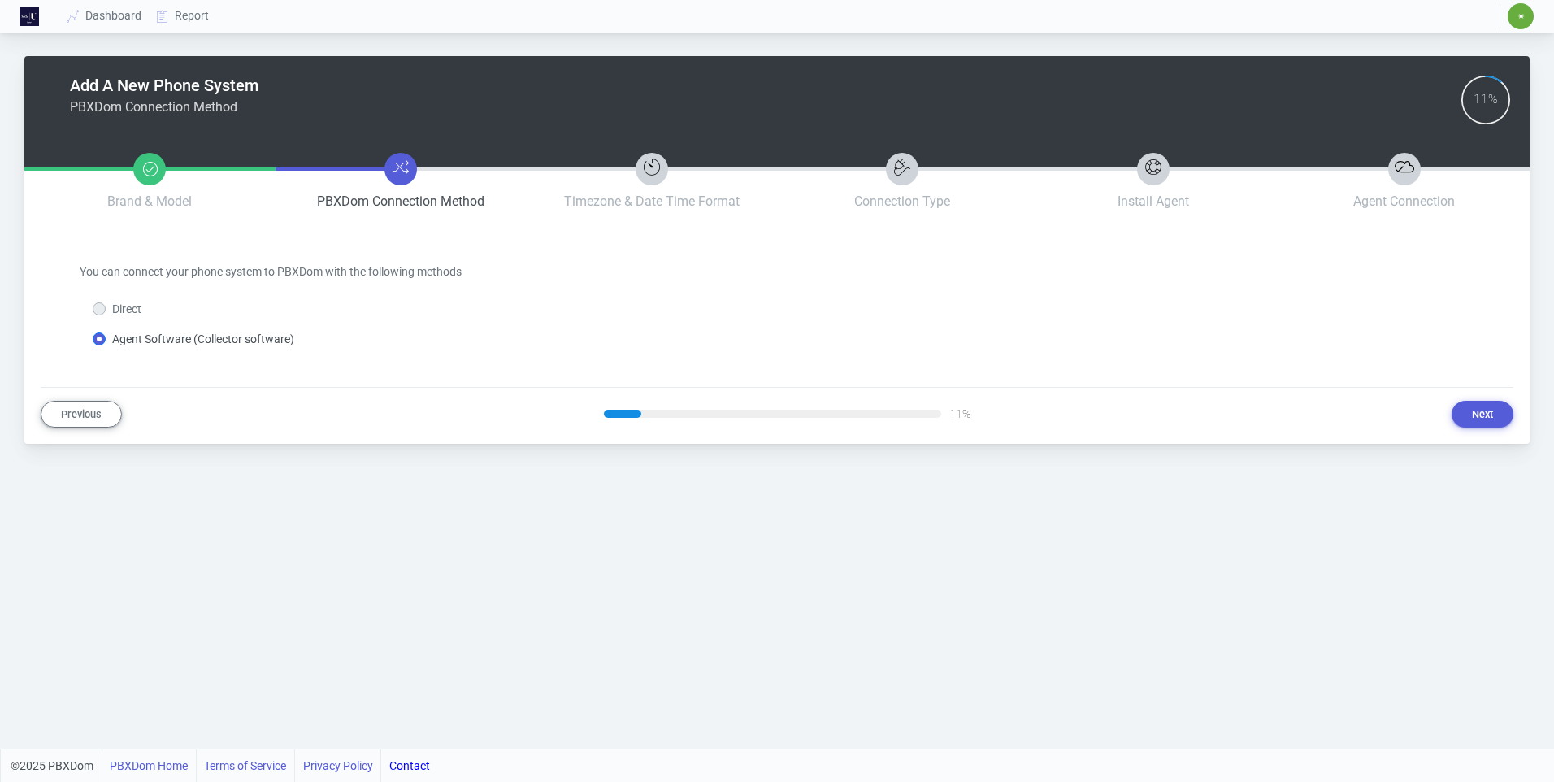
click at [112, 306] on label "Direct" at bounding box center [126, 309] width 29 height 17
click at [1479, 408] on button "Next" at bounding box center [1483, 414] width 62 height 27
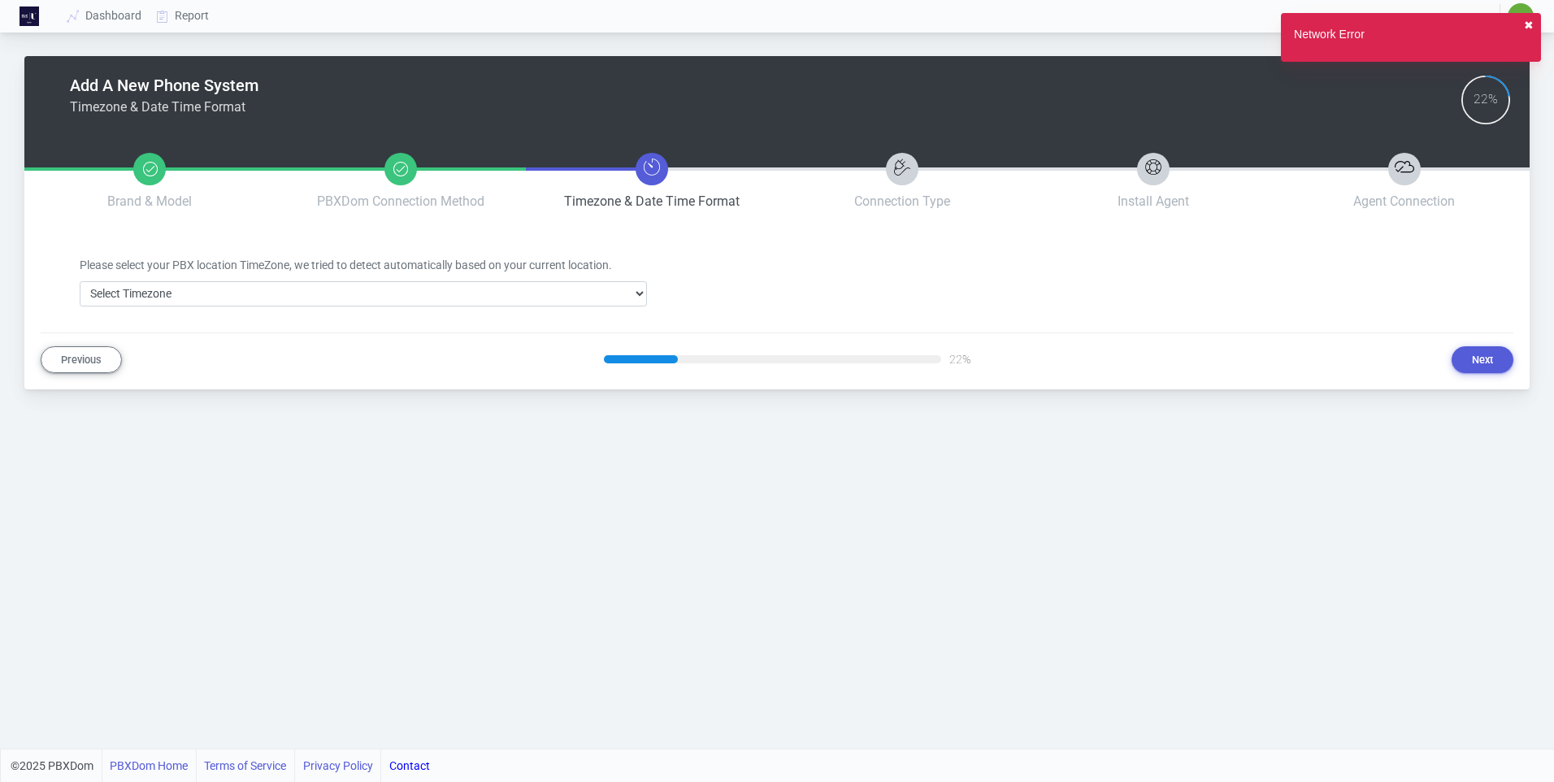
click at [1528, 26] on button "✖︎" at bounding box center [1529, 25] width 10 height 17
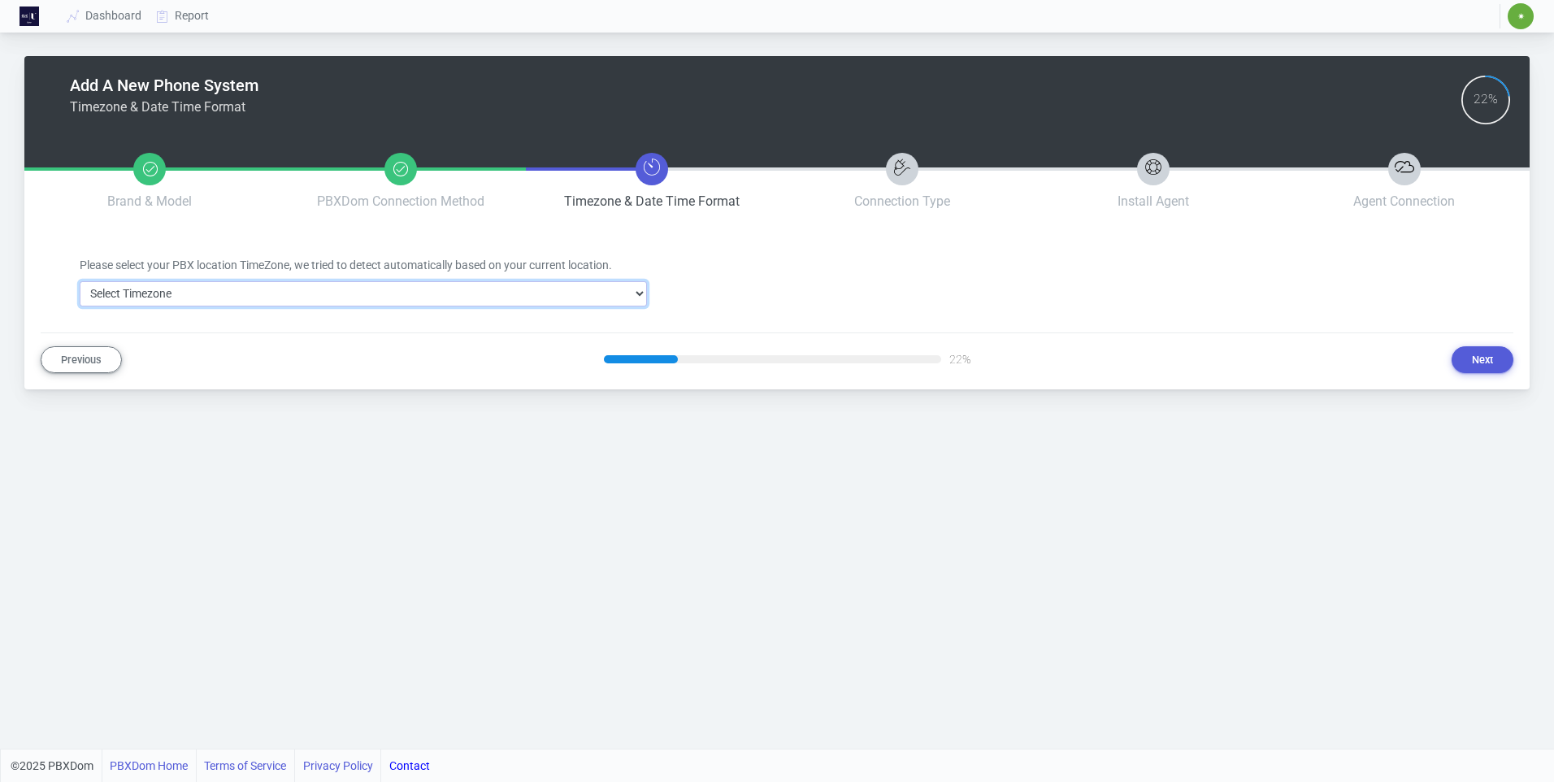
click at [343, 306] on select "Select Timezone [GEOGRAPHIC_DATA]/[GEOGRAPHIC_DATA] [GEOGRAPHIC_DATA]/[GEOGRAPH…" at bounding box center [363, 293] width 567 height 25
select select "118"
click at [333, 296] on select "Select Timezone [GEOGRAPHIC_DATA]/[GEOGRAPHIC_DATA] [GEOGRAPHIC_DATA]/[GEOGRAPH…" at bounding box center [363, 293] width 567 height 25
click at [308, 298] on select "Select Timezone [GEOGRAPHIC_DATA]/[GEOGRAPHIC_DATA] [GEOGRAPHIC_DATA]/[GEOGRAPH…" at bounding box center [363, 293] width 567 height 25
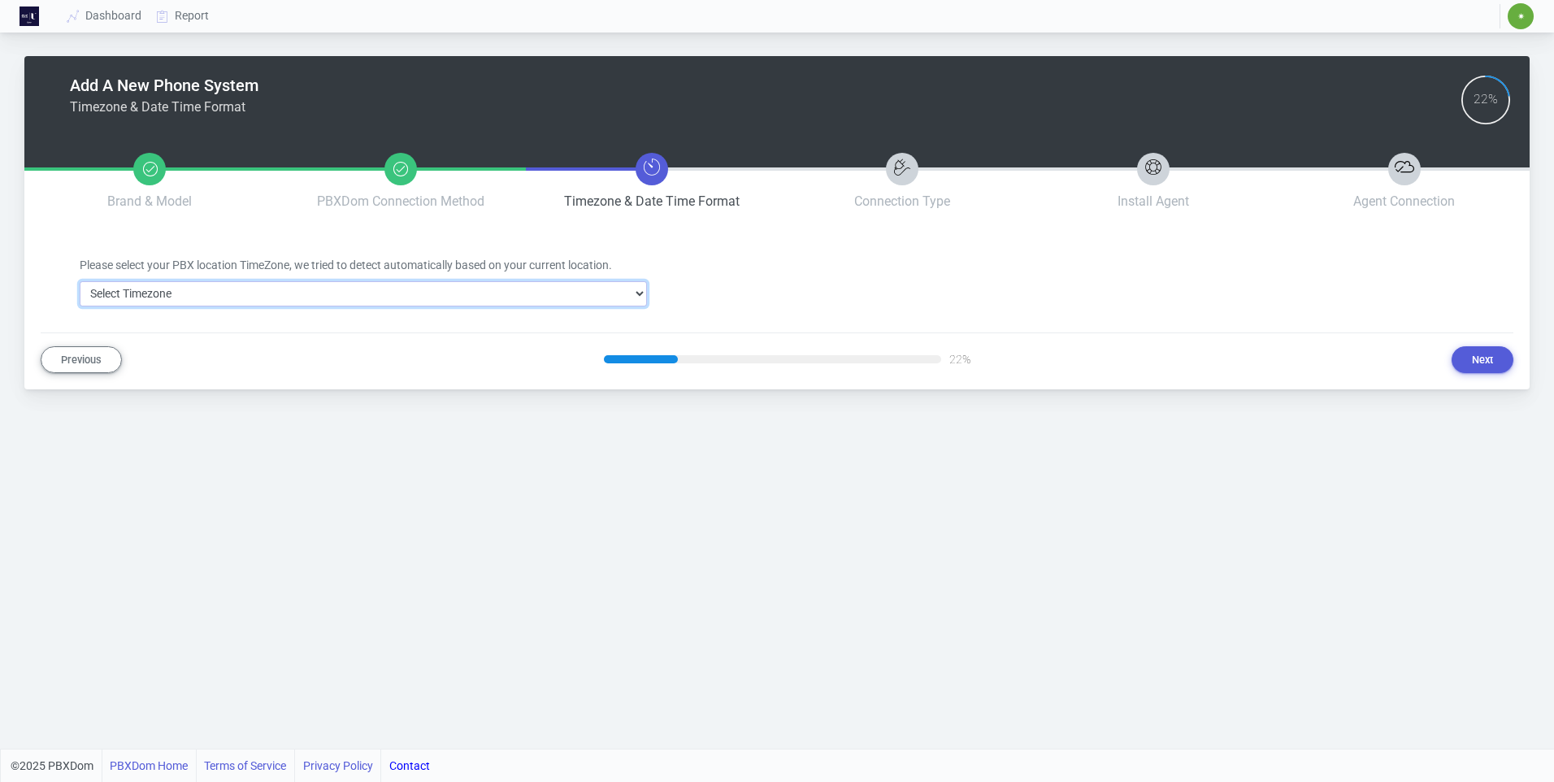
click at [315, 293] on select "Select Timezone [GEOGRAPHIC_DATA]/[GEOGRAPHIC_DATA] [GEOGRAPHIC_DATA]/[GEOGRAPH…" at bounding box center [363, 293] width 567 height 25
select select "304"
click at [80, 281] on select "Select Timezone [GEOGRAPHIC_DATA]/[GEOGRAPHIC_DATA] [GEOGRAPHIC_DATA]/[GEOGRAPH…" at bounding box center [363, 293] width 567 height 25
click at [1494, 362] on button "Next" at bounding box center [1483, 359] width 62 height 27
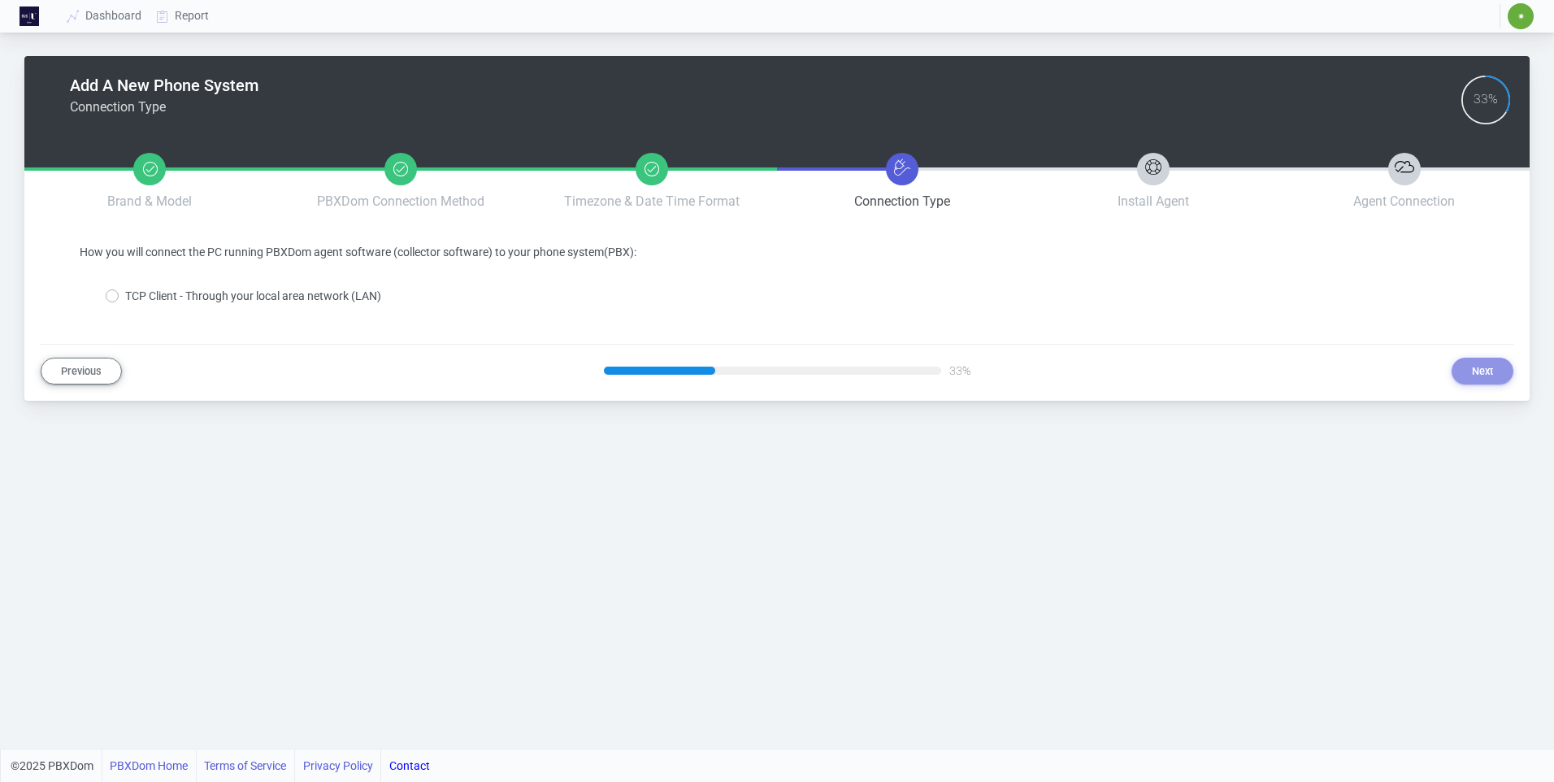
click at [105, 296] on div "TCP Client - Through your local area network (LAN)" at bounding box center [784, 290] width 1382 height 30
click at [125, 296] on label "TCP Client - Through your local area network (LAN)" at bounding box center [253, 296] width 256 height 17
click at [125, 296] on input "TCP Client - Through your local area network (LAN)" at bounding box center [130, 293] width 11 height 11
radio input "true"
click at [1481, 375] on button "Next" at bounding box center [1483, 371] width 62 height 27
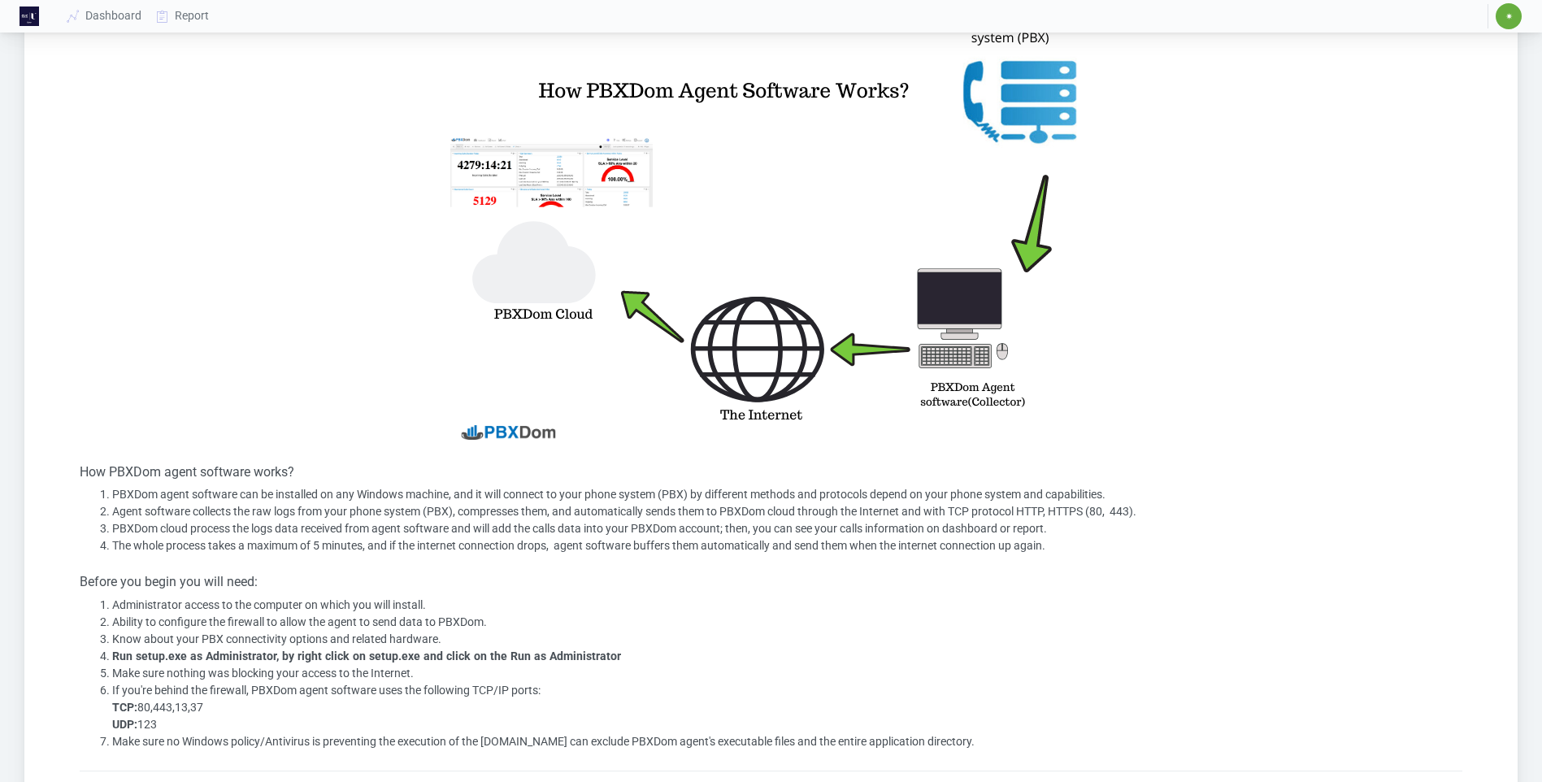
scroll to position [406, 0]
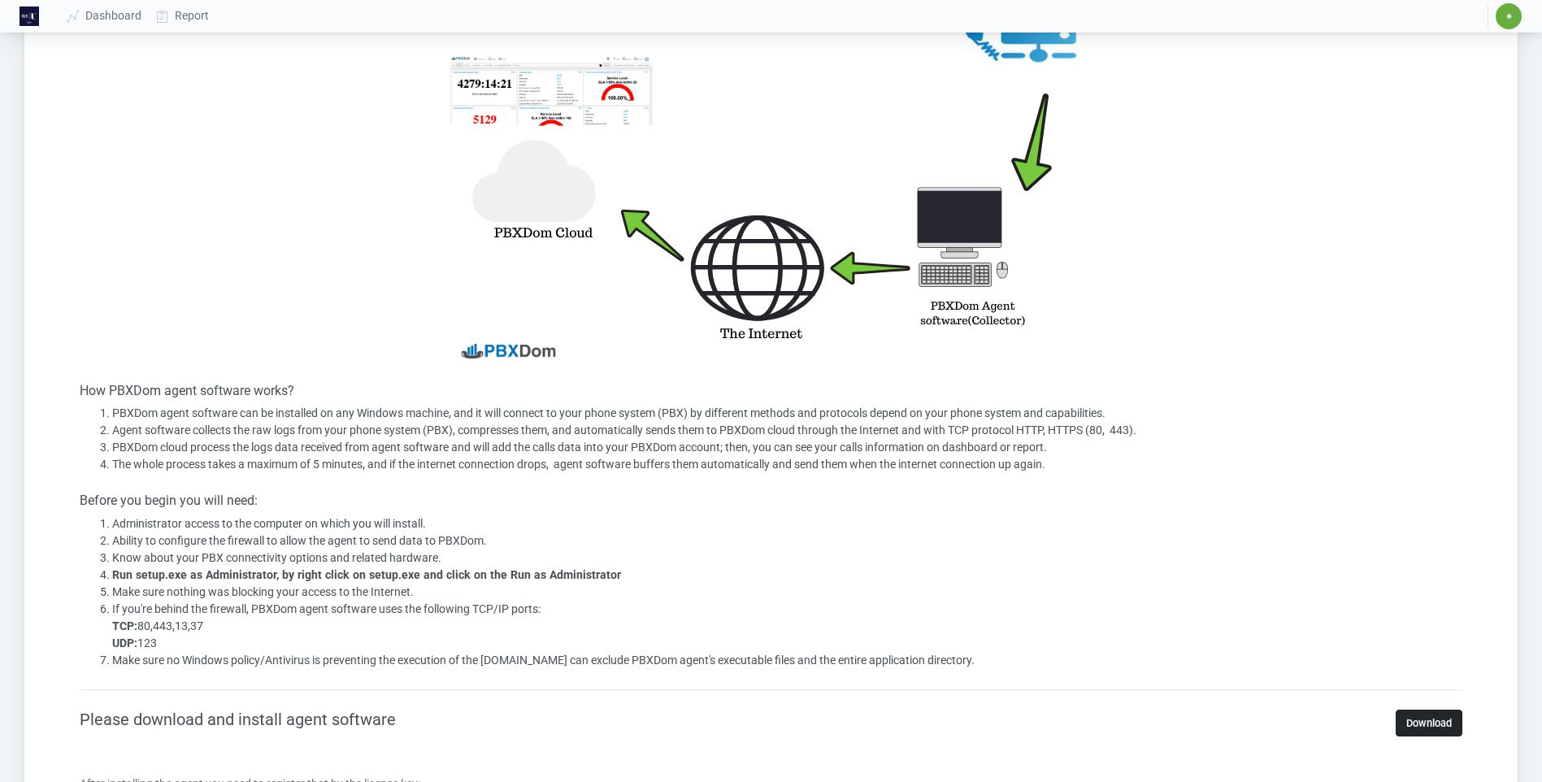
click at [1437, 724] on link "Download" at bounding box center [1429, 723] width 67 height 27
click at [1502, 21] on span "✷" at bounding box center [1509, 16] width 26 height 26
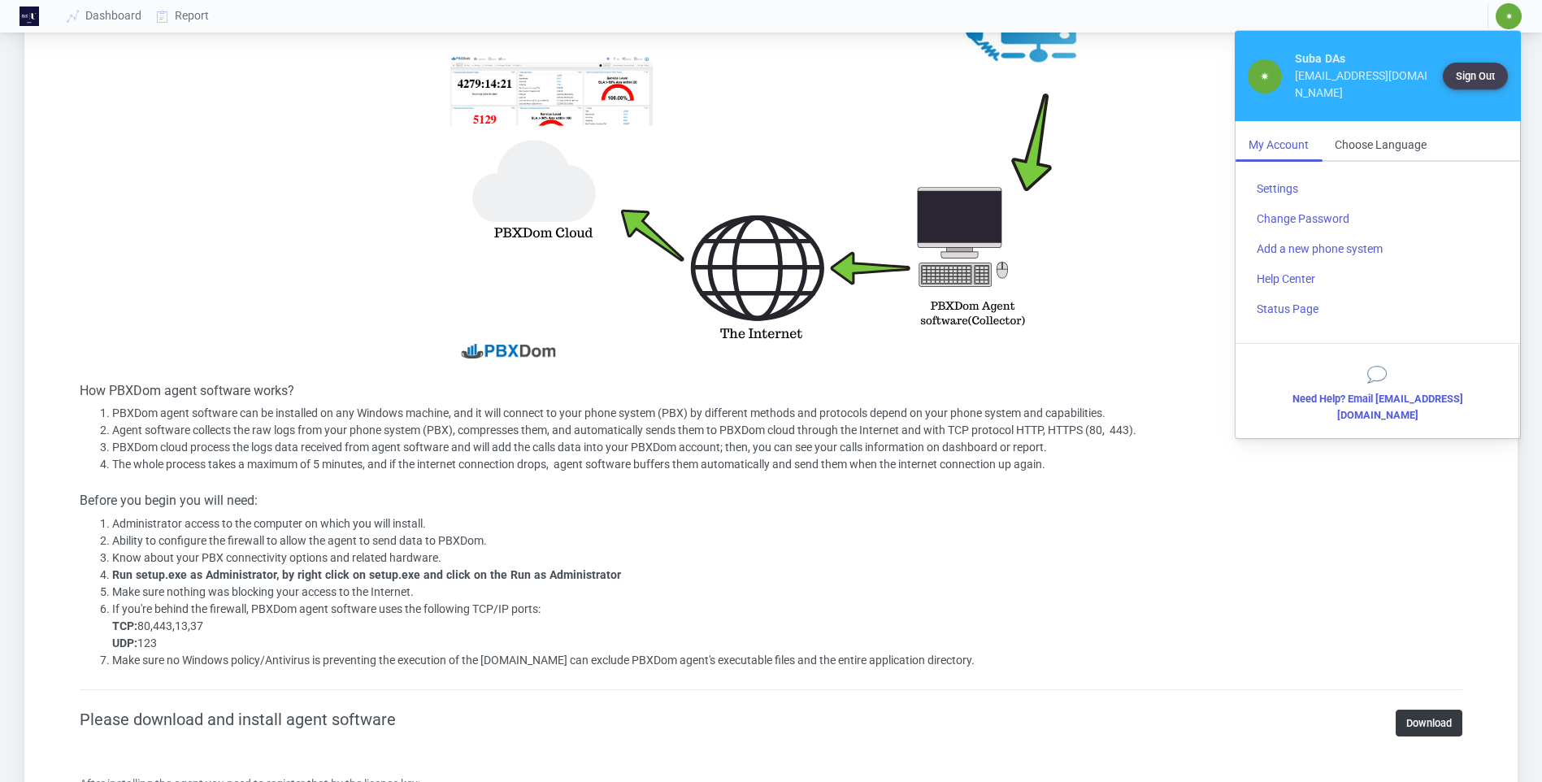
click at [1364, 72] on div "[EMAIL_ADDRESS][DOMAIN_NAME]" at bounding box center [1365, 84] width 140 height 34
click at [1280, 189] on link "Settings" at bounding box center [1378, 189] width 268 height 30
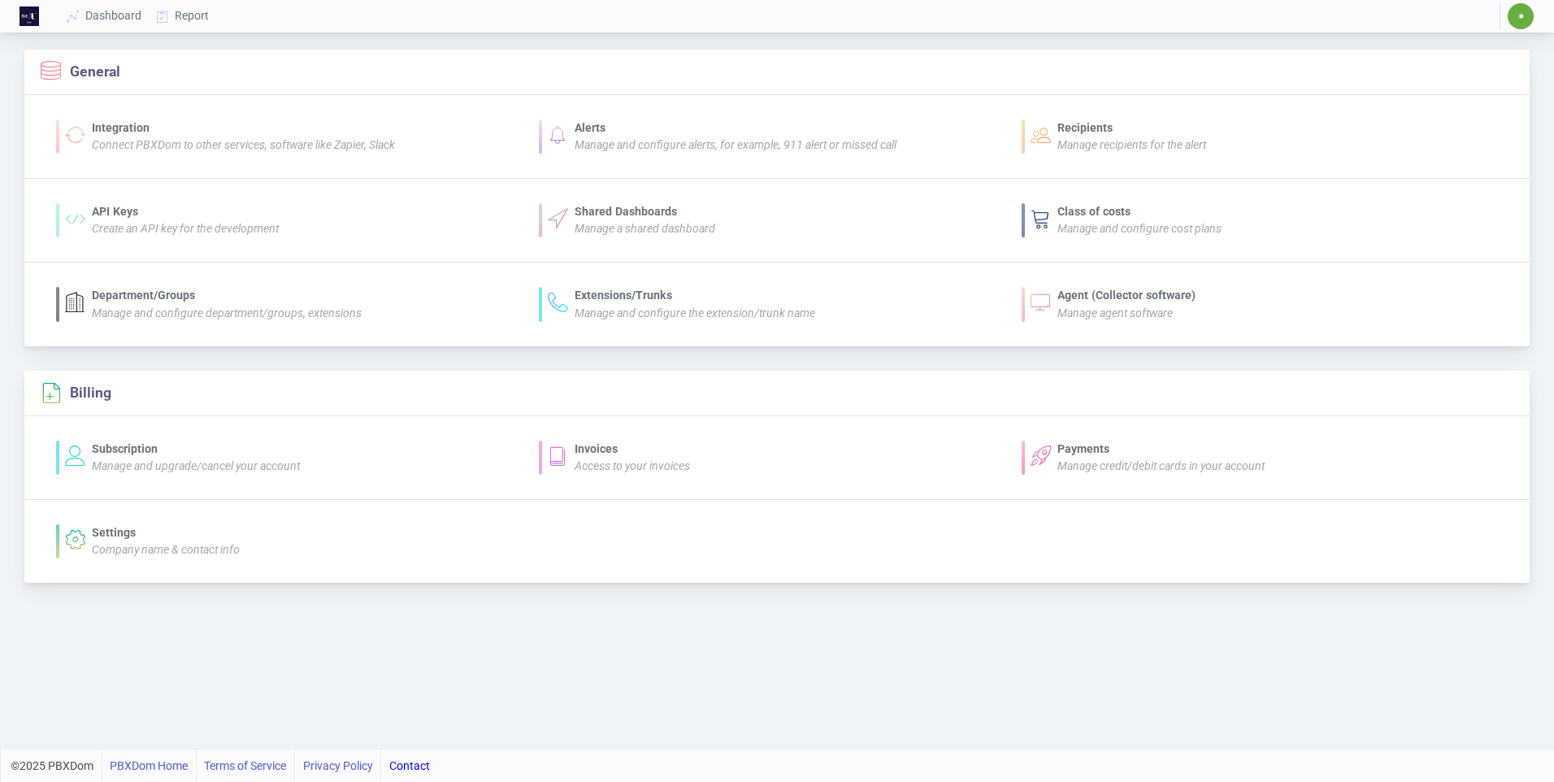
click at [24, 15] on img at bounding box center [30, 17] width 20 height 20
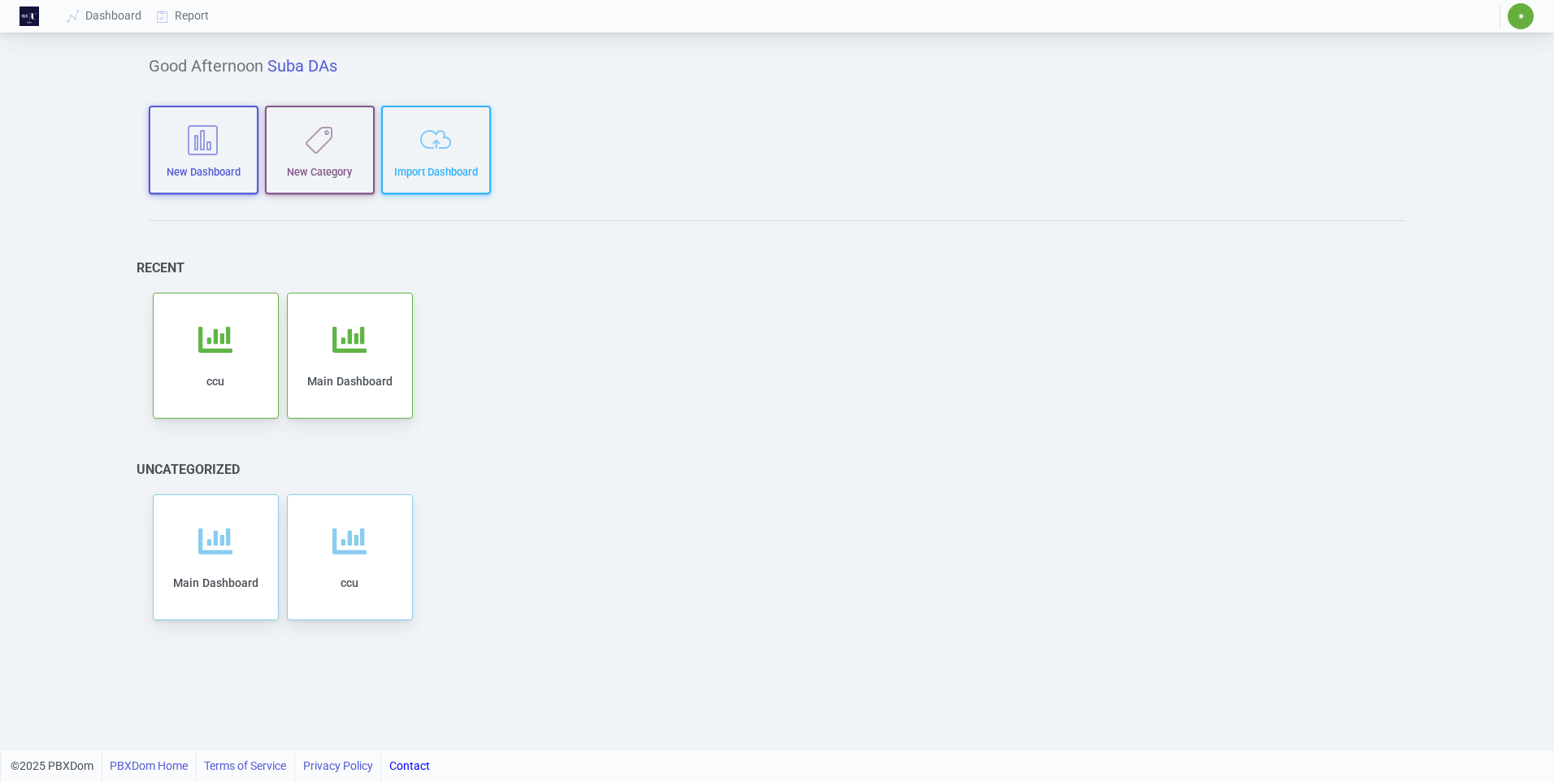
click at [1520, 19] on span "✷" at bounding box center [1521, 16] width 7 height 10
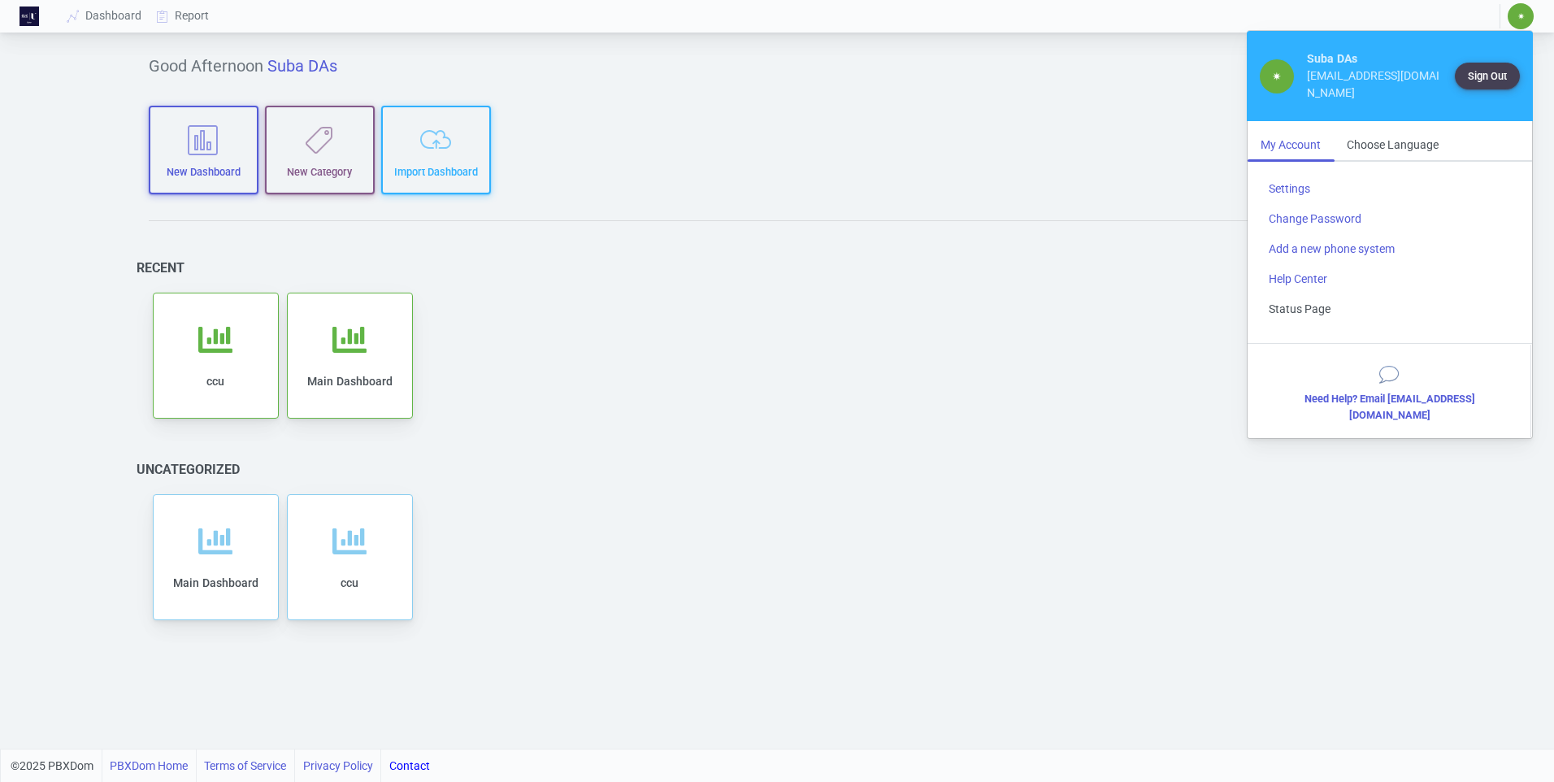
click at [1306, 311] on link "Status Page" at bounding box center [1390, 309] width 268 height 30
click at [1320, 283] on link "Help Center" at bounding box center [1390, 279] width 268 height 30
click at [170, 769] on link "PBXDom Home" at bounding box center [149, 766] width 78 height 33
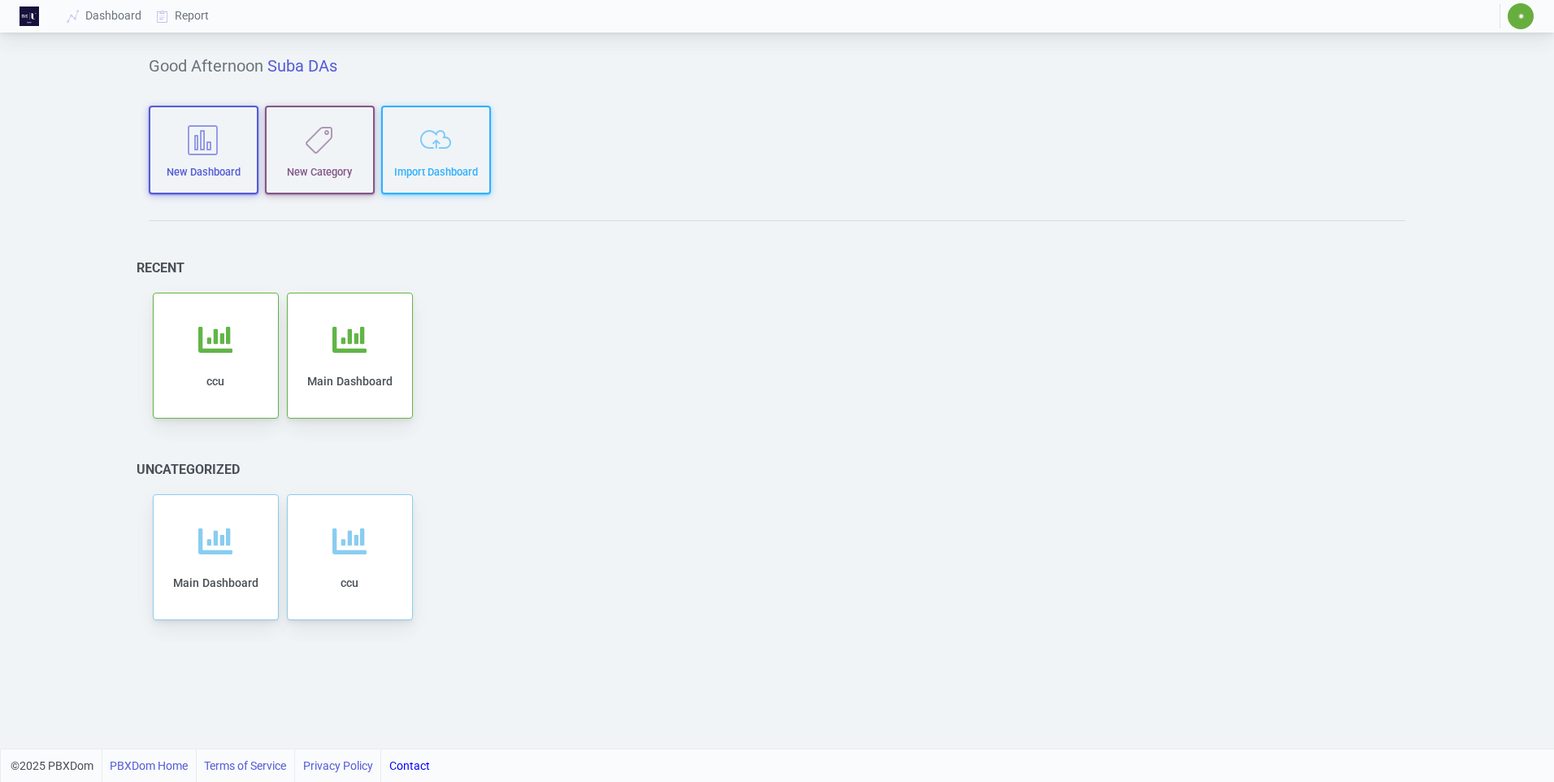
click at [29, 18] on img at bounding box center [30, 17] width 20 height 20
click at [1522, 15] on span "✷" at bounding box center [1521, 16] width 7 height 10
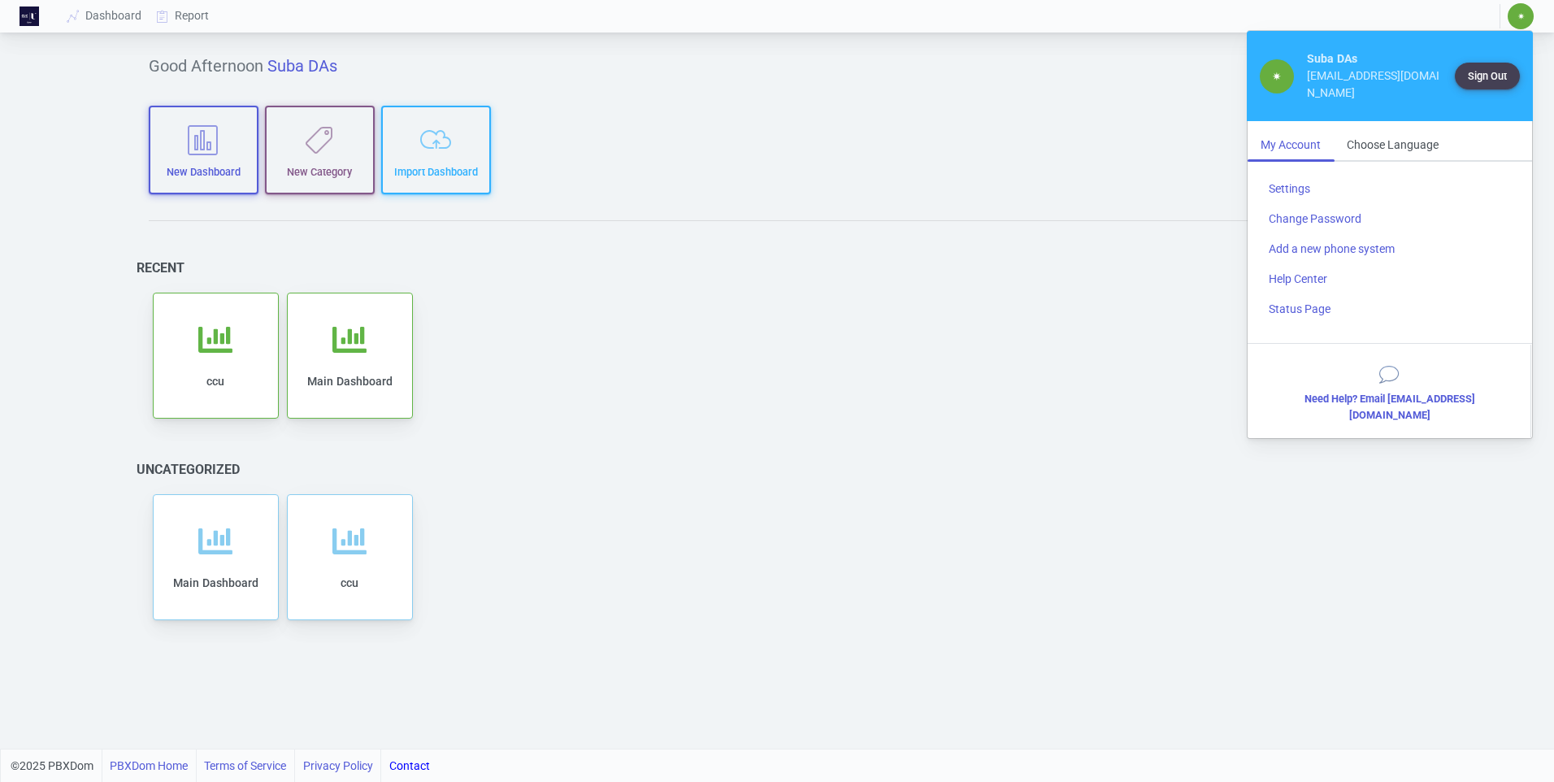
click at [1363, 75] on div "[EMAIL_ADDRESS][DOMAIN_NAME]" at bounding box center [1377, 84] width 140 height 34
drag, startPoint x: 1363, startPoint y: 75, endPoint x: 1285, endPoint y: 79, distance: 78.2
click at [1285, 79] on span "✷" at bounding box center [1277, 76] width 34 height 34
click at [1306, 278] on link "Help Center" at bounding box center [1390, 279] width 268 height 30
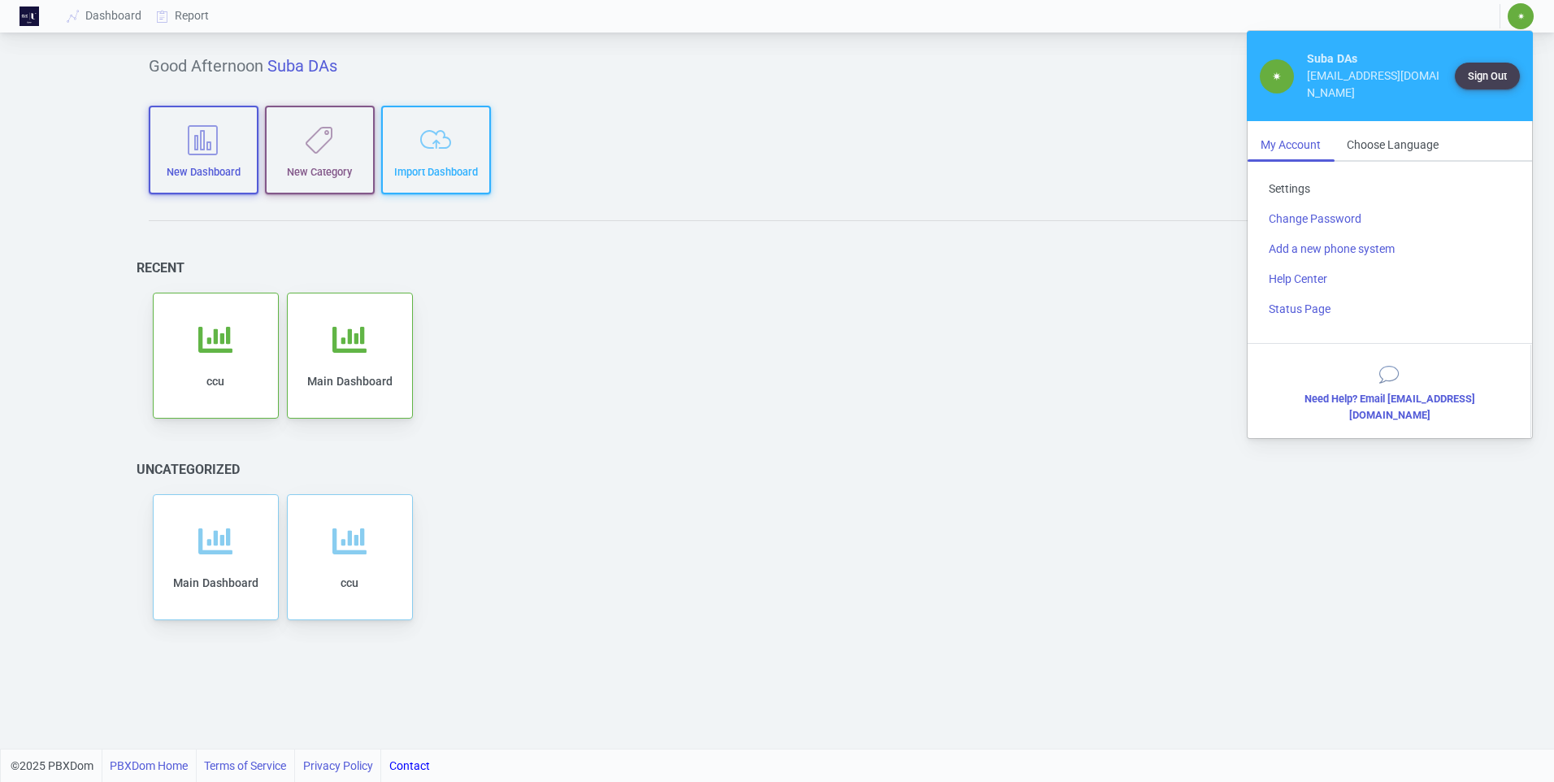
click at [1296, 189] on link "Settings" at bounding box center [1390, 189] width 268 height 30
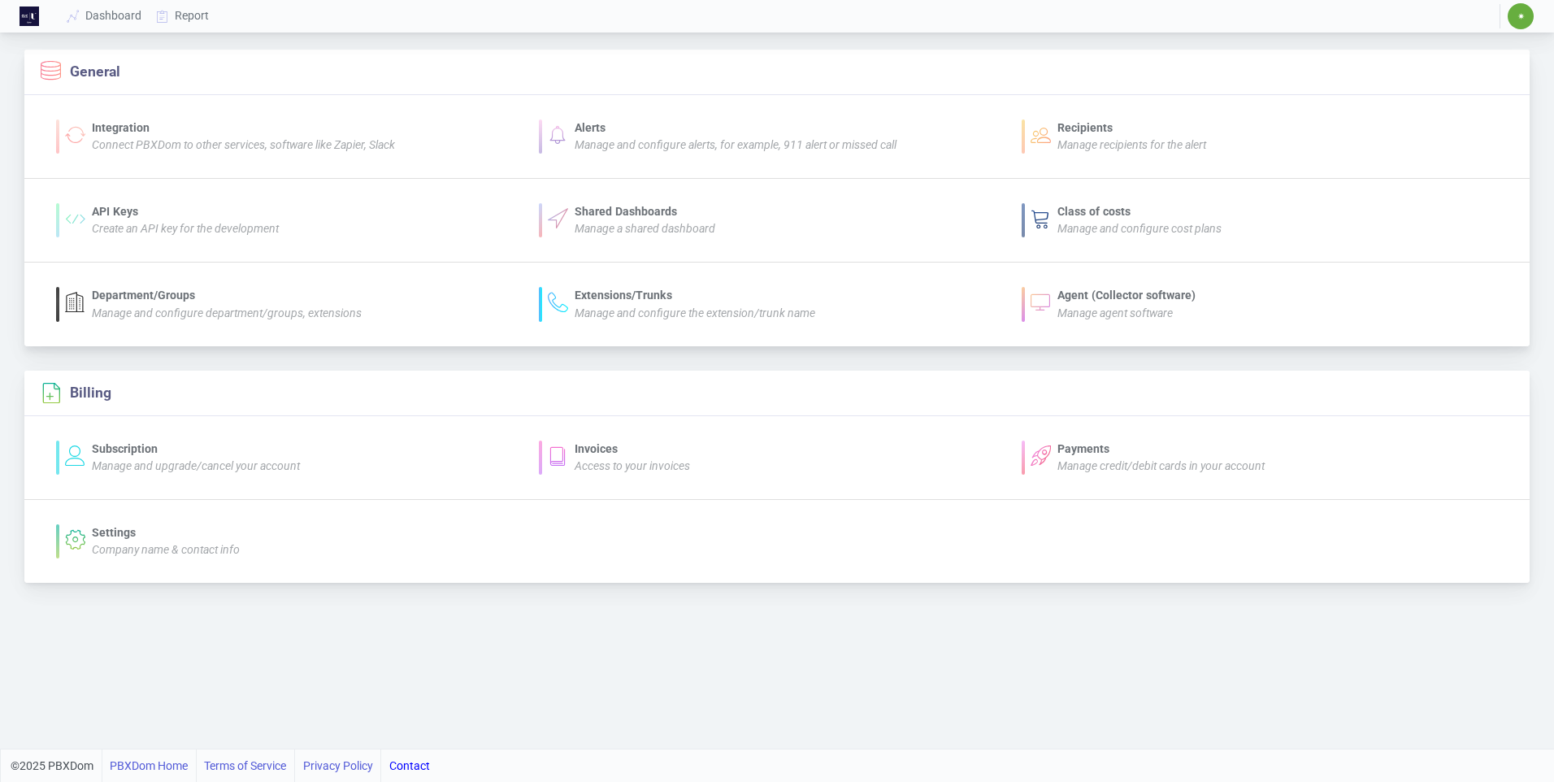
click at [1083, 303] on div "Agent (Collector software)" at bounding box center [1127, 295] width 138 height 17
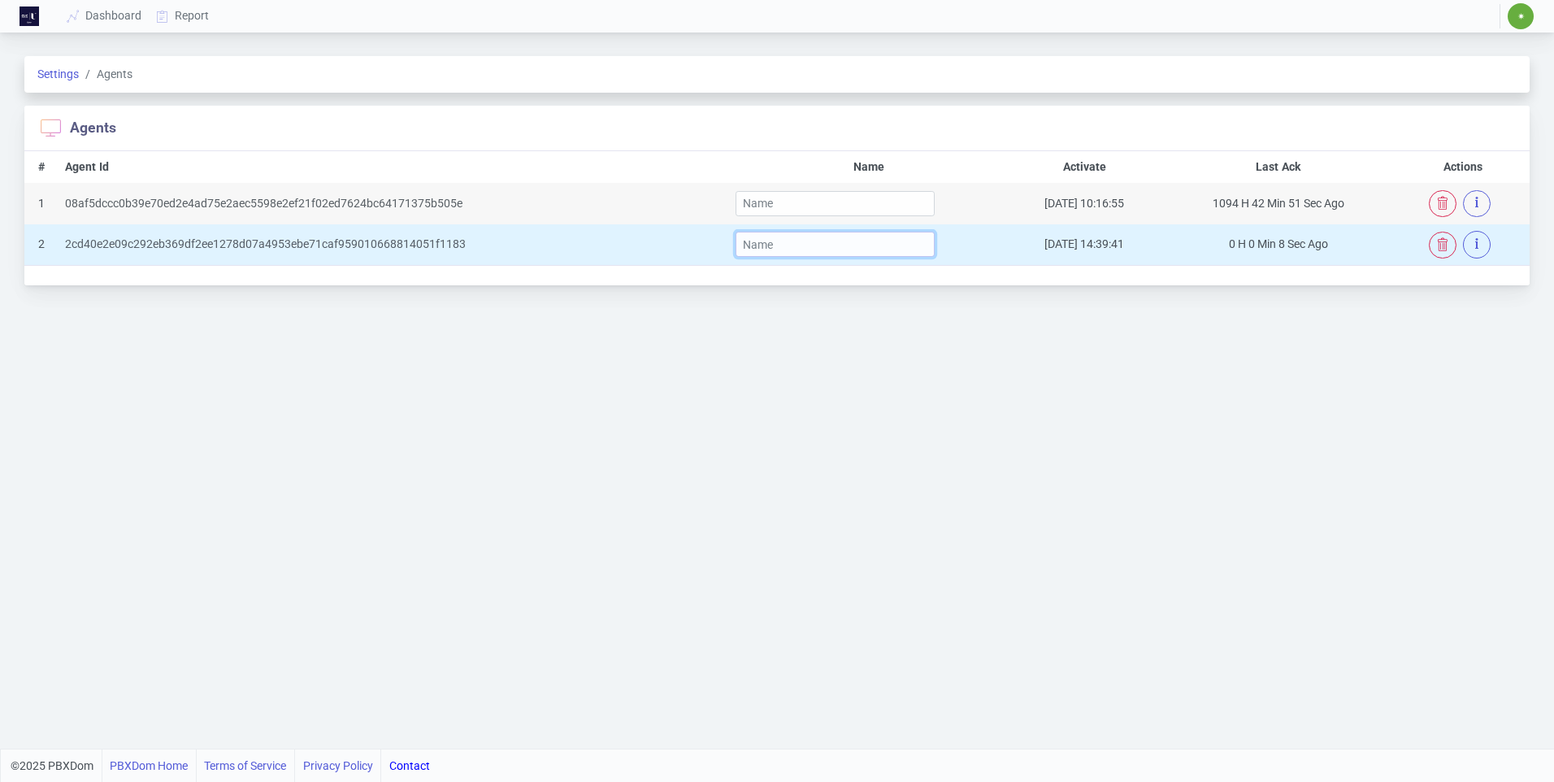
click at [837, 247] on input "text" at bounding box center [836, 244] width 200 height 25
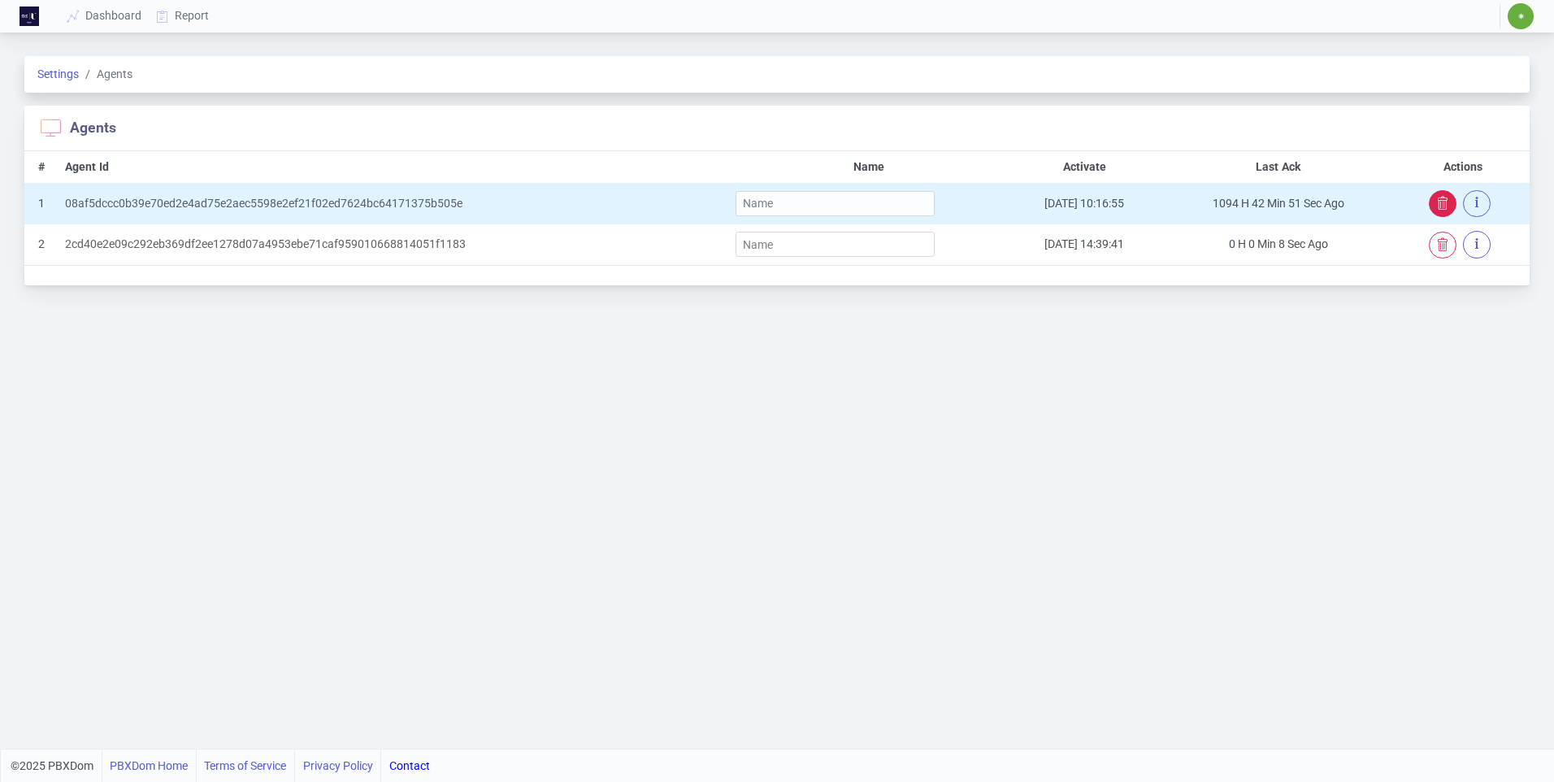
click at [1441, 204] on icon "button" at bounding box center [1443, 203] width 13 height 13
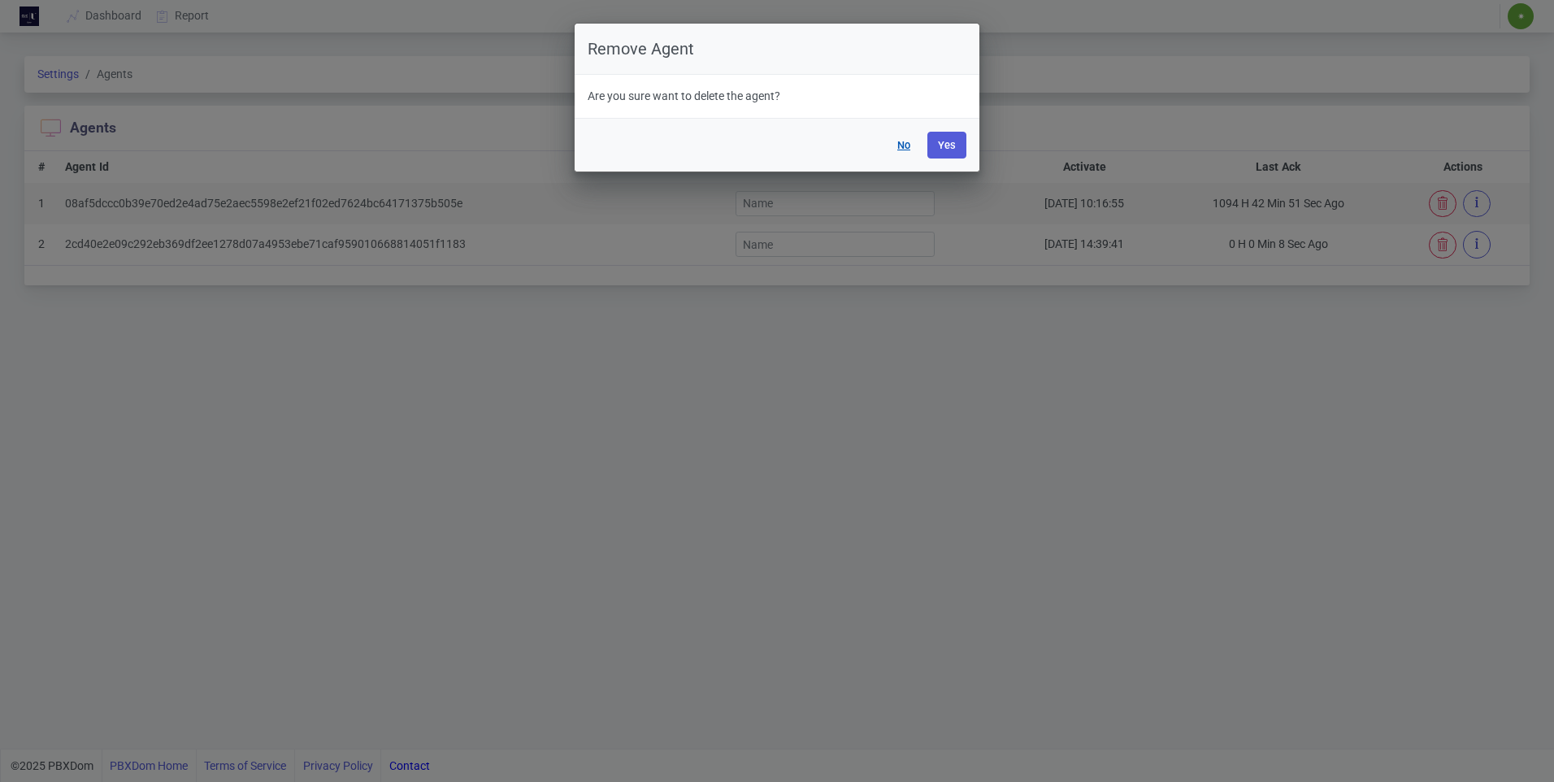
click at [910, 143] on button "No" at bounding box center [904, 145] width 34 height 27
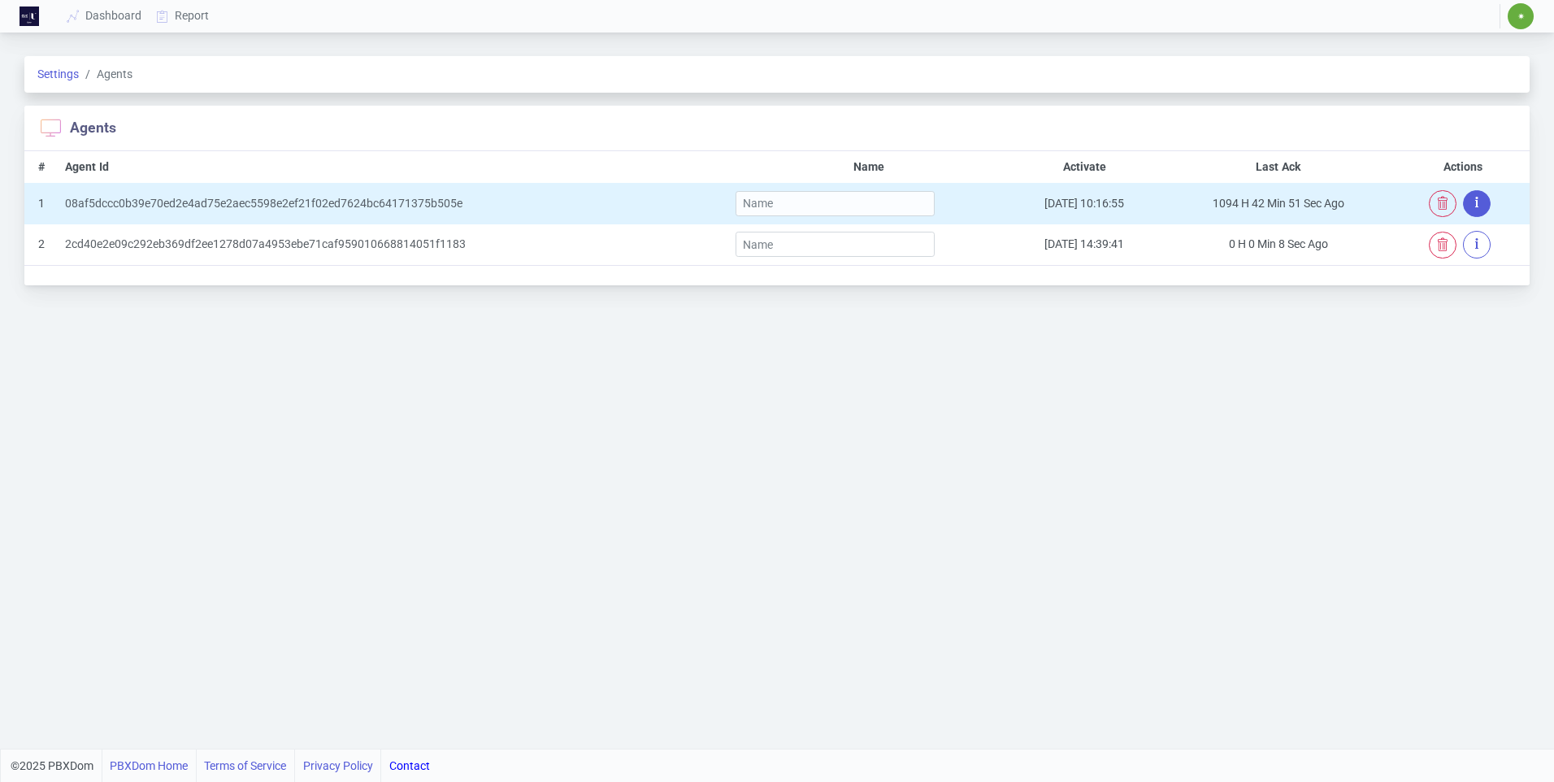
click at [1483, 202] on button "button" at bounding box center [1477, 203] width 28 height 27
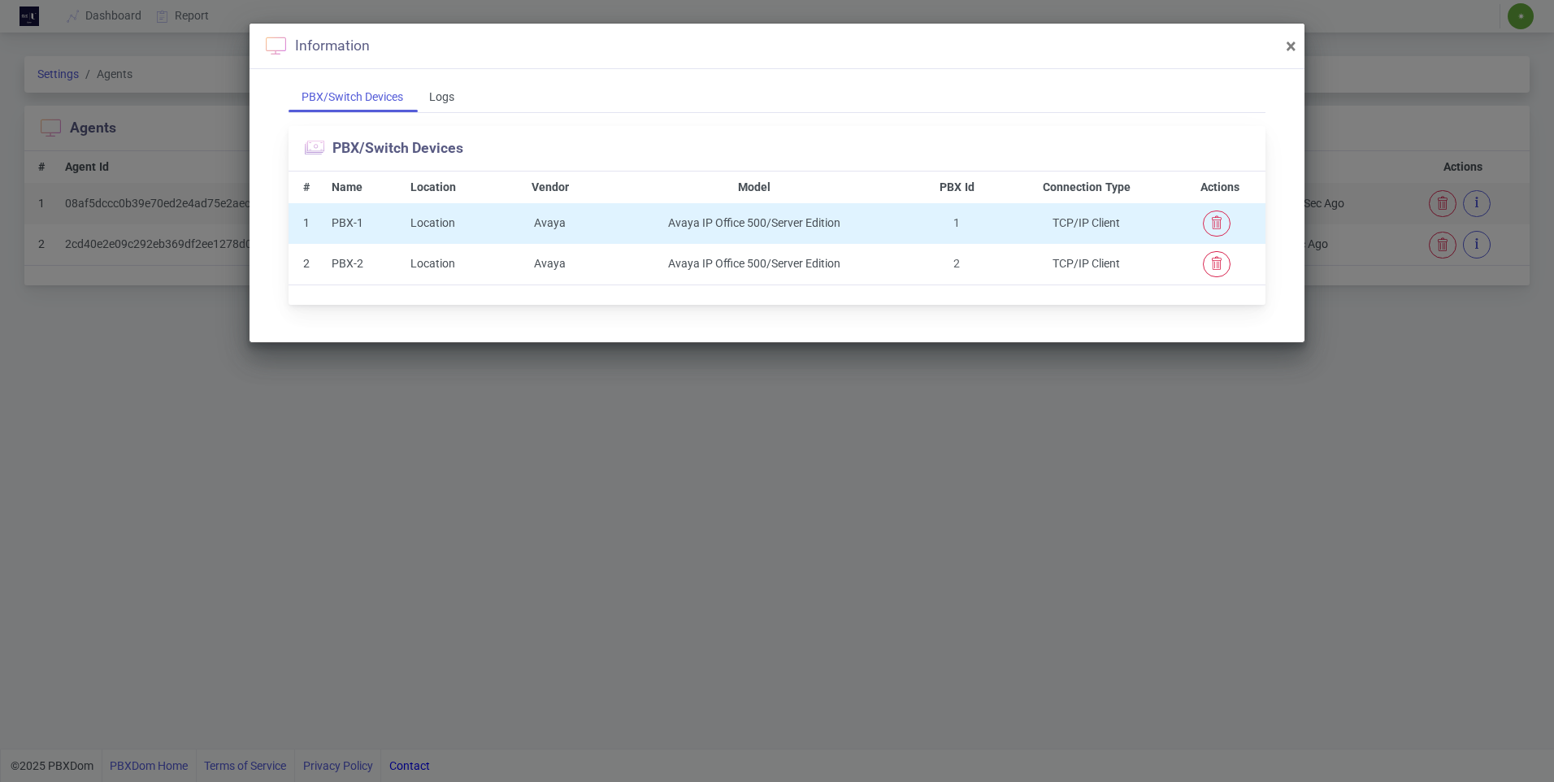
click at [756, 222] on td "Avaya IP Office 500/Server Edition" at bounding box center [754, 223] width 320 height 41
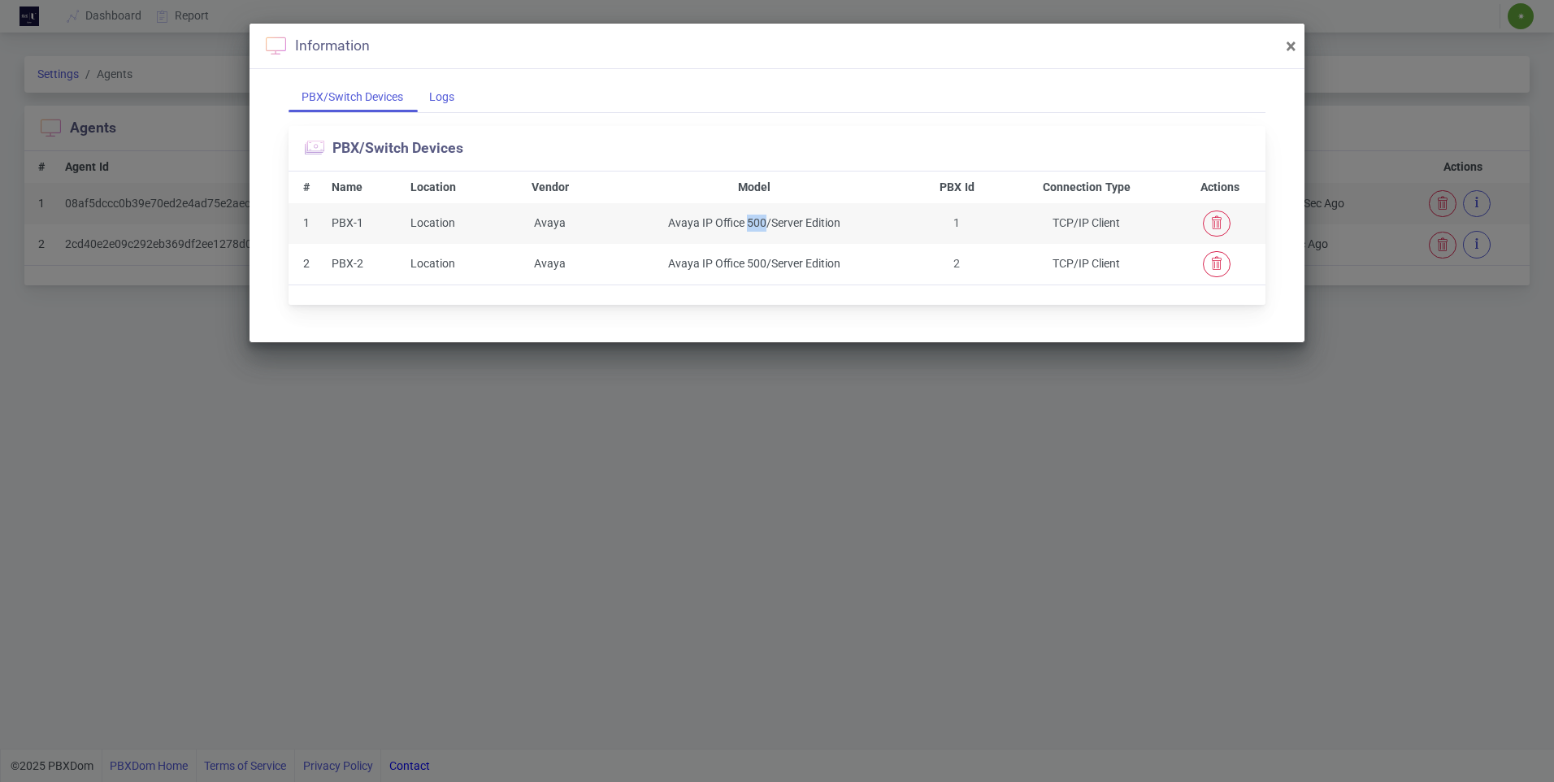
click at [450, 104] on div "Logs" at bounding box center [441, 97] width 51 height 30
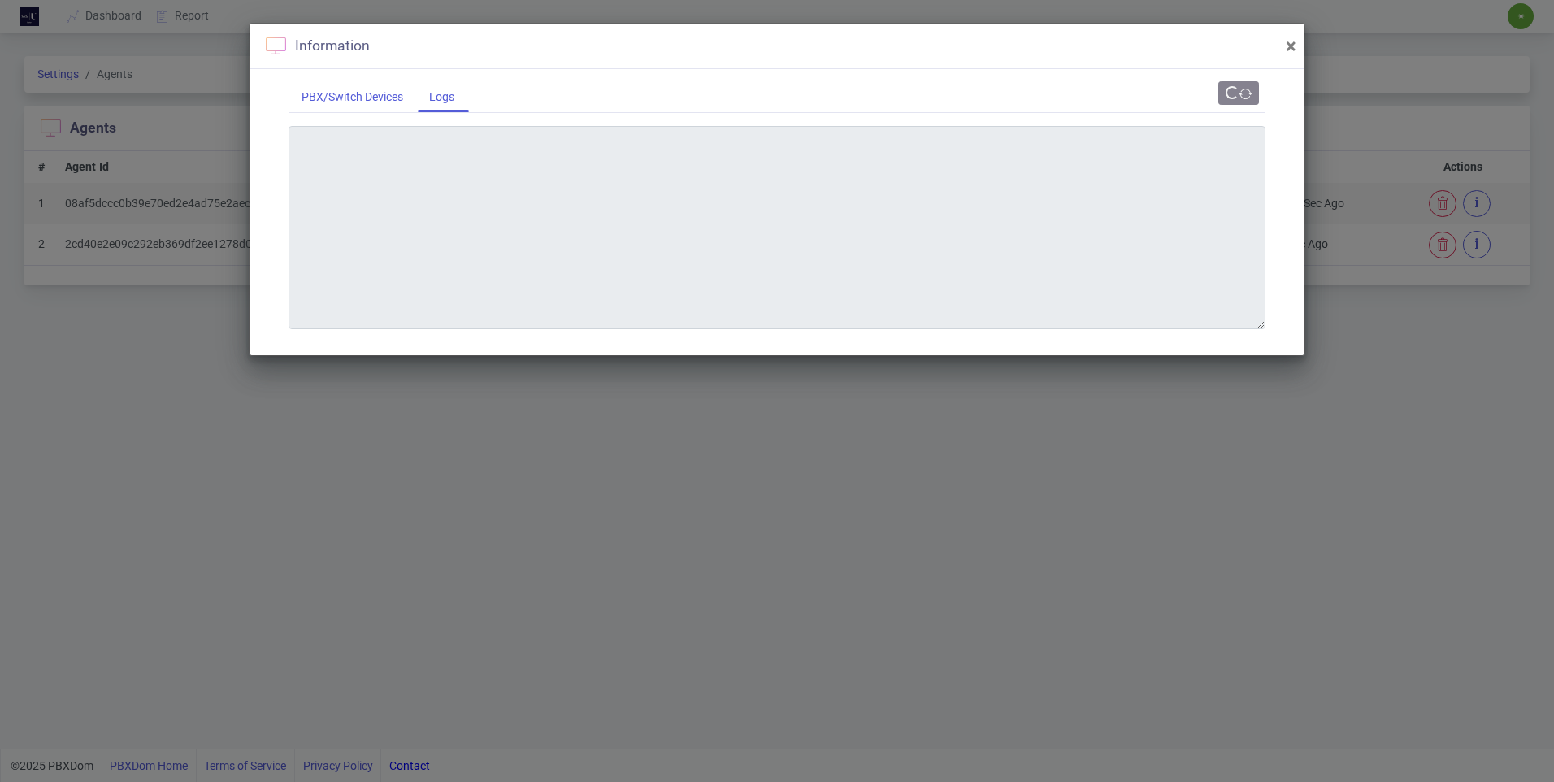
type textarea "[DATE] 10:28:00 PM Raw data process started, 1348=22 [DATE] 10:27:52 PM Connect…"
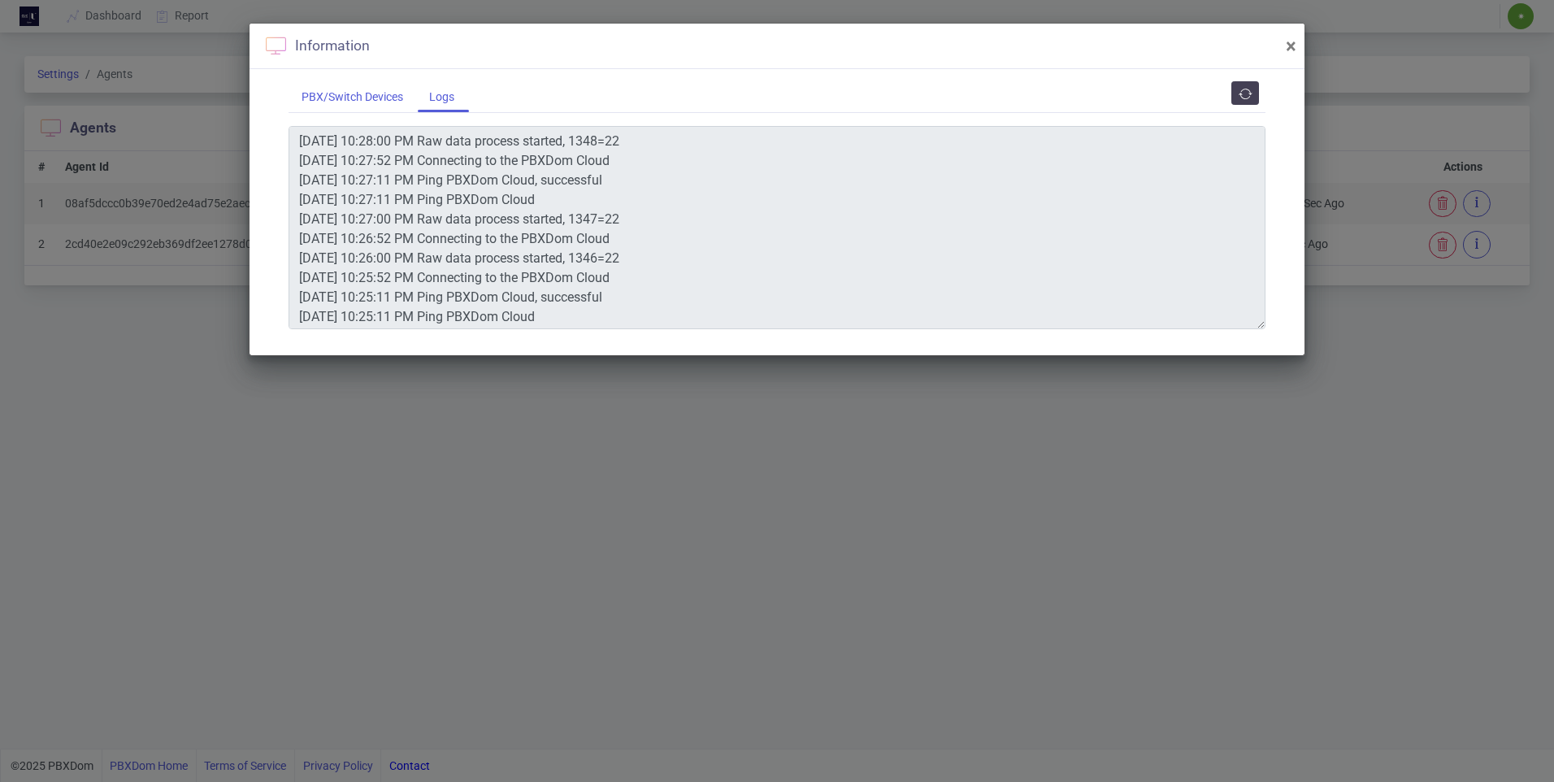
click at [348, 104] on div "PBX/Switch Devices" at bounding box center [353, 97] width 128 height 30
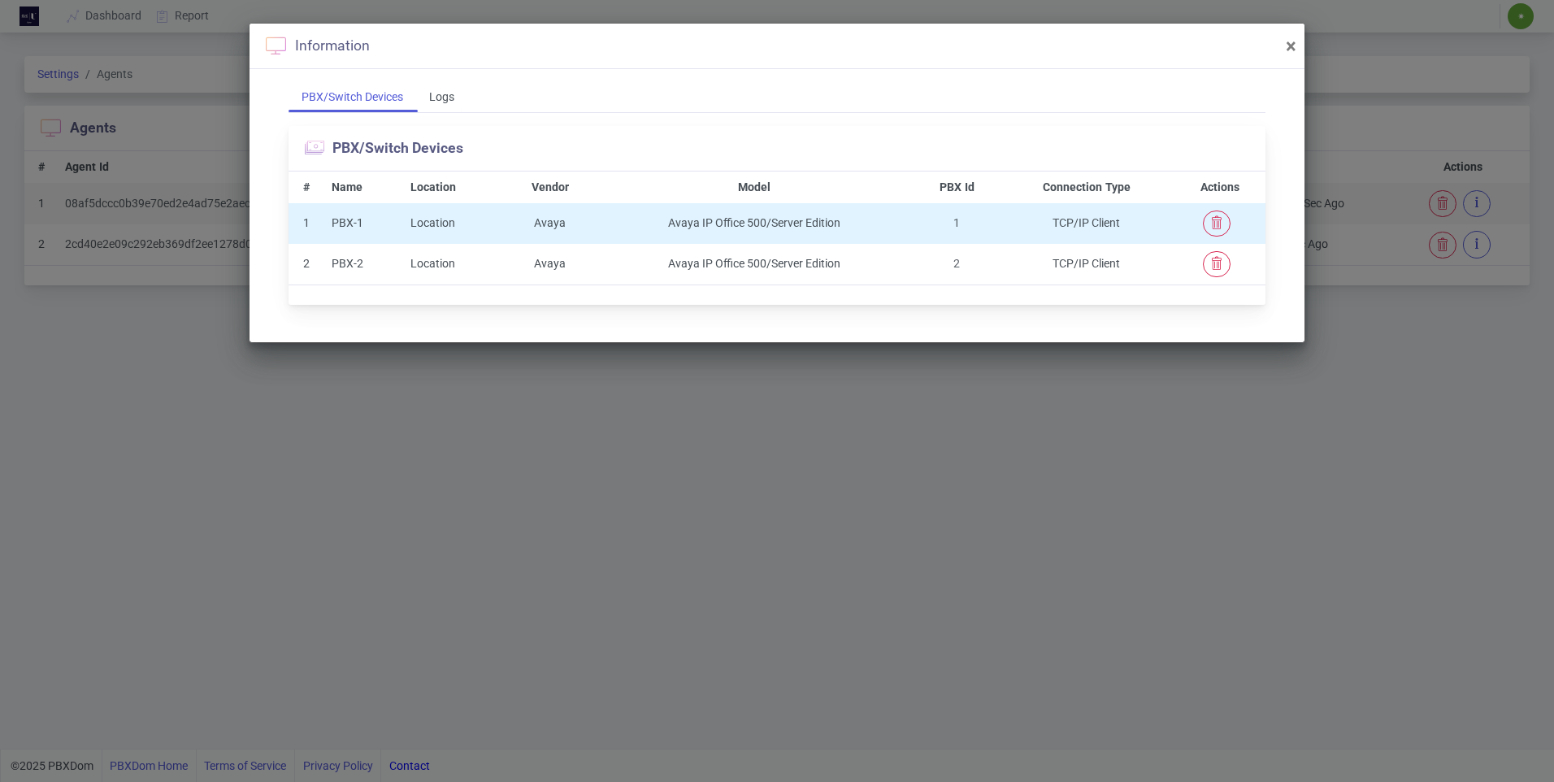
click at [342, 225] on div "PBX-1" at bounding box center [364, 223] width 64 height 17
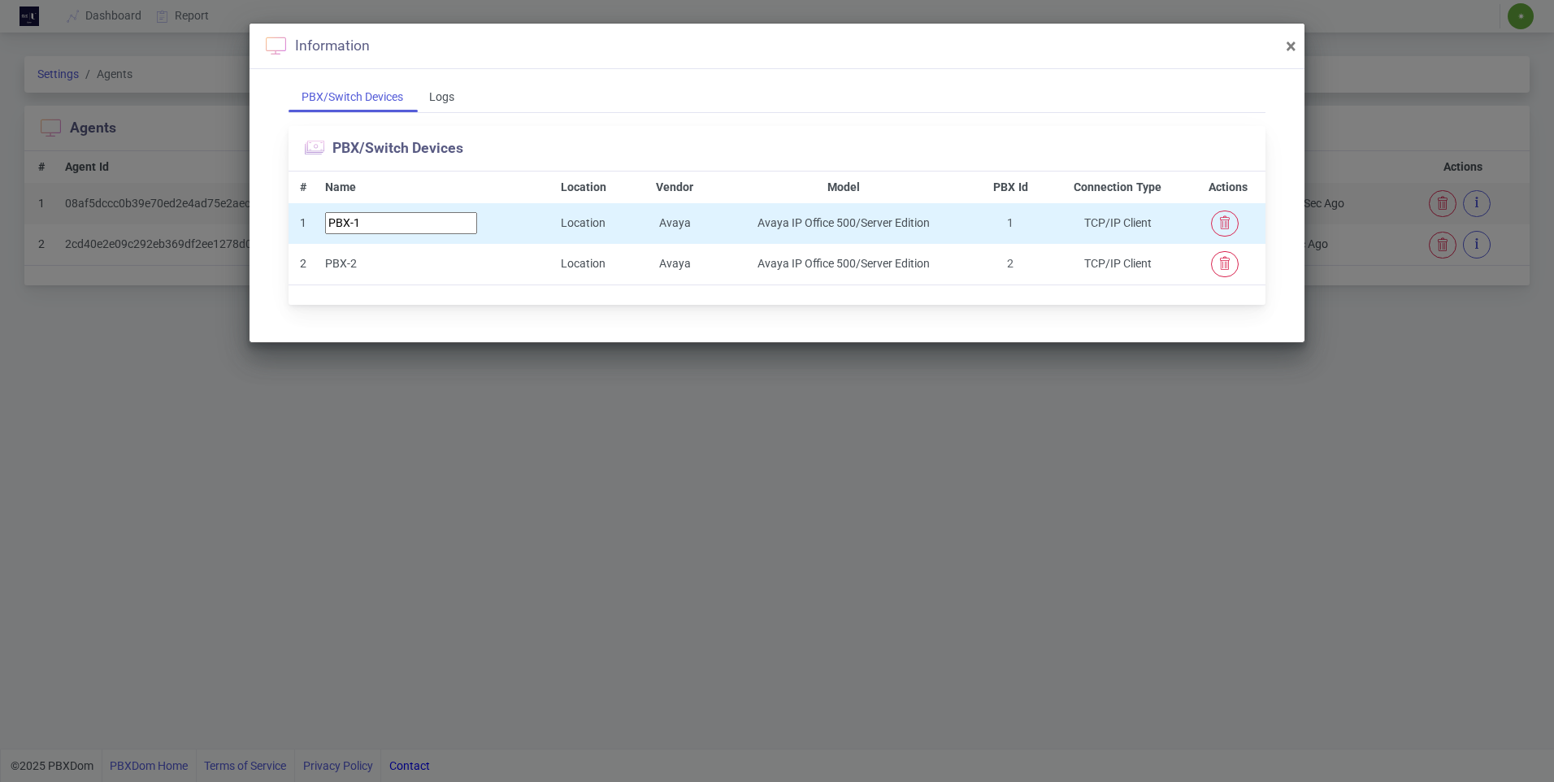
click at [342, 225] on input "PBX-1" at bounding box center [401, 223] width 152 height 22
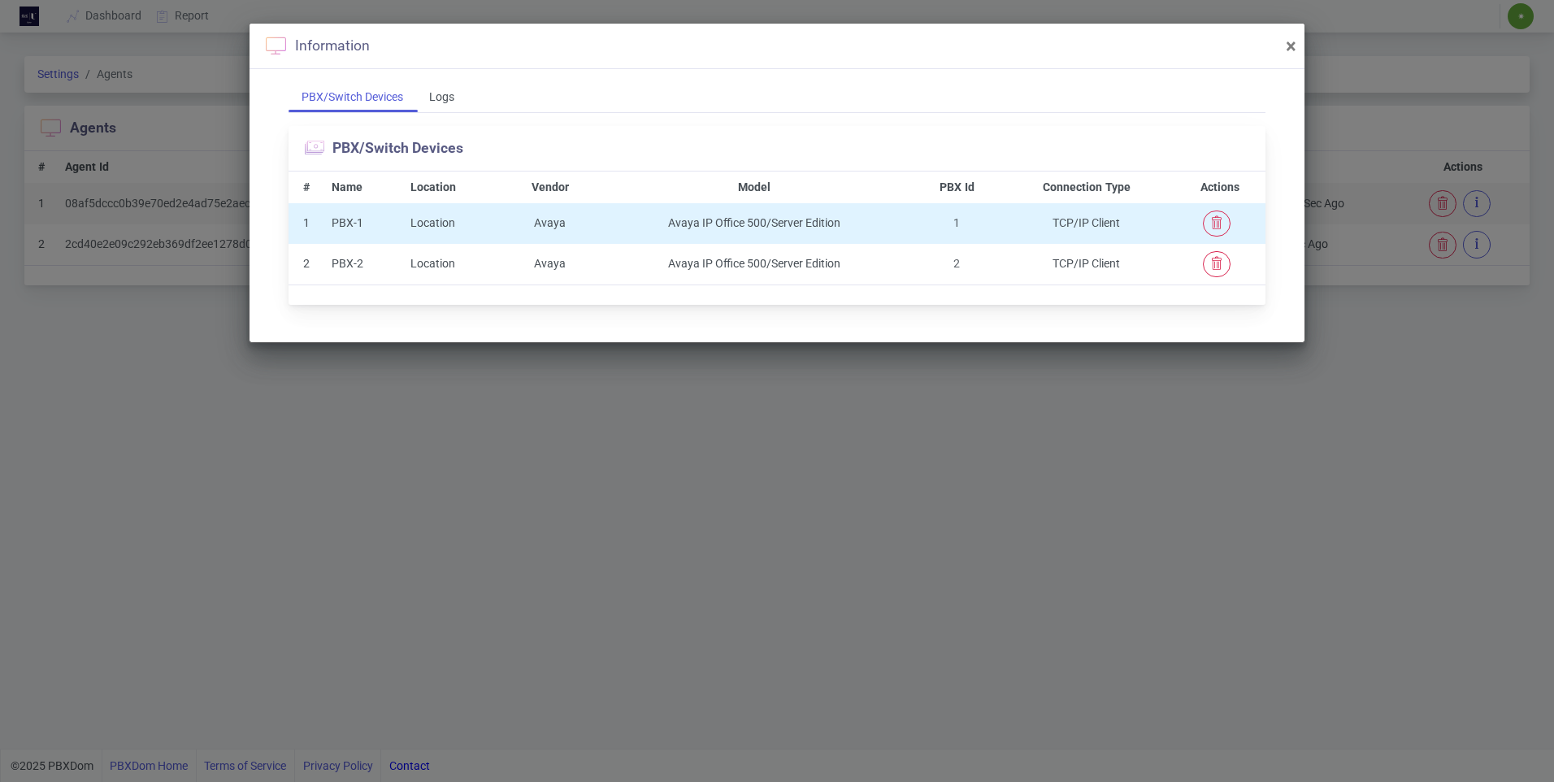
click at [512, 226] on tr "1 PBX-1 Location Avaya Avaya IP Office 500/Server Edition 1 TCP/IP Client" at bounding box center [777, 223] width 977 height 41
click at [785, 241] on td "Avaya IP Office 500/Server Edition" at bounding box center [754, 223] width 320 height 41
click at [789, 227] on td "Avaya IP Office 500/Server Edition" at bounding box center [754, 223] width 320 height 41
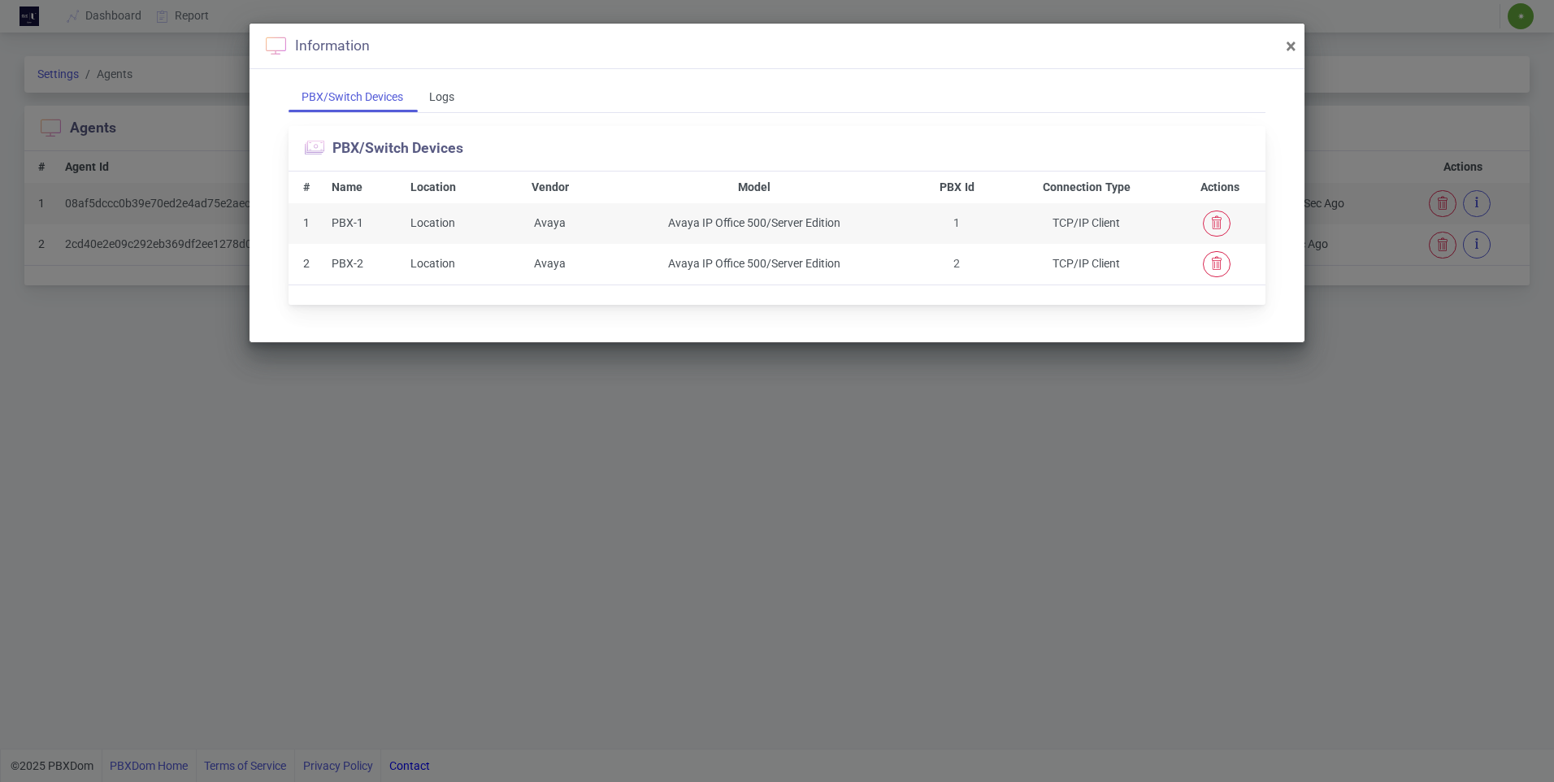
drag, startPoint x: 789, startPoint y: 227, endPoint x: 925, endPoint y: 532, distance: 334.1
click at [925, 532] on div "Information × PBX/Switch Devices Logs PBX/Switch Devices # Name Location Vendor…" at bounding box center [777, 391] width 1554 height 782
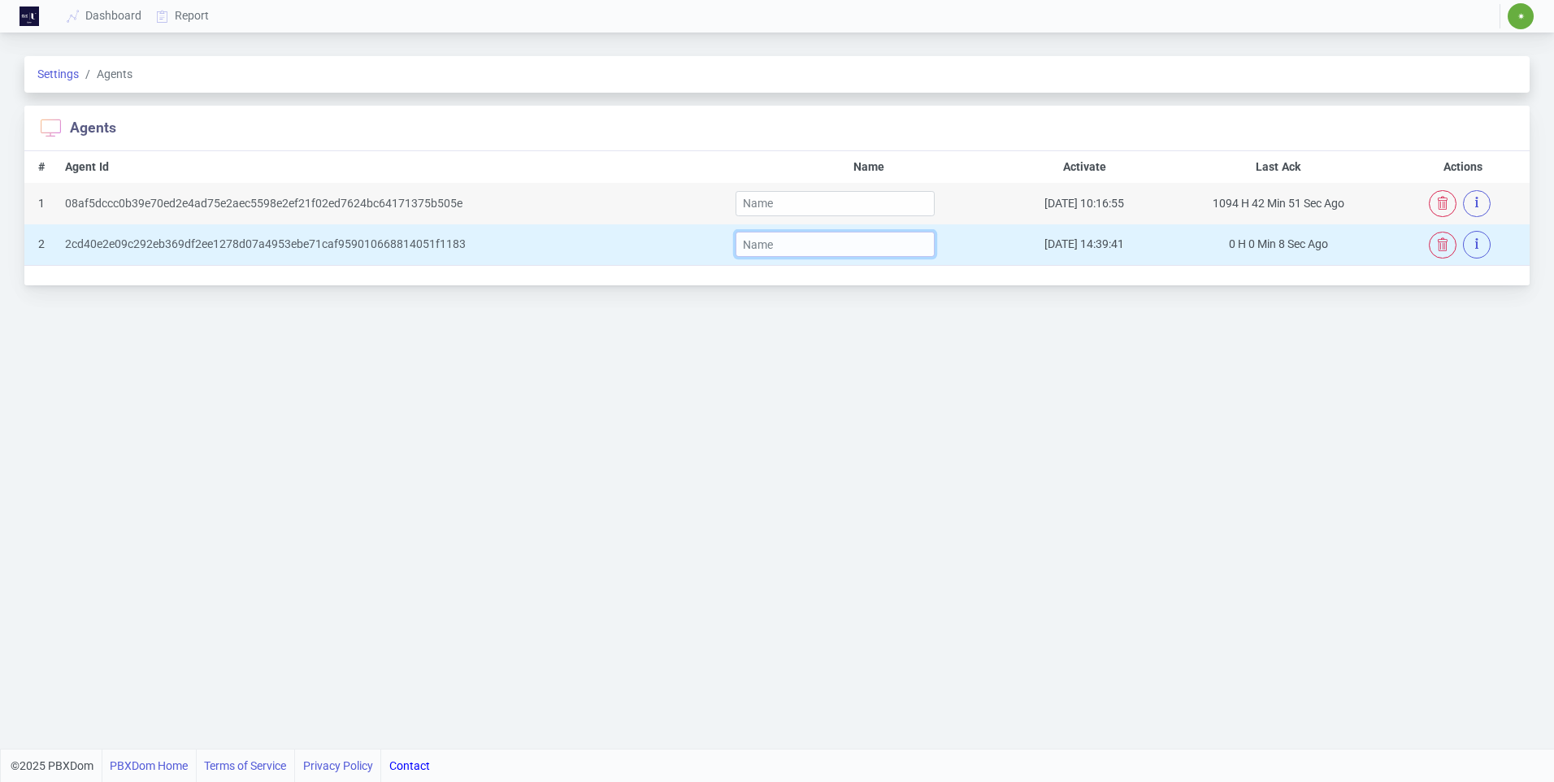
click at [778, 245] on input "text" at bounding box center [836, 244] width 200 height 25
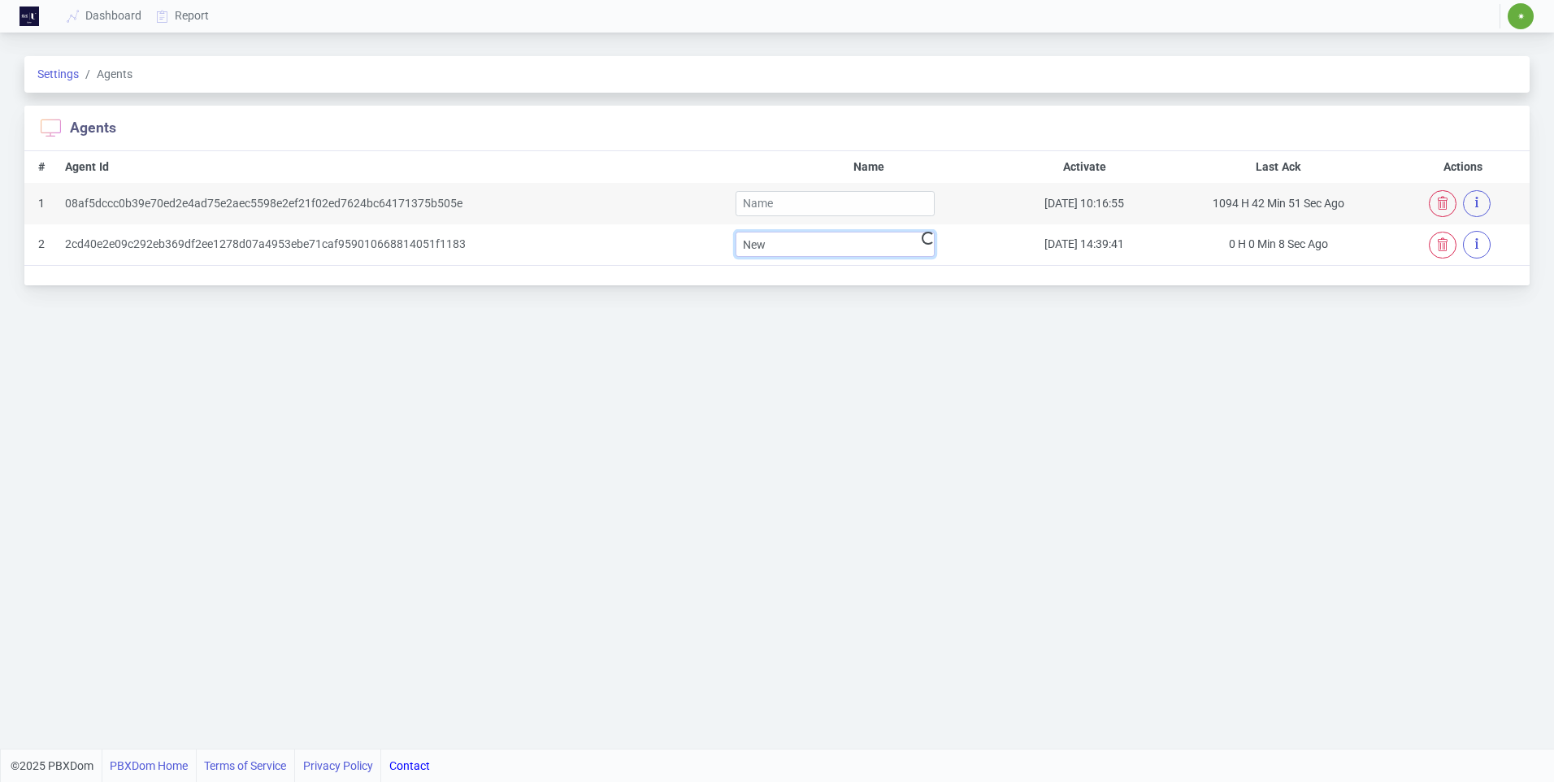
type input "New"
click at [1401, 499] on div "Settings Agents Agents # Agent Id Name Activate Last Ack Actions 1 08af5dccc0b3…" at bounding box center [777, 393] width 1554 height 712
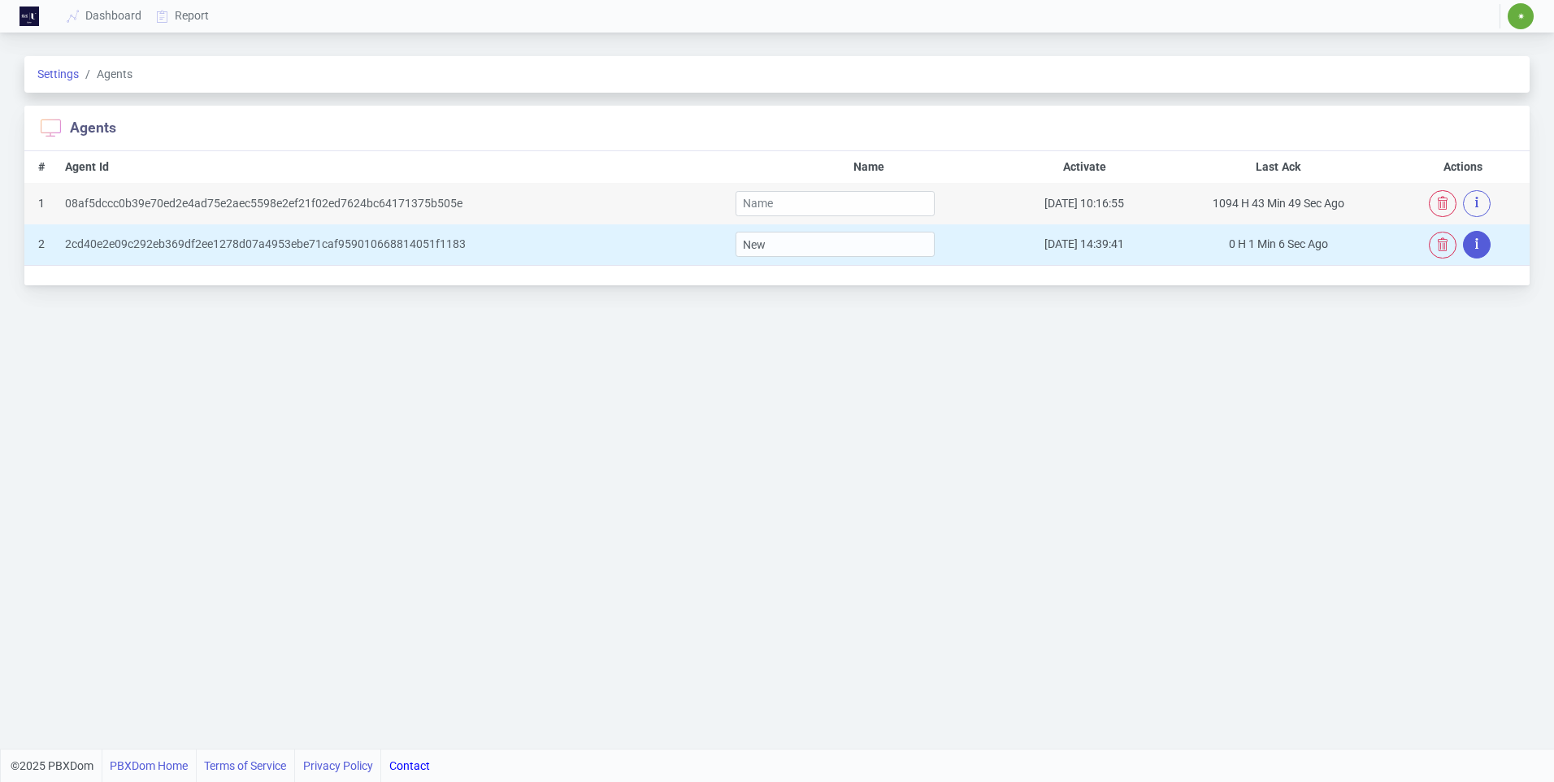
click at [1480, 253] on button "button" at bounding box center [1477, 244] width 28 height 27
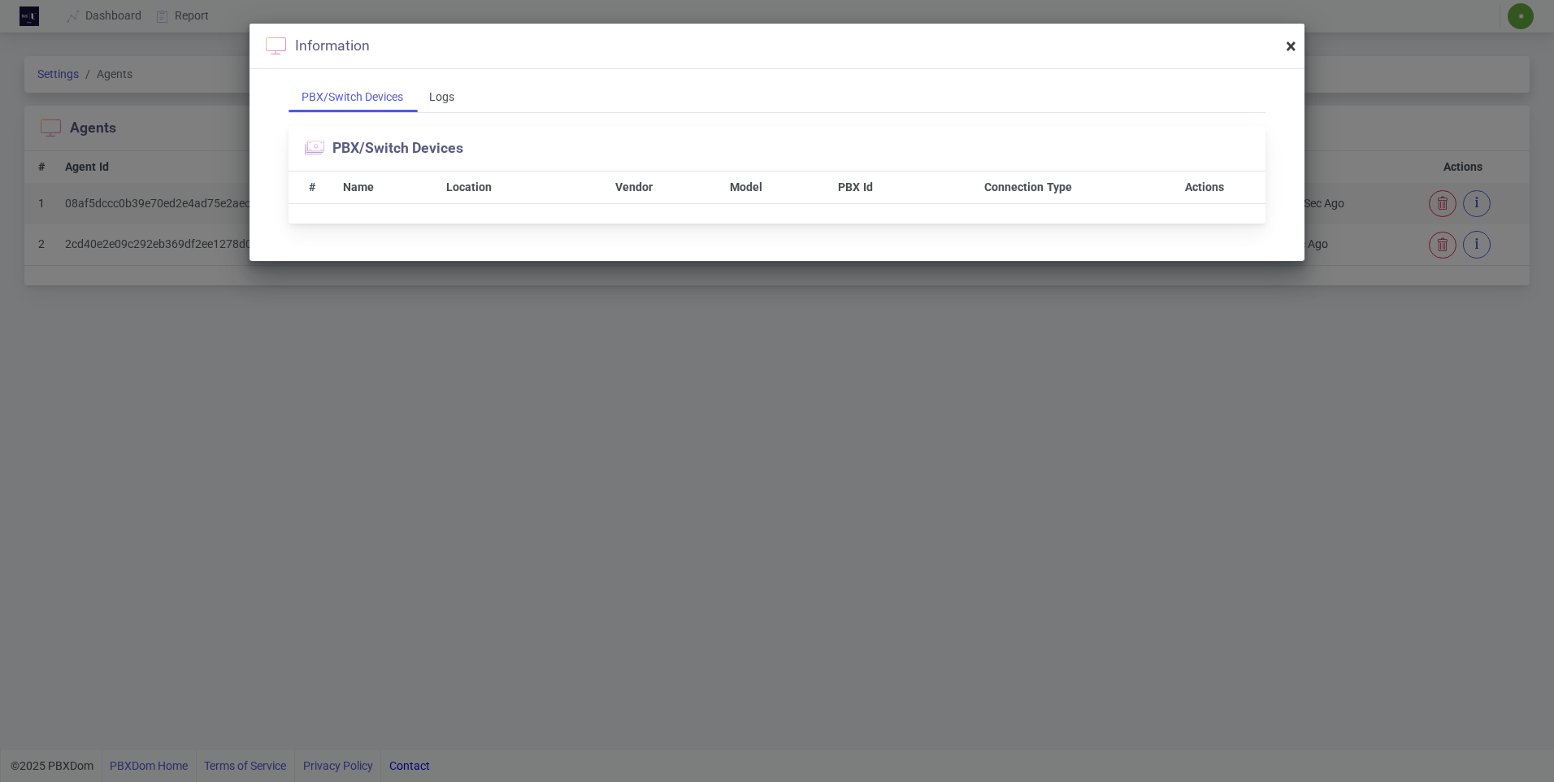
click at [1293, 46] on span "×" at bounding box center [1291, 46] width 11 height 23
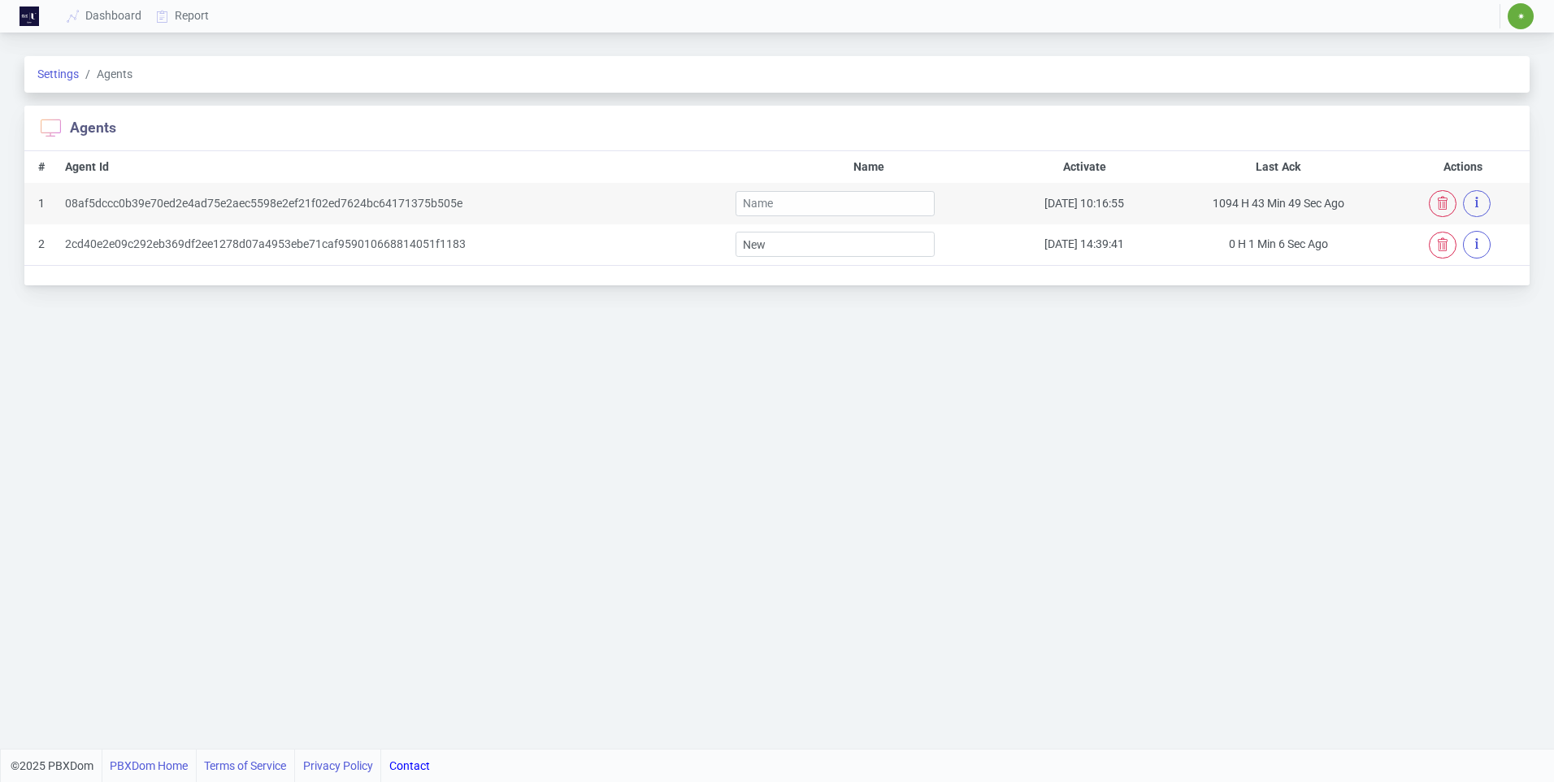
click at [122, 74] on span "Agents" at bounding box center [106, 74] width 54 height 17
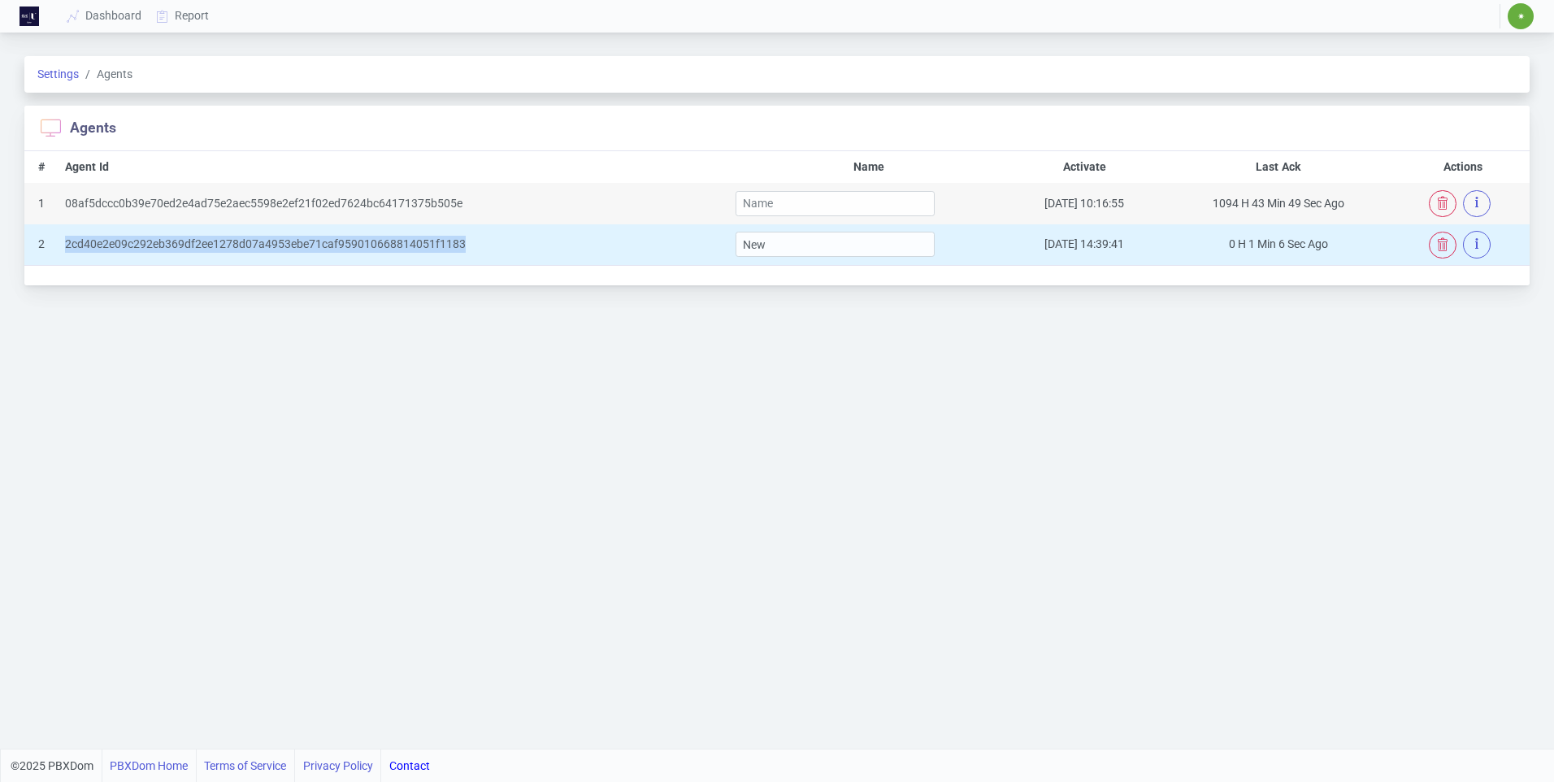
drag, startPoint x: 492, startPoint y: 246, endPoint x: 61, endPoint y: 243, distance: 430.9
click at [61, 243] on td "2cd40e2e09c292eb369df2ee1278d07a4953ebe71caf959010668814051f1183" at bounding box center [393, 244] width 671 height 41
copy div "2cd40e2e09c292eb369df2ee1278d07a4953ebe71caf959010668814051f1183"
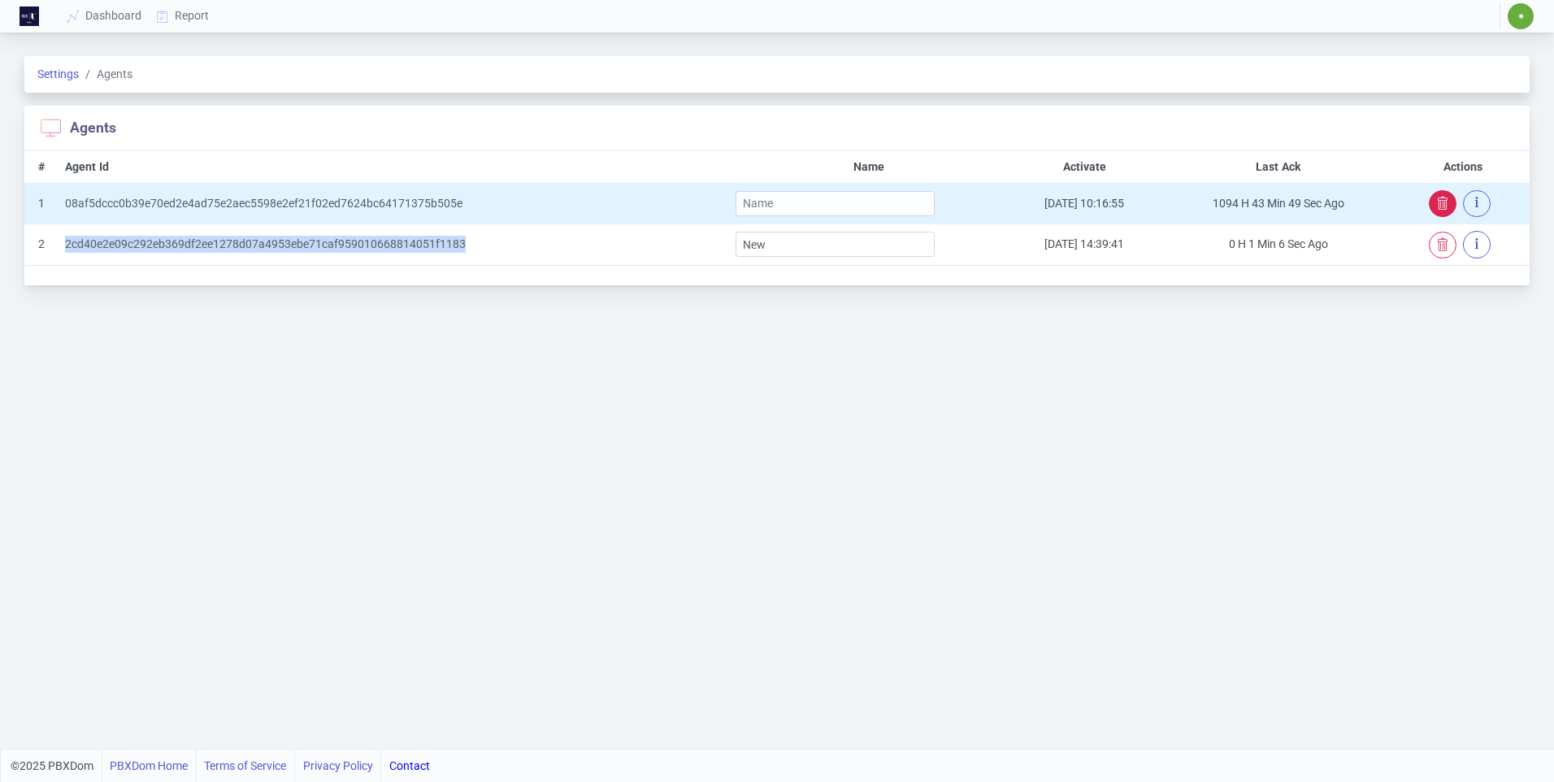
click at [1441, 205] on icon "button" at bounding box center [1443, 203] width 13 height 13
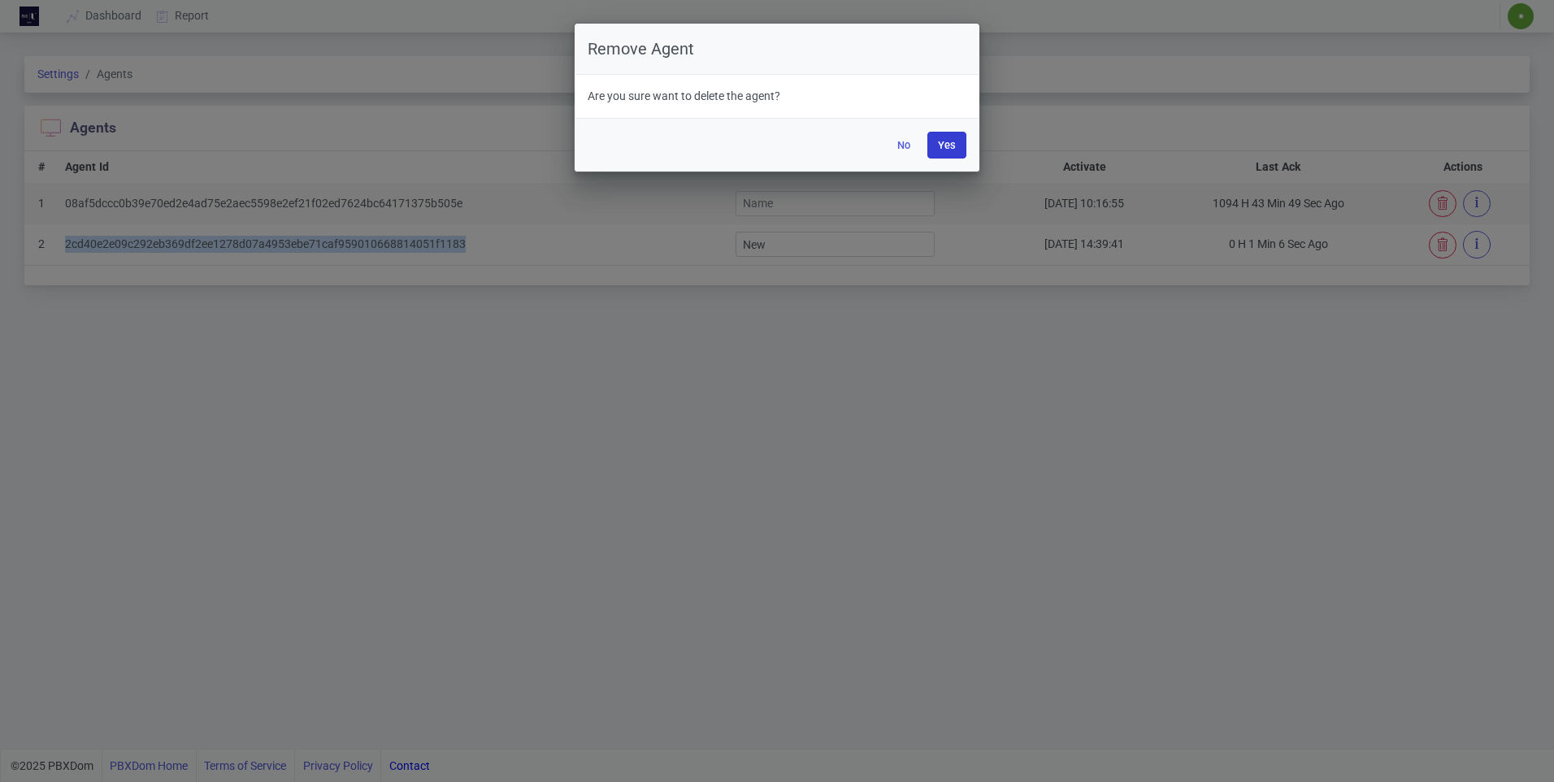
click at [951, 150] on button "Yes" at bounding box center [947, 145] width 39 height 27
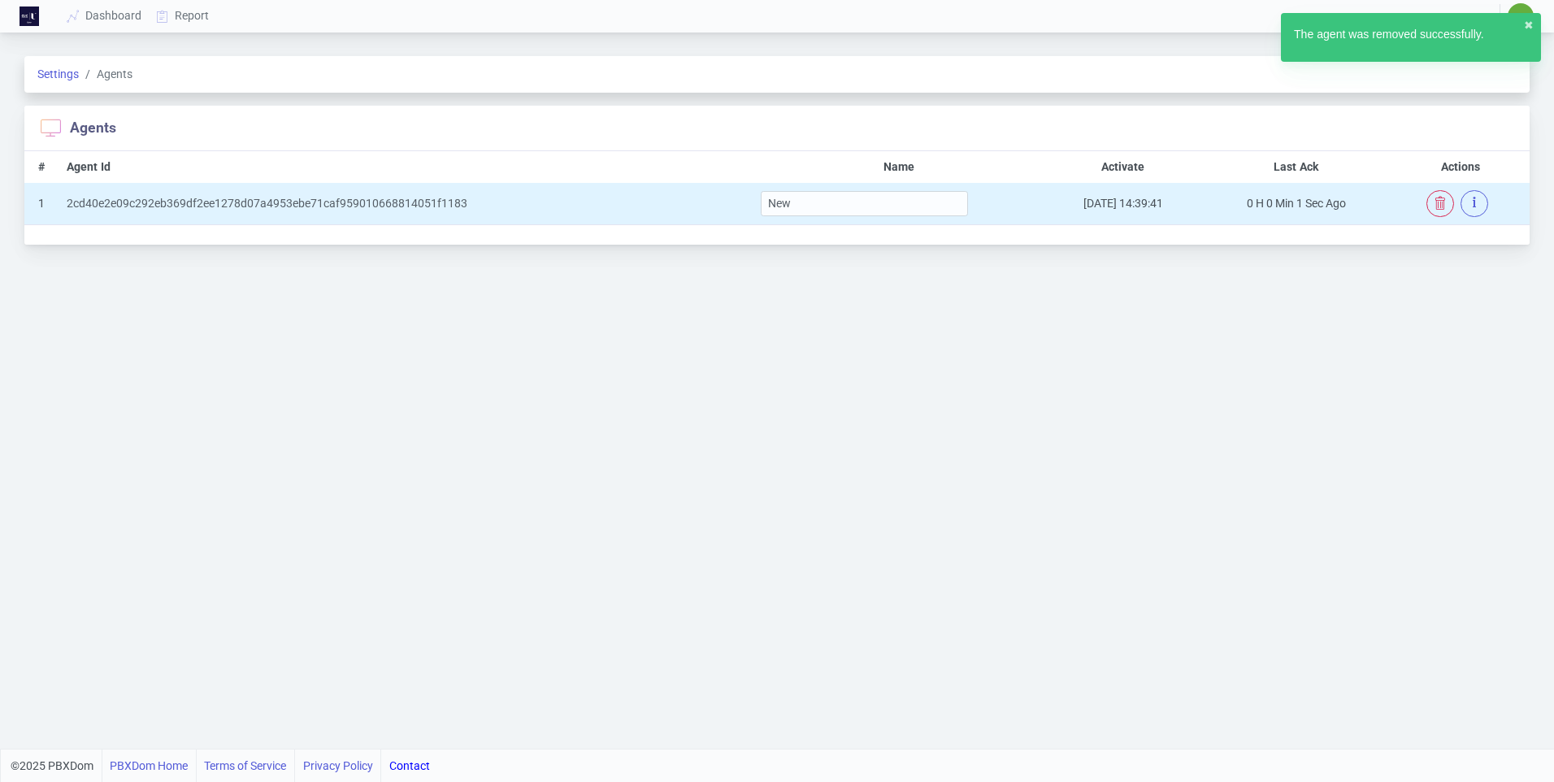
click at [1078, 205] on td "[DATE] 14:39:41" at bounding box center [1123, 203] width 157 height 41
click at [850, 206] on input "New" at bounding box center [864, 203] width 207 height 25
click at [1481, 210] on button "button" at bounding box center [1475, 203] width 28 height 27
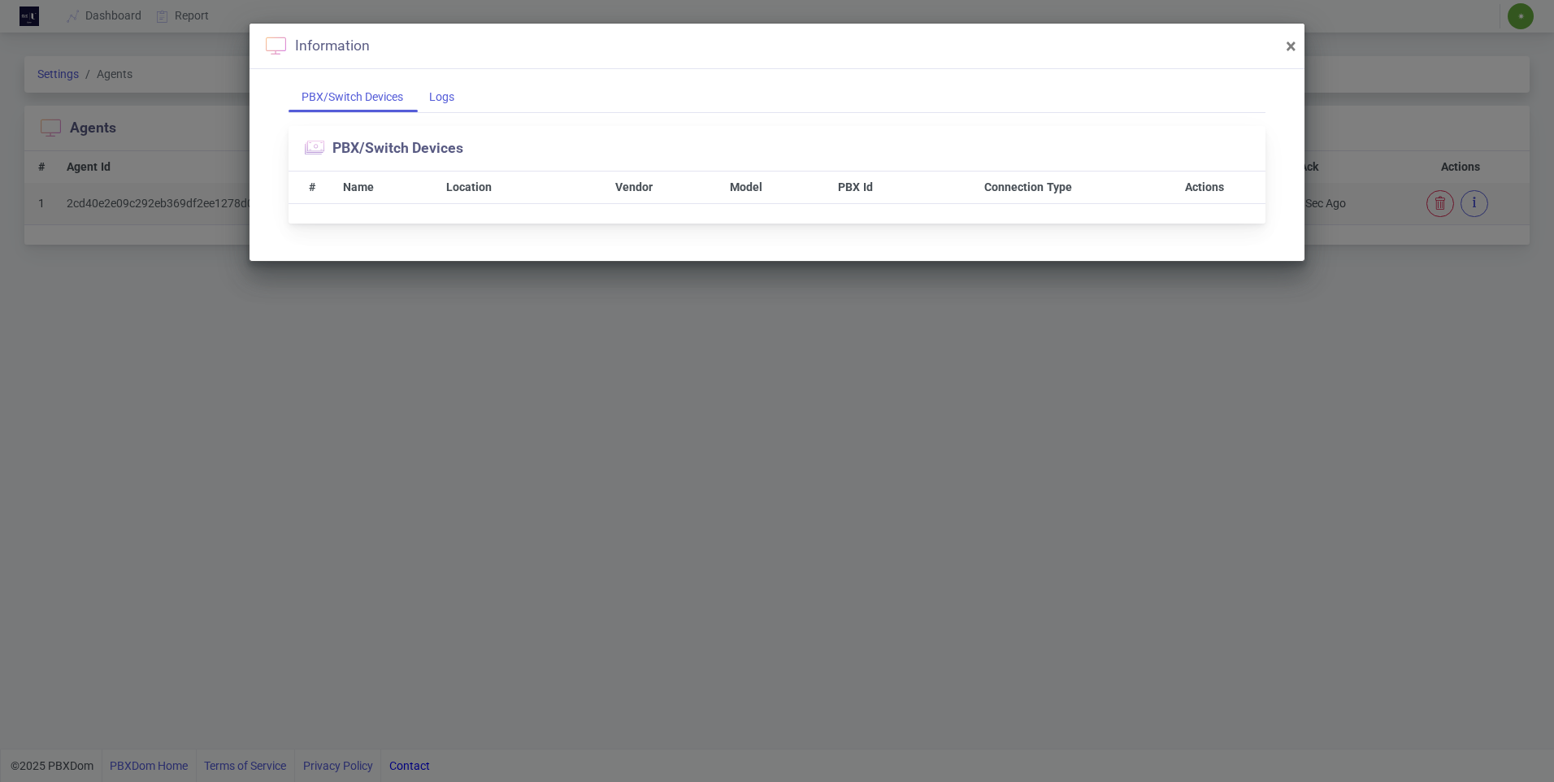
click at [448, 95] on div "Logs" at bounding box center [441, 97] width 51 height 30
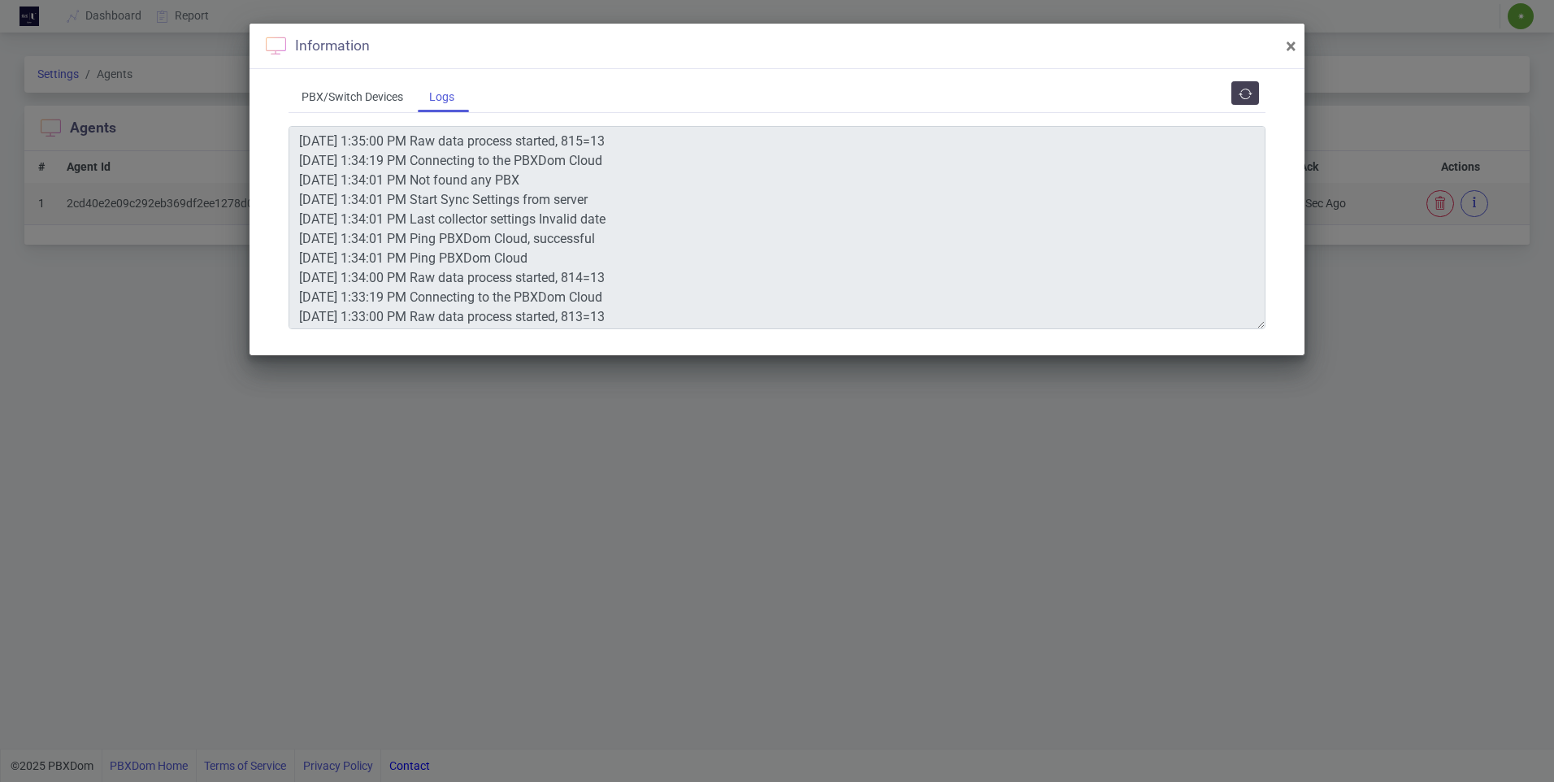
click at [1298, 45] on div "Information ×" at bounding box center [777, 47] width 1055 height 46
click at [1291, 45] on span "×" at bounding box center [1291, 46] width 11 height 23
type textarea "[DATE] 1:35:00 PM Raw data process started, 815=13 [DATE] 1:34:19 PM Connecting…"
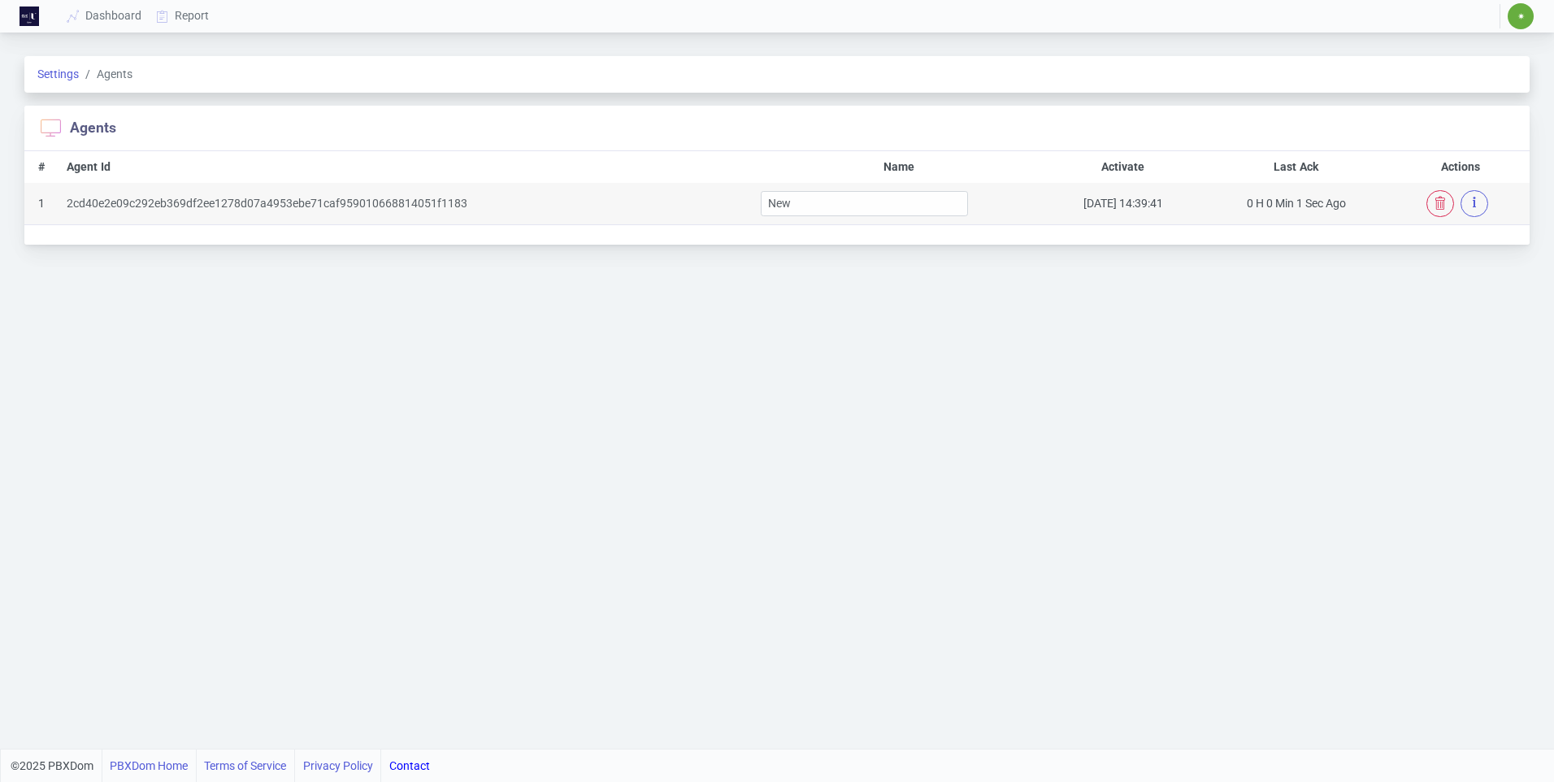
click at [359, 393] on div "Settings Agents Agents # Agent Id Name Activate Last Ack Actions 1 2cd40e2e09c2…" at bounding box center [777, 393] width 1554 height 712
click at [46, 78] on link "Settings" at bounding box center [57, 73] width 41 height 13
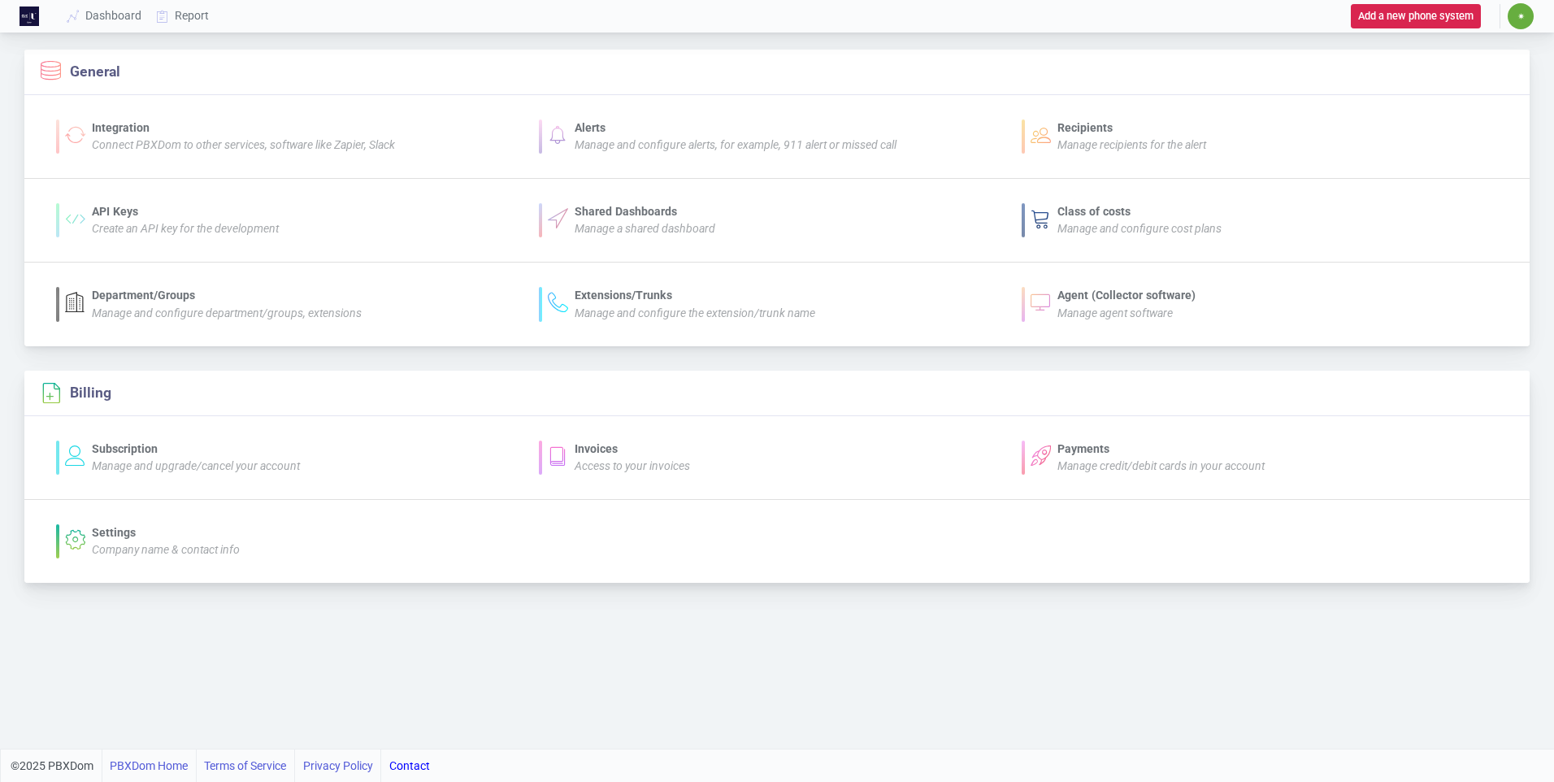
click at [88, 533] on div "Settings Company name & contact info" at bounding box center [294, 541] width 459 height 34
click at [111, 533] on div "Settings" at bounding box center [166, 532] width 148 height 17
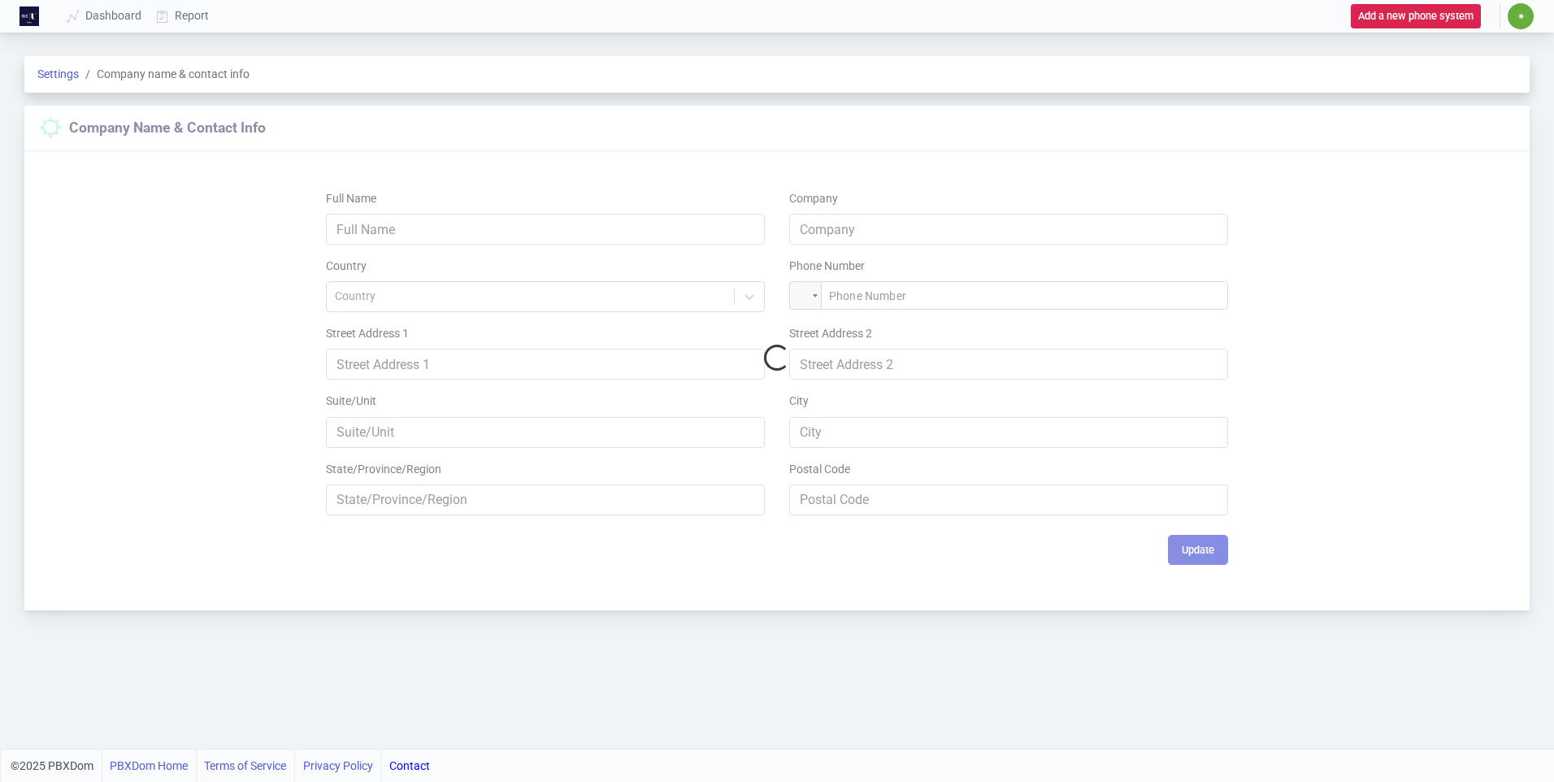
type input "Suba Das"
type input "CUQ-[GEOGRAPHIC_DATA]"
type input "[PHONE_NUMBER]"
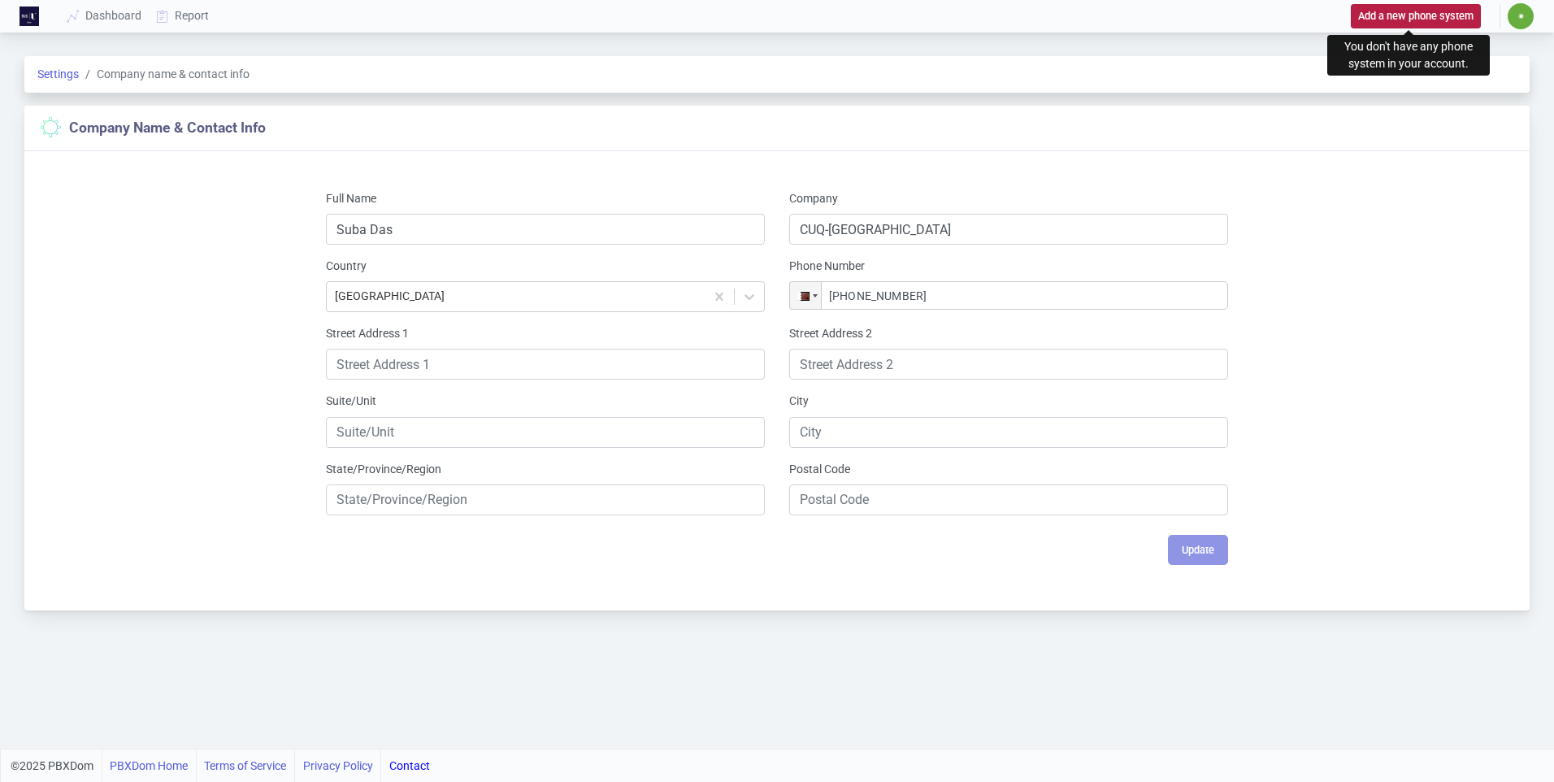
click at [1414, 13] on button "Add a new phone system" at bounding box center [1416, 16] width 130 height 24
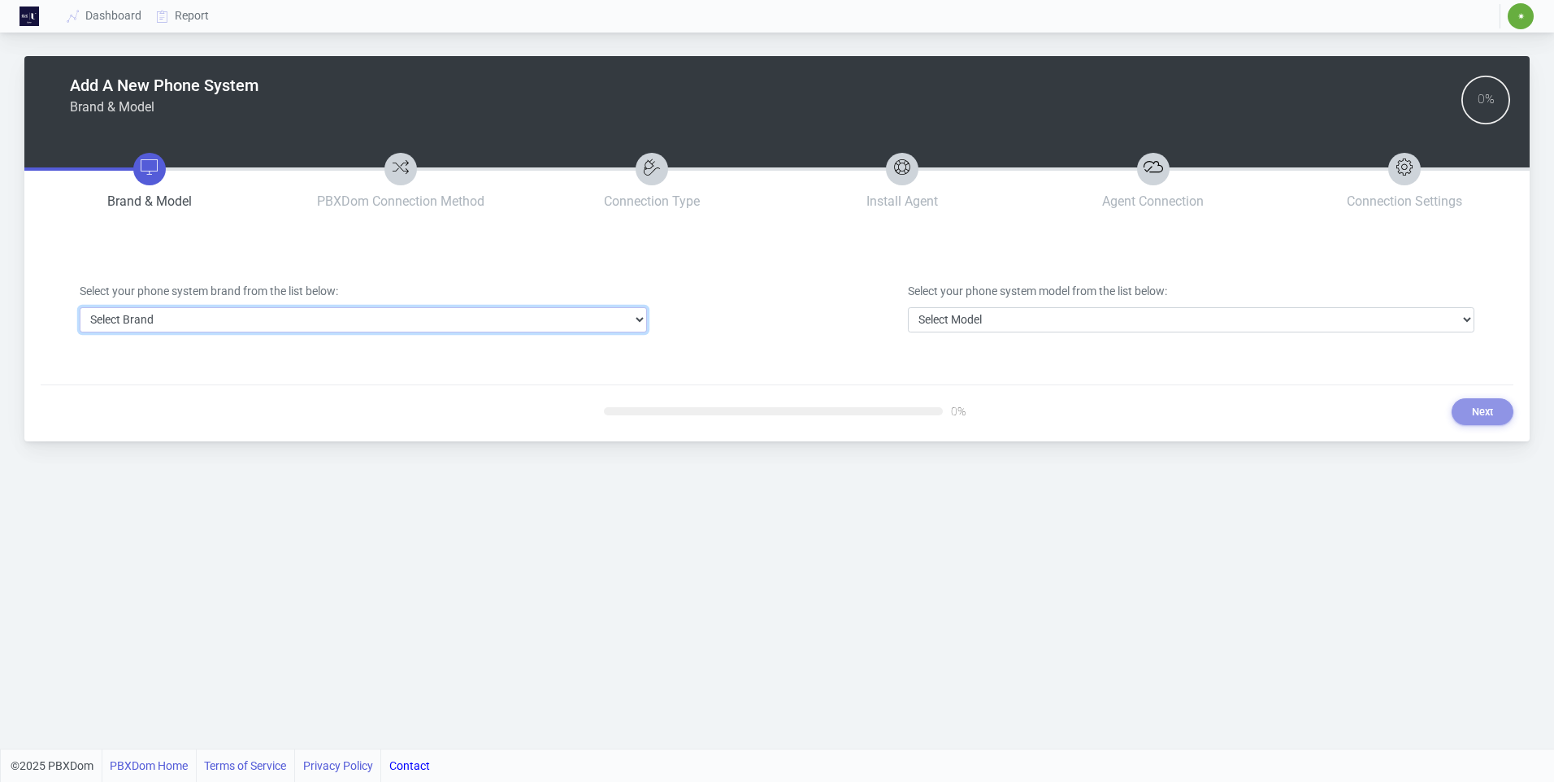
click at [433, 319] on select "Select Brand 3CX Avaya Cisco FreePBX/Asterisk Mitel Panasonic Yeastar" at bounding box center [363, 319] width 567 height 25
select select "3"
click at [80, 307] on select "Select Brand 3CX Avaya Cisco FreePBX/Asterisk Mitel Panasonic Yeastar" at bounding box center [363, 319] width 567 height 25
drag, startPoint x: 671, startPoint y: 493, endPoint x: 689, endPoint y: 491, distance: 18.1
click at [674, 493] on div "Add A New Phone System Brand & Model 0% Brand & Model PBXDom Connection Method …" at bounding box center [777, 374] width 1554 height 749
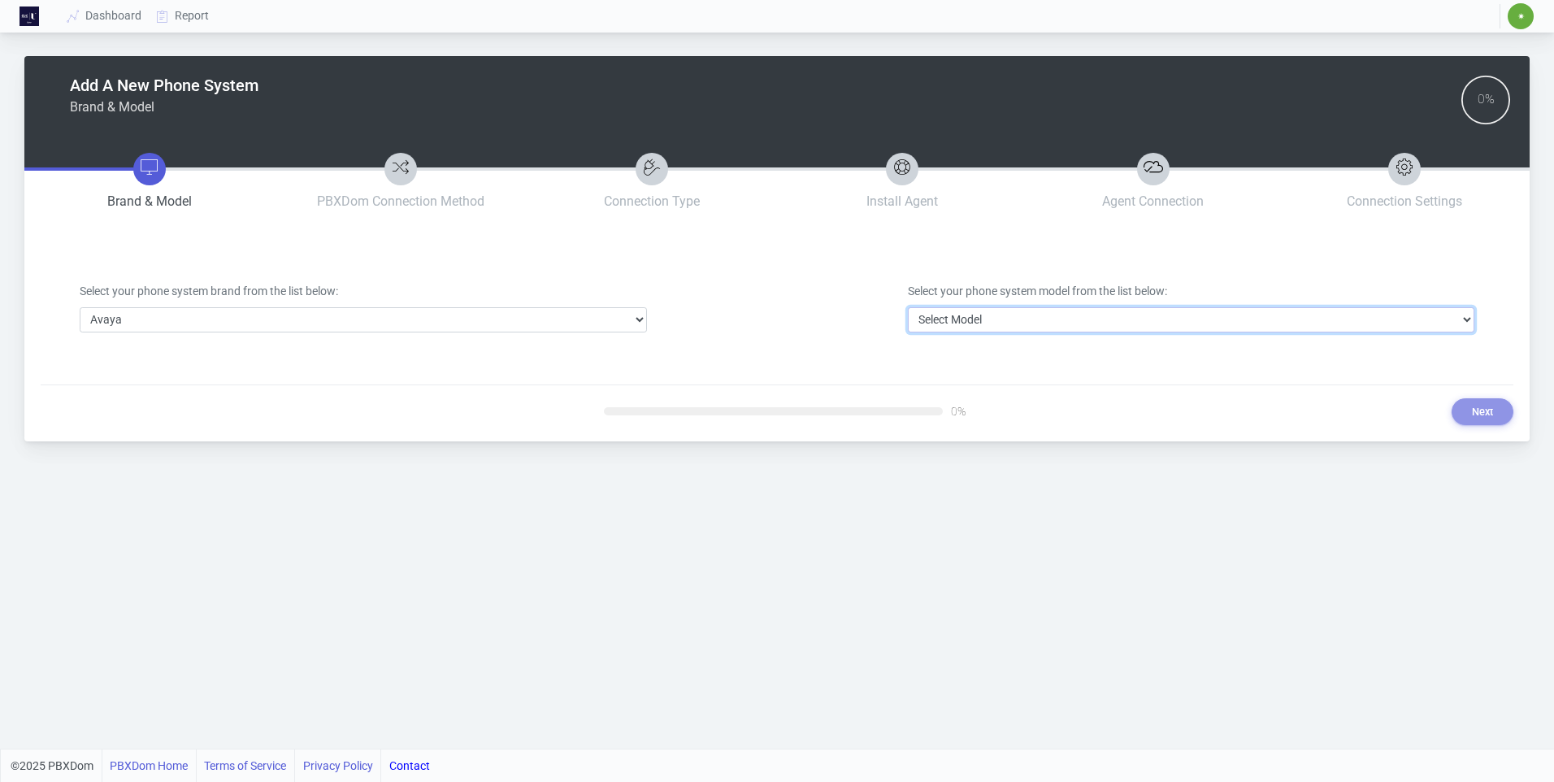
click at [1066, 321] on select "Select Model Avaya Aura Communication Manager Avaya IP Office 500/Server Edition" at bounding box center [1191, 319] width 567 height 25
select select "40"
click at [908, 307] on select "Select Model Avaya Aura Communication Manager Avaya IP Office 500/Server Edition" at bounding box center [1191, 319] width 567 height 25
click at [1478, 405] on button "Next" at bounding box center [1483, 411] width 62 height 27
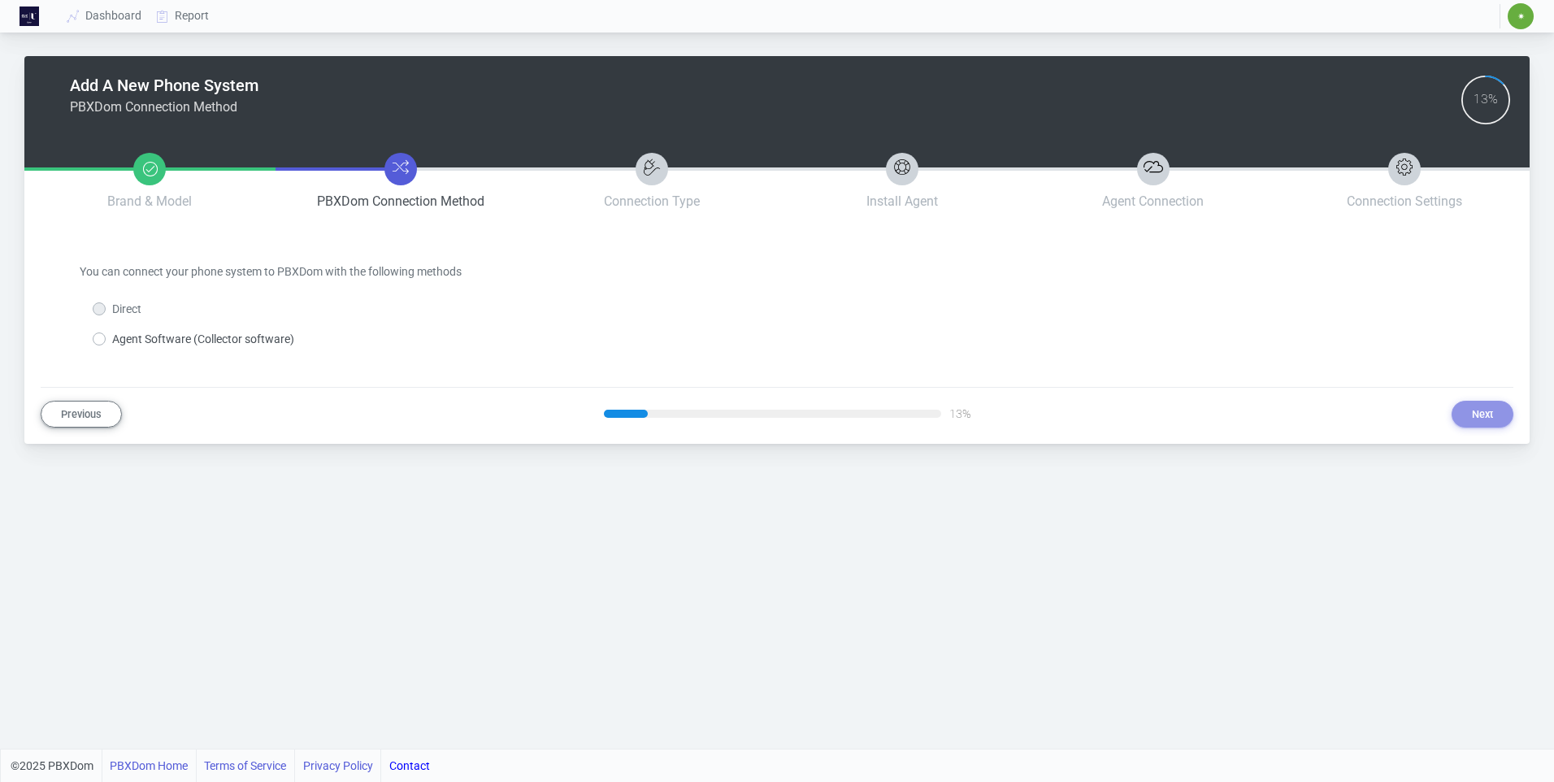
click at [112, 337] on label "Agent Software (Collector software)" at bounding box center [203, 339] width 182 height 17
click at [112, 337] on input "Agent Software (Collector software)" at bounding box center [117, 336] width 11 height 11
radio input "true"
click at [1500, 419] on button "Next" at bounding box center [1483, 414] width 62 height 27
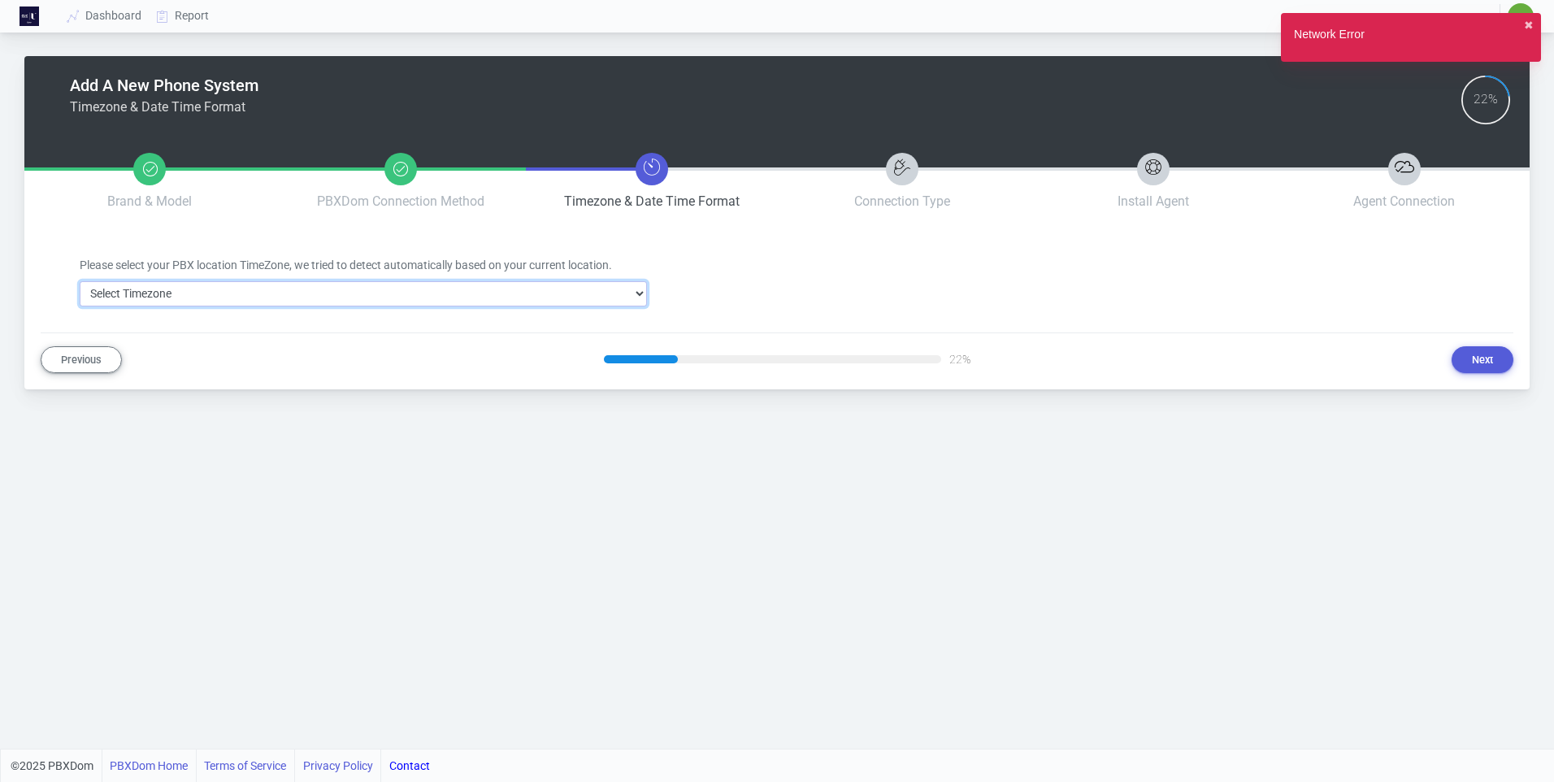
click at [216, 290] on select "Select Timezone [GEOGRAPHIC_DATA]/[GEOGRAPHIC_DATA] [GEOGRAPHIC_DATA]/[GEOGRAPH…" at bounding box center [363, 293] width 567 height 25
click at [80, 281] on select "Select Timezone [GEOGRAPHIC_DATA]/[GEOGRAPHIC_DATA] [GEOGRAPHIC_DATA]/[GEOGRAPH…" at bounding box center [363, 293] width 567 height 25
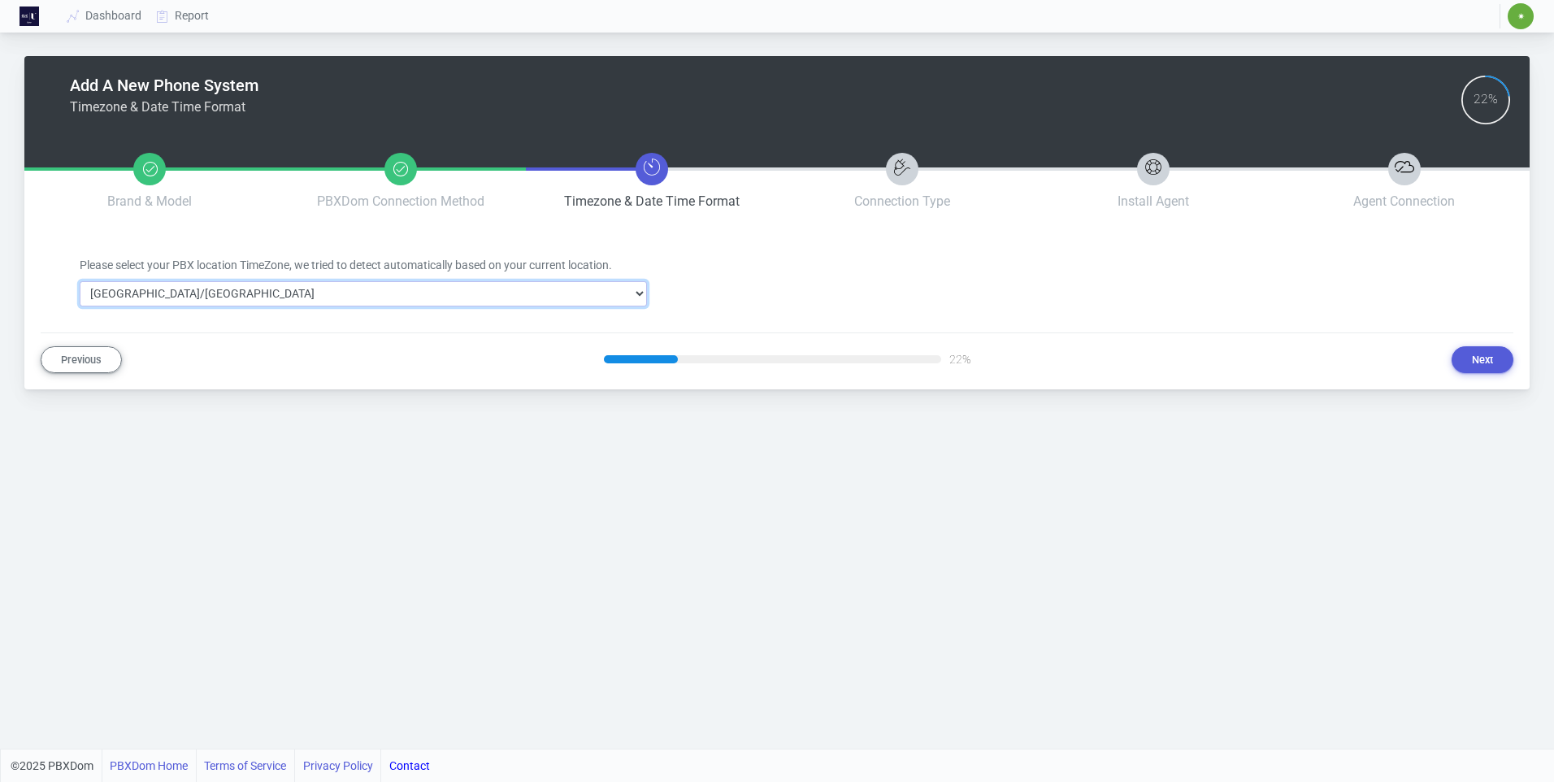
click at [232, 294] on select "Select Timezone [GEOGRAPHIC_DATA]/[GEOGRAPHIC_DATA] [GEOGRAPHIC_DATA]/[GEOGRAPH…" at bounding box center [363, 293] width 567 height 25
click at [368, 289] on select "Select Timezone [GEOGRAPHIC_DATA]/[GEOGRAPHIC_DATA] [GEOGRAPHIC_DATA]/[GEOGRAPH…" at bounding box center [363, 293] width 567 height 25
select select "304"
click at [80, 281] on select "Select Timezone [GEOGRAPHIC_DATA]/[GEOGRAPHIC_DATA] [GEOGRAPHIC_DATA]/[GEOGRAPH…" at bounding box center [363, 293] width 567 height 25
click at [1488, 354] on button "Next" at bounding box center [1483, 359] width 62 height 27
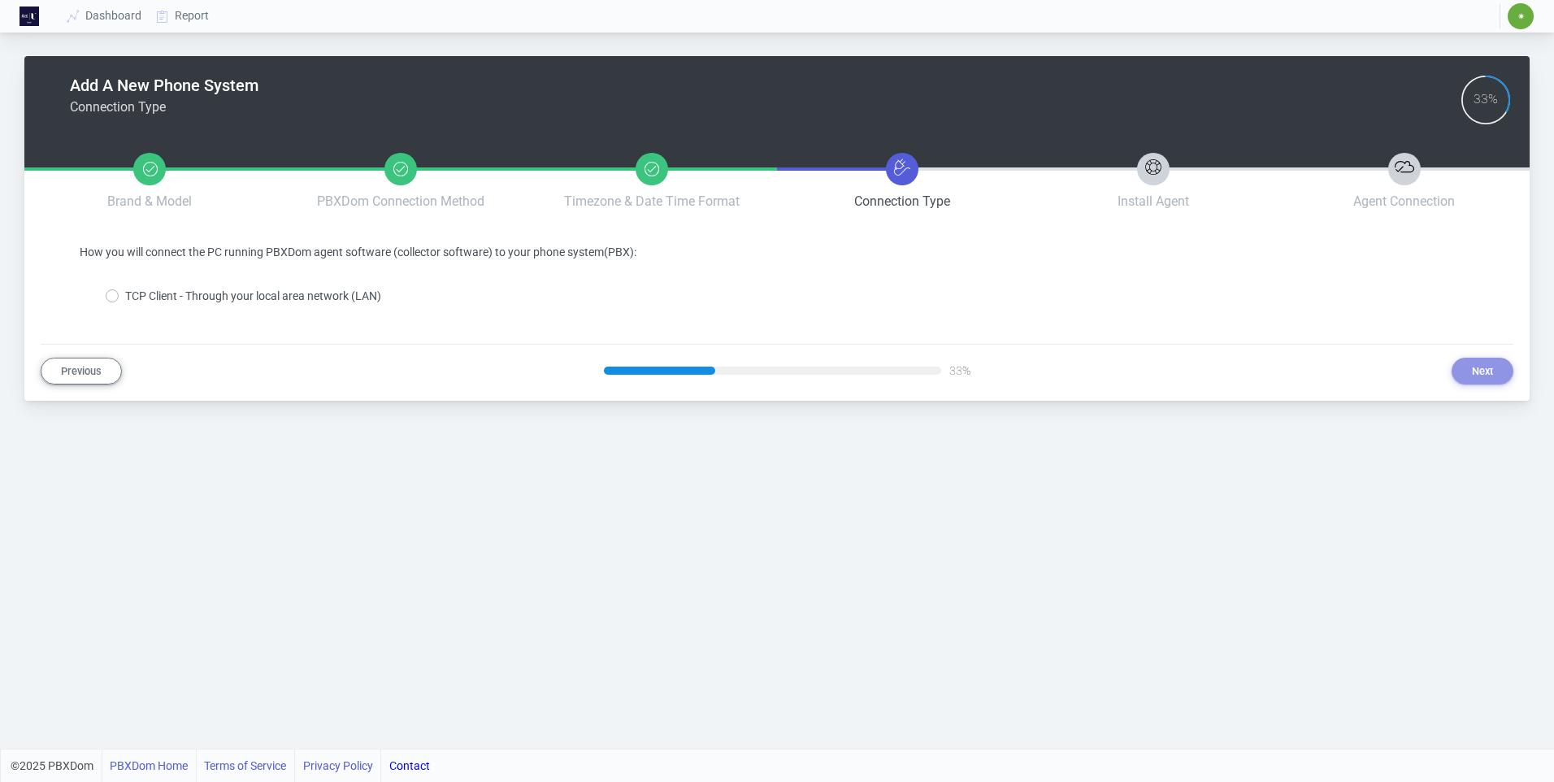
click at [121, 294] on div "TCP Client - Through your local area network (LAN)" at bounding box center [244, 296] width 276 height 17
click at [125, 301] on label "TCP Client - Through your local area network (LAN)" at bounding box center [253, 296] width 256 height 17
click at [125, 298] on input "TCP Client - Through your local area network (LAN)" at bounding box center [130, 293] width 11 height 11
radio input "true"
click at [1486, 366] on button "Next" at bounding box center [1483, 371] width 62 height 27
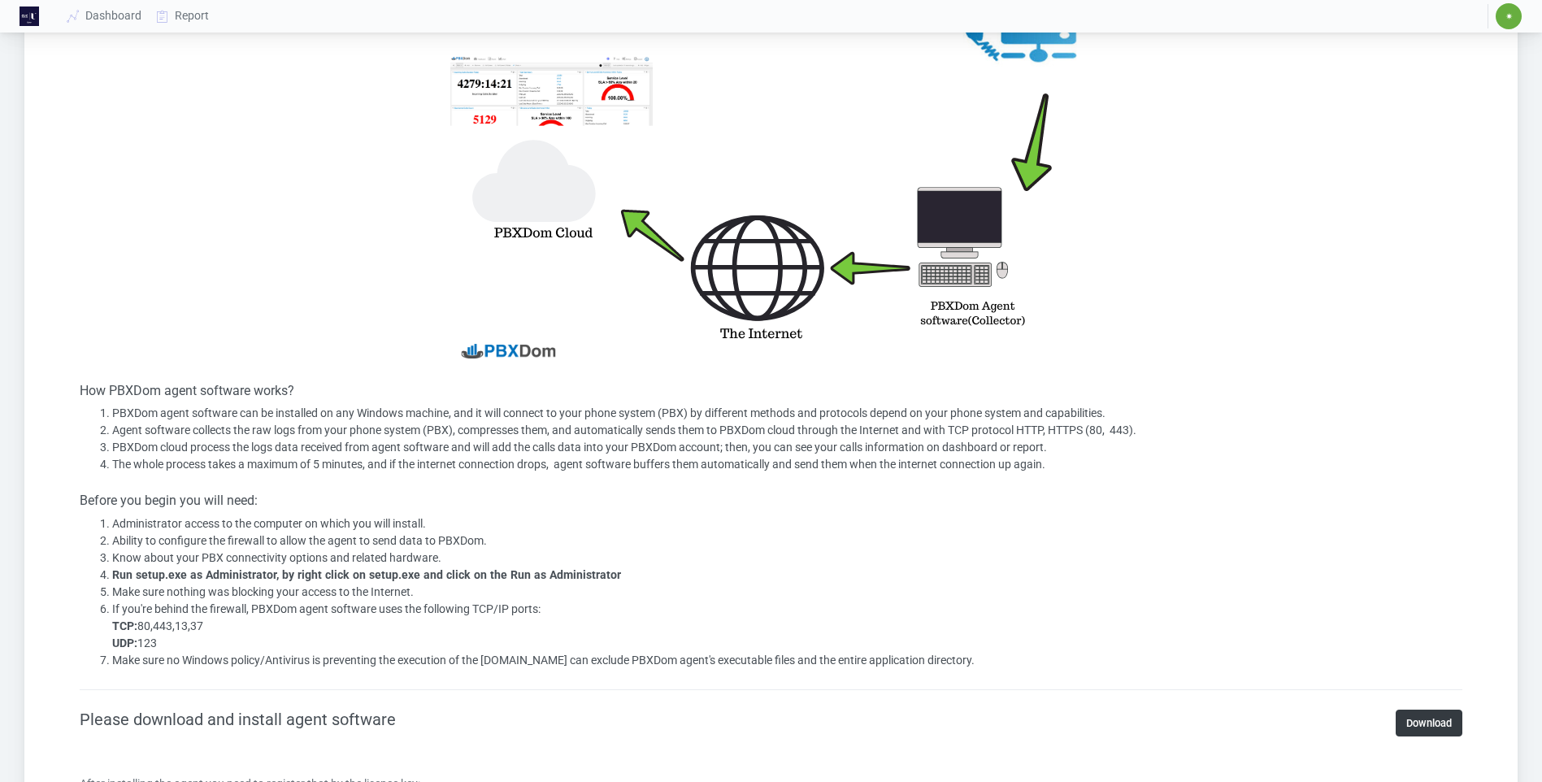
scroll to position [569, 0]
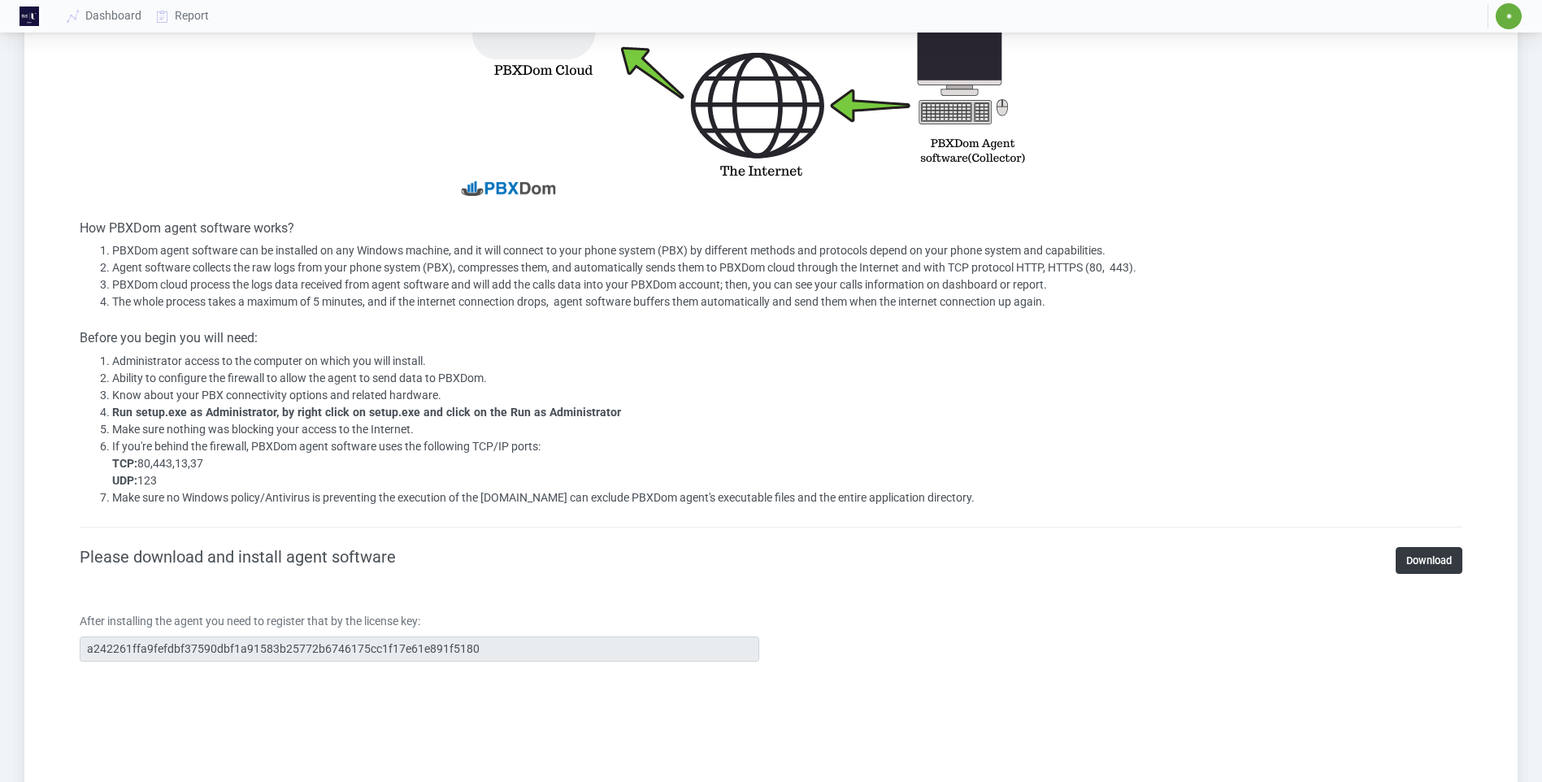
click at [40, 636] on div "Add A New Phone System Install Agent 44% Brand & Model PBXDom Connection Method…" at bounding box center [770, 537] width 1493 height 2101
